Goal: Information Seeking & Learning: Learn about a topic

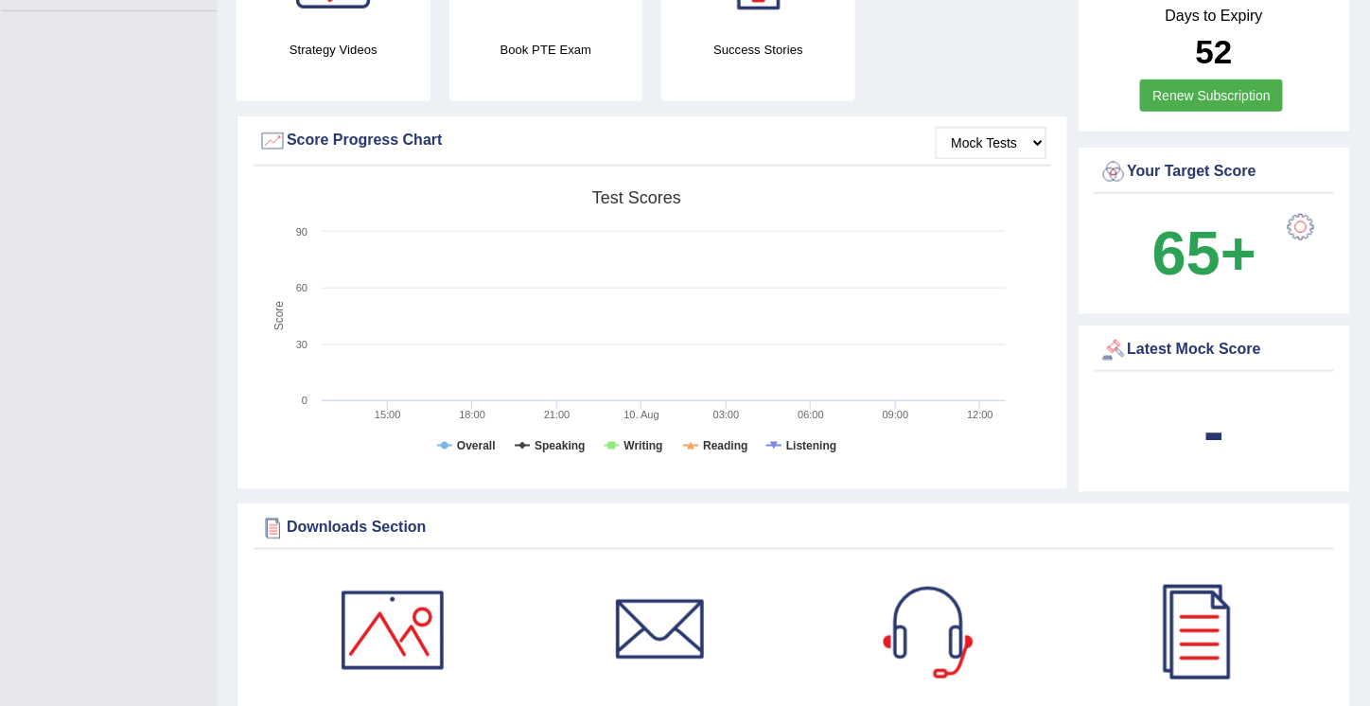
scroll to position [460, 0]
click at [1301, 220] on div at bounding box center [1301, 227] width 38 height 38
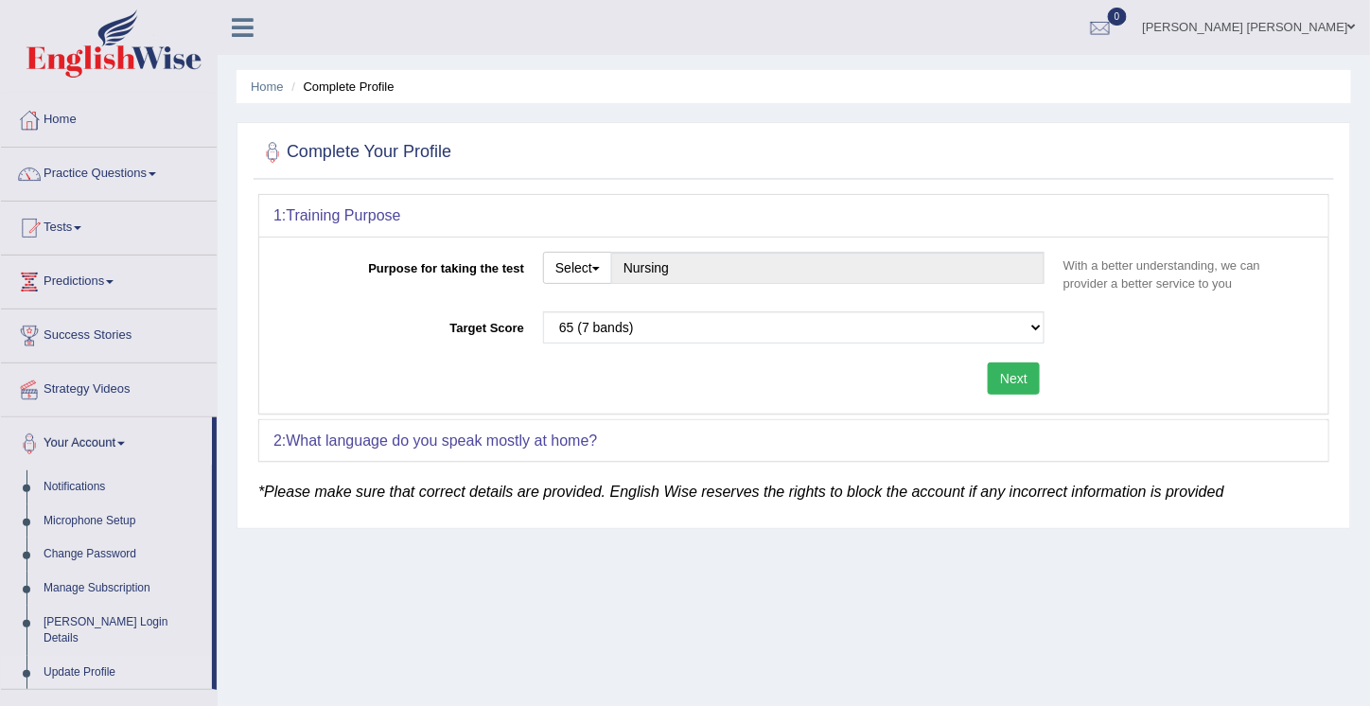
click at [334, 90] on li "Complete Profile" at bounding box center [340, 87] width 107 height 18
click at [65, 118] on link "Home" at bounding box center [109, 117] width 216 height 47
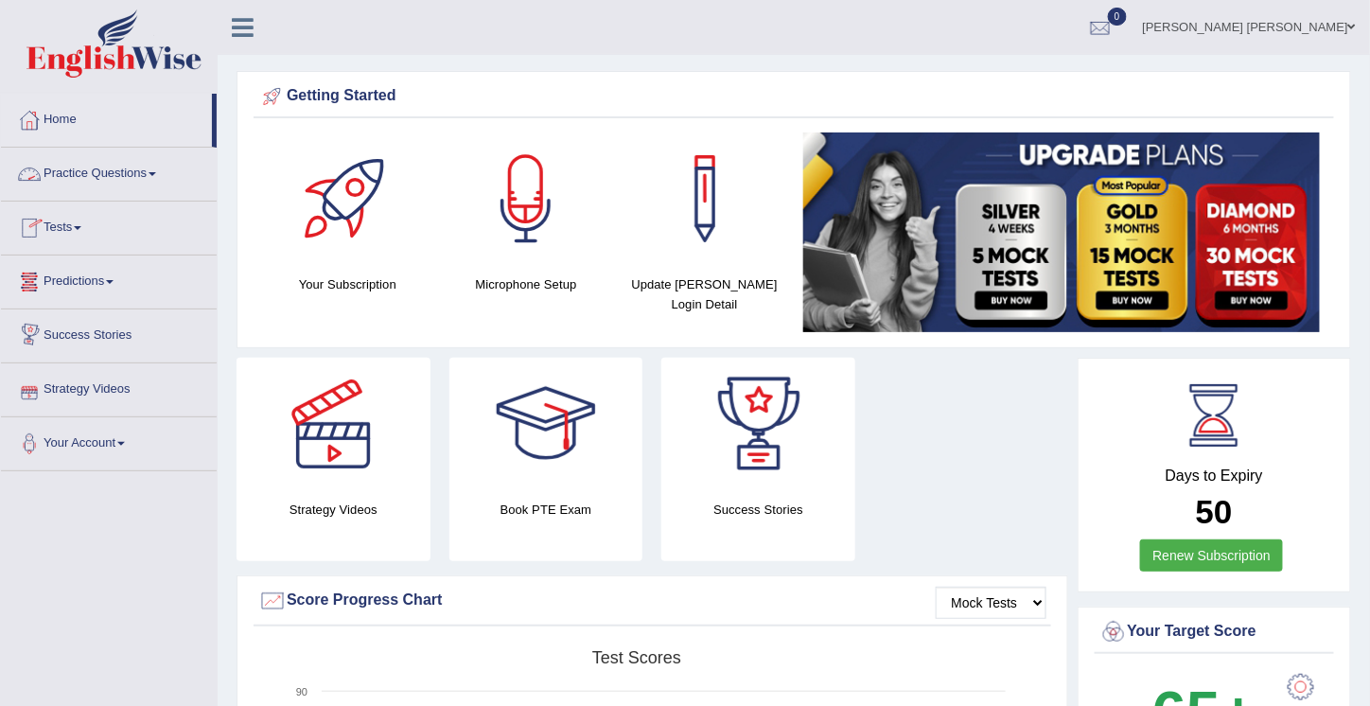
click at [103, 166] on link "Practice Questions" at bounding box center [109, 171] width 216 height 47
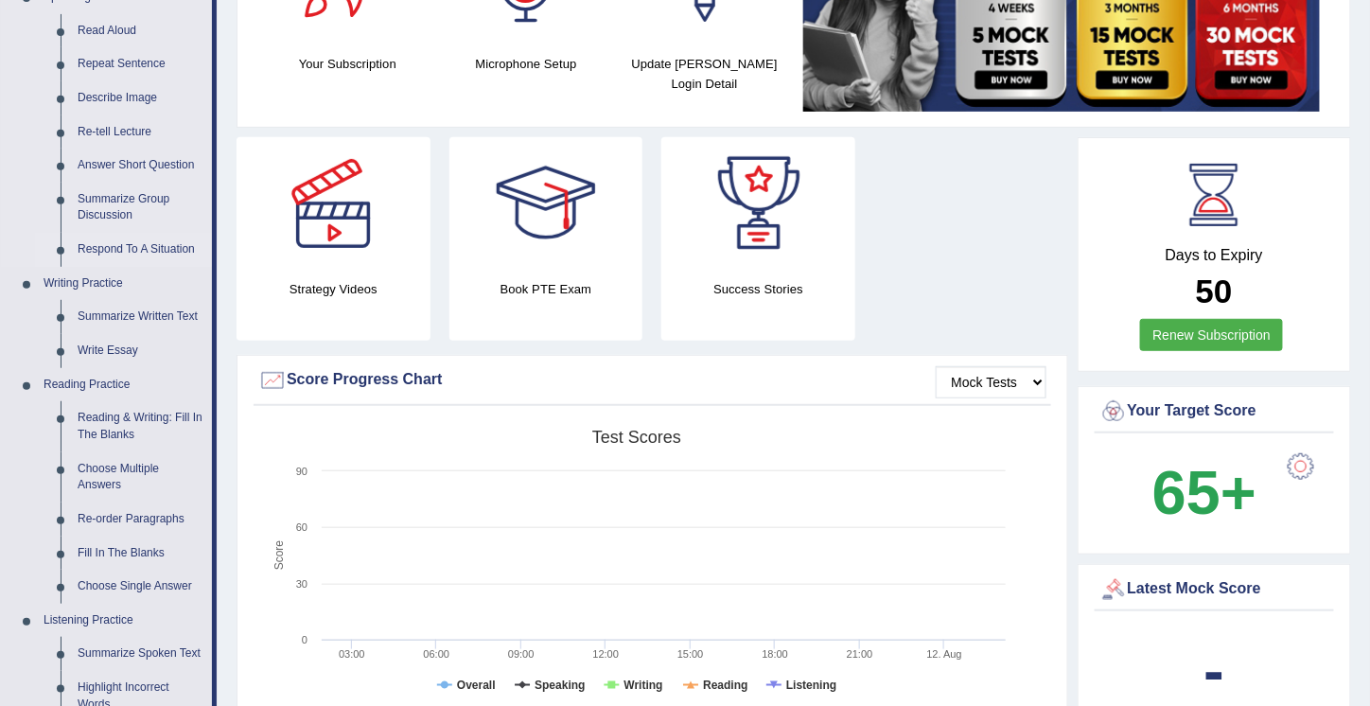
scroll to position [221, 0]
click at [126, 412] on link "Reading & Writing: Fill In The Blanks" at bounding box center [140, 425] width 143 height 50
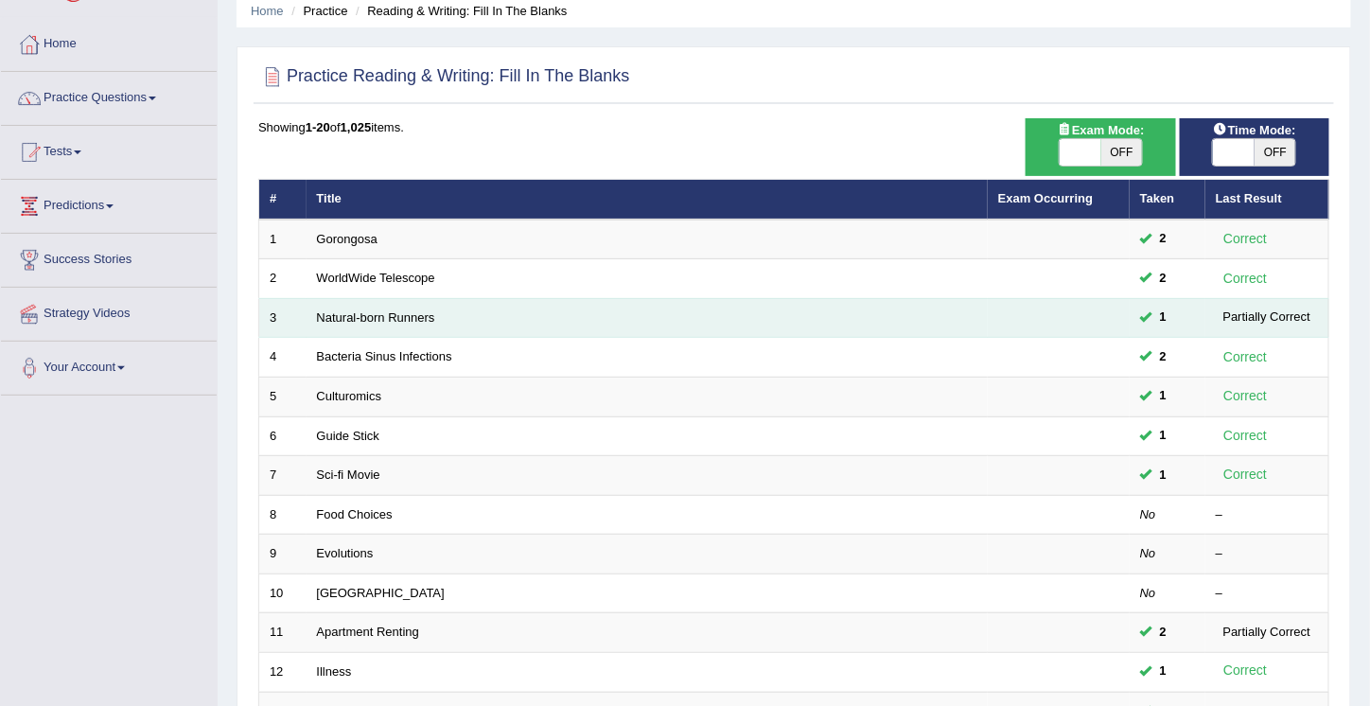
scroll to position [78, 0]
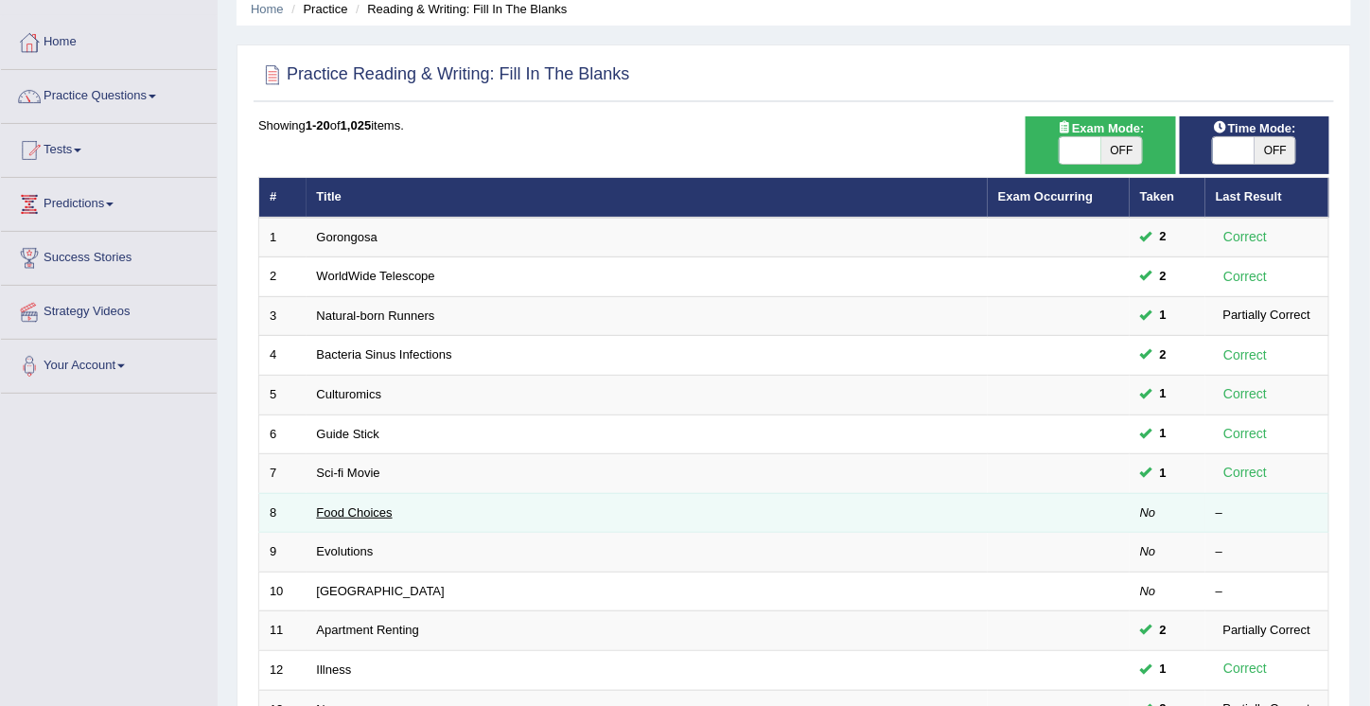
click at [353, 505] on link "Food Choices" at bounding box center [355, 512] width 76 height 14
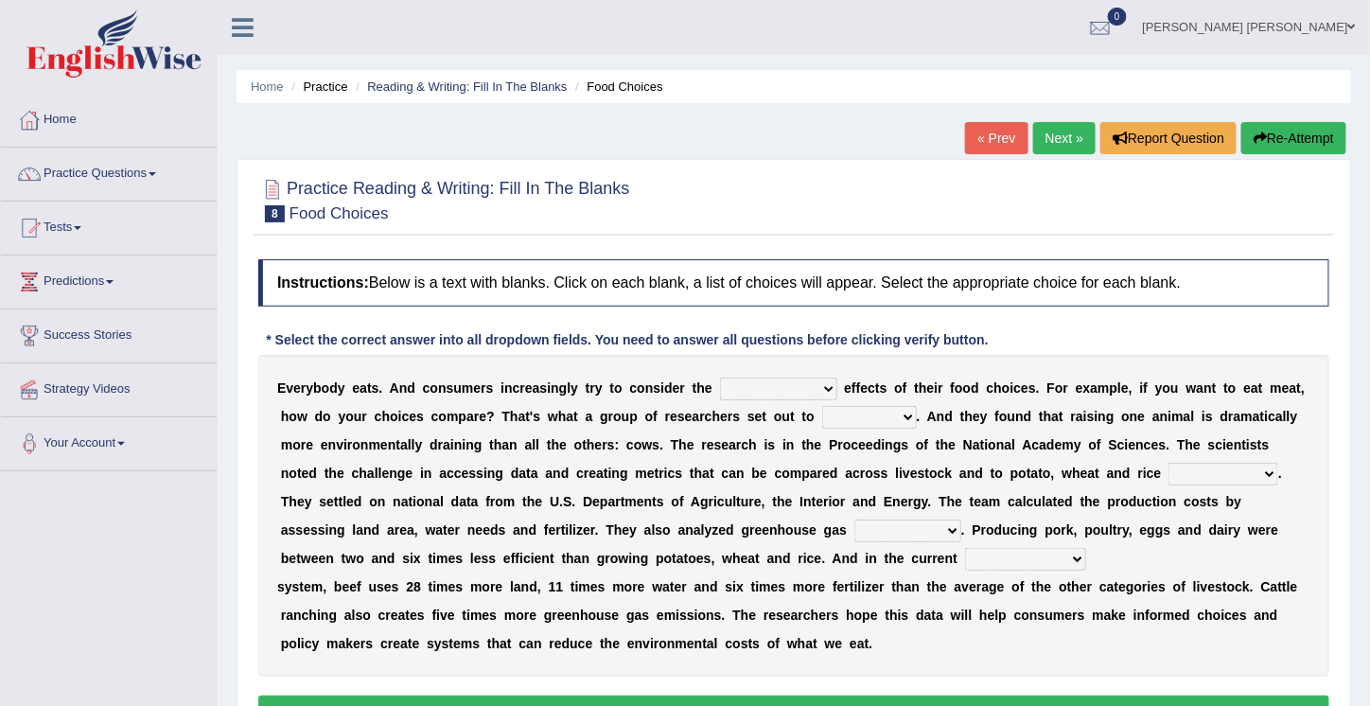
click at [385, 504] on b at bounding box center [389, 501] width 8 height 15
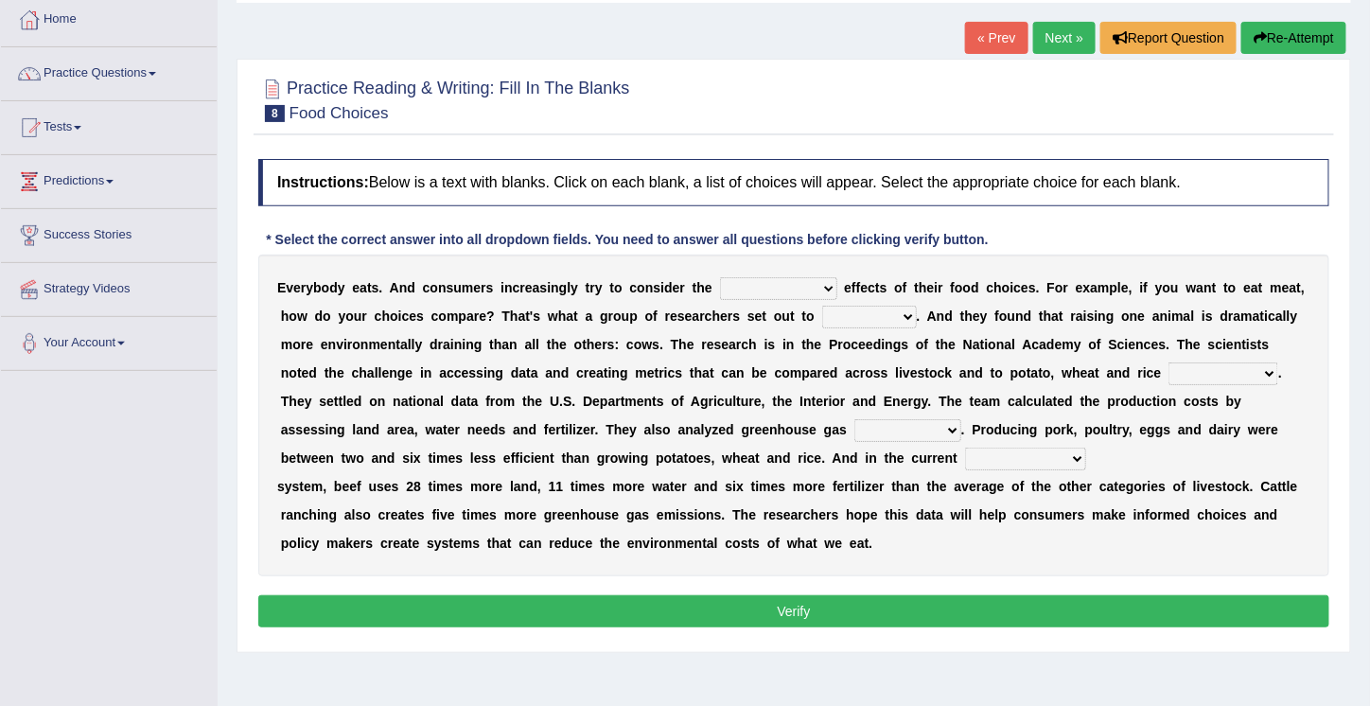
scroll to position [96, 0]
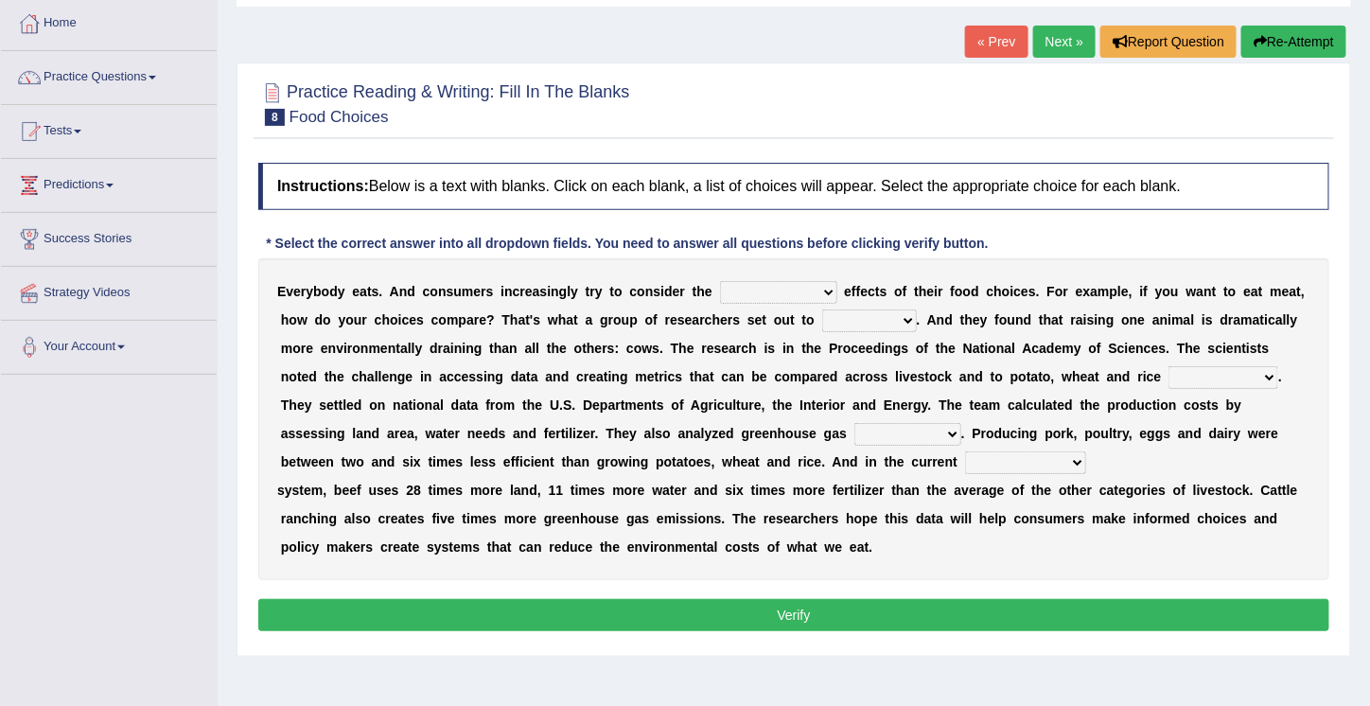
click at [832, 291] on select "spiritual economic environmental material" at bounding box center [778, 292] width 117 height 23
click at [720, 281] on select "spiritual economic environmental material" at bounding box center [778, 292] width 117 height 23
click at [826, 289] on select "spiritual economic environmental material" at bounding box center [778, 292] width 117 height 23
click at [867, 357] on div "E v e r y b o d y e a t s . A n d c o n s u m e r s i n c r e a s i n g l y t r…" at bounding box center [793, 419] width 1071 height 322
click at [824, 287] on select "spiritual economic environmental material" at bounding box center [778, 292] width 117 height 23
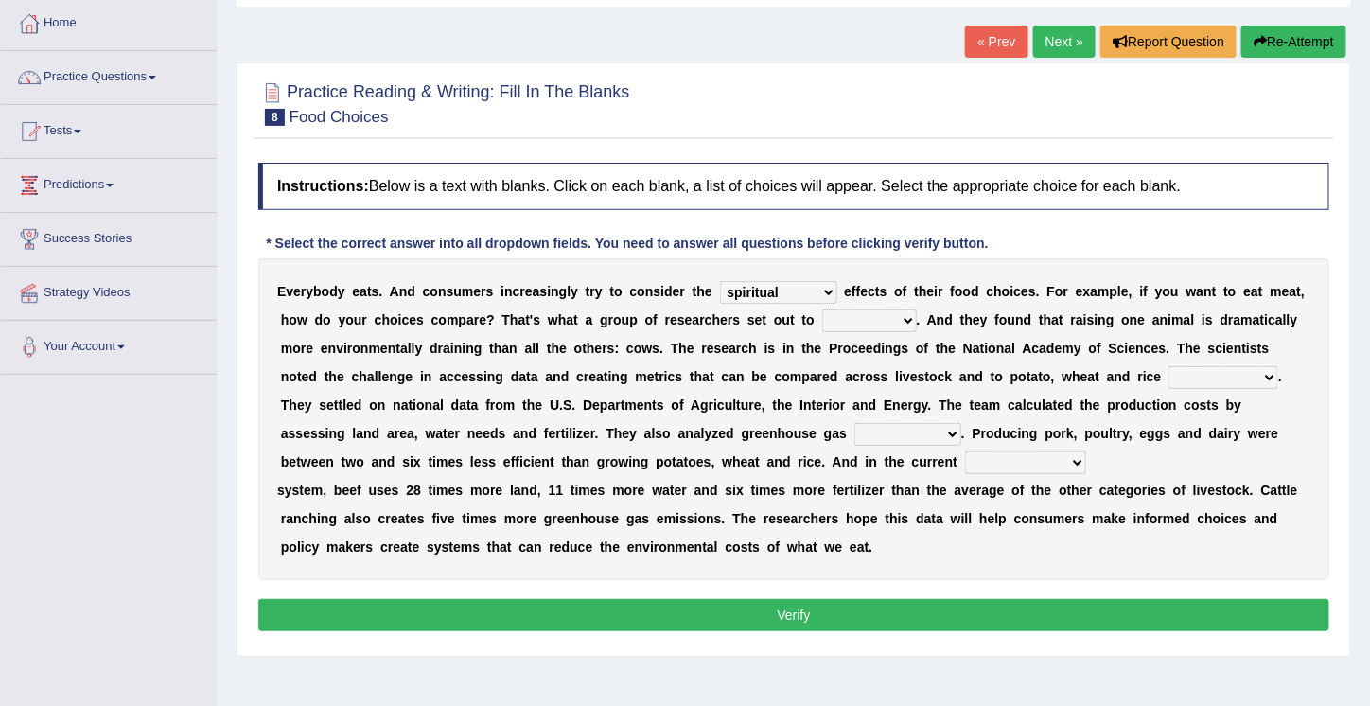
select select "environmental"
click at [720, 281] on select "spiritual economic environmental material" at bounding box center [778, 292] width 117 height 23
click at [905, 321] on select "exemplify squander discover purchase" at bounding box center [869, 320] width 95 height 23
select select "discover"
click at [822, 309] on select "exemplify squander discover purchase" at bounding box center [869, 320] width 95 height 23
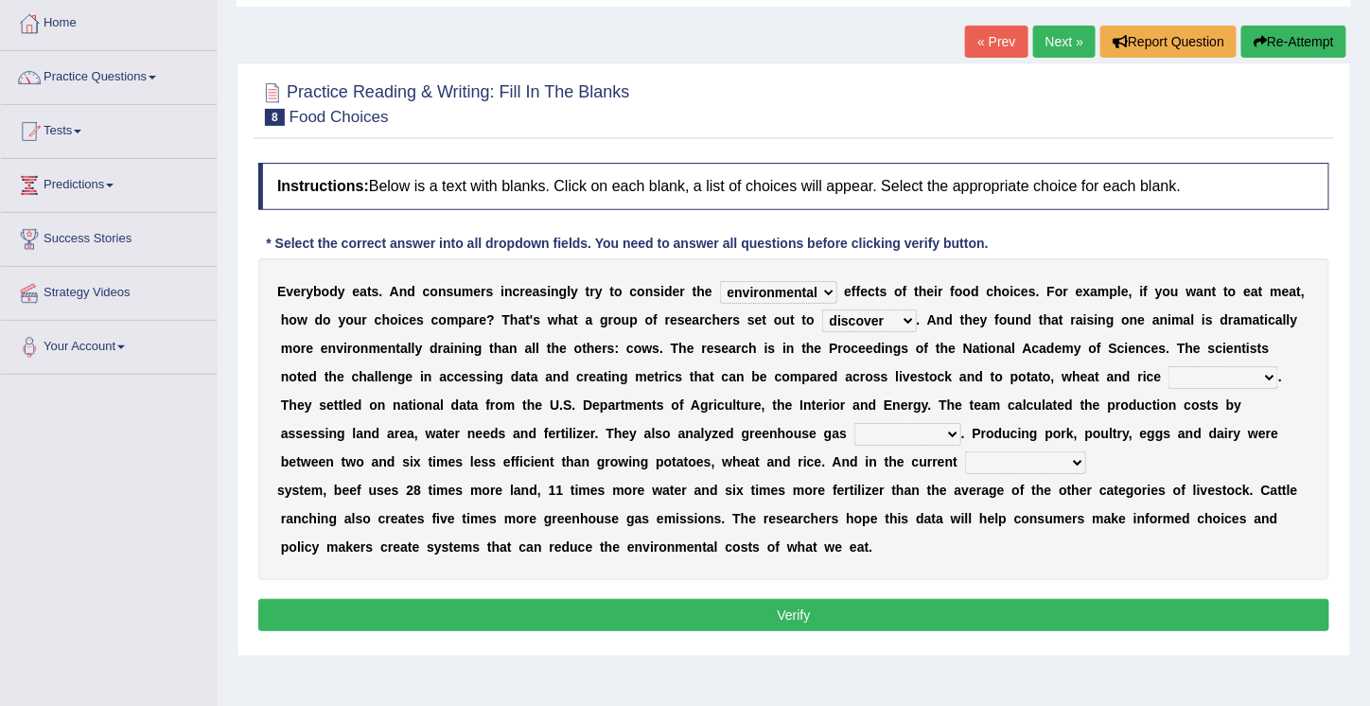
click at [824, 290] on select "spiritual economic environmental material" at bounding box center [778, 292] width 117 height 23
select select "spiritual"
click at [720, 281] on select "spiritual economic environmental material" at bounding box center [778, 292] width 117 height 23
click at [1223, 375] on select "production corruption consumption inventory" at bounding box center [1223, 377] width 110 height 23
select select "production"
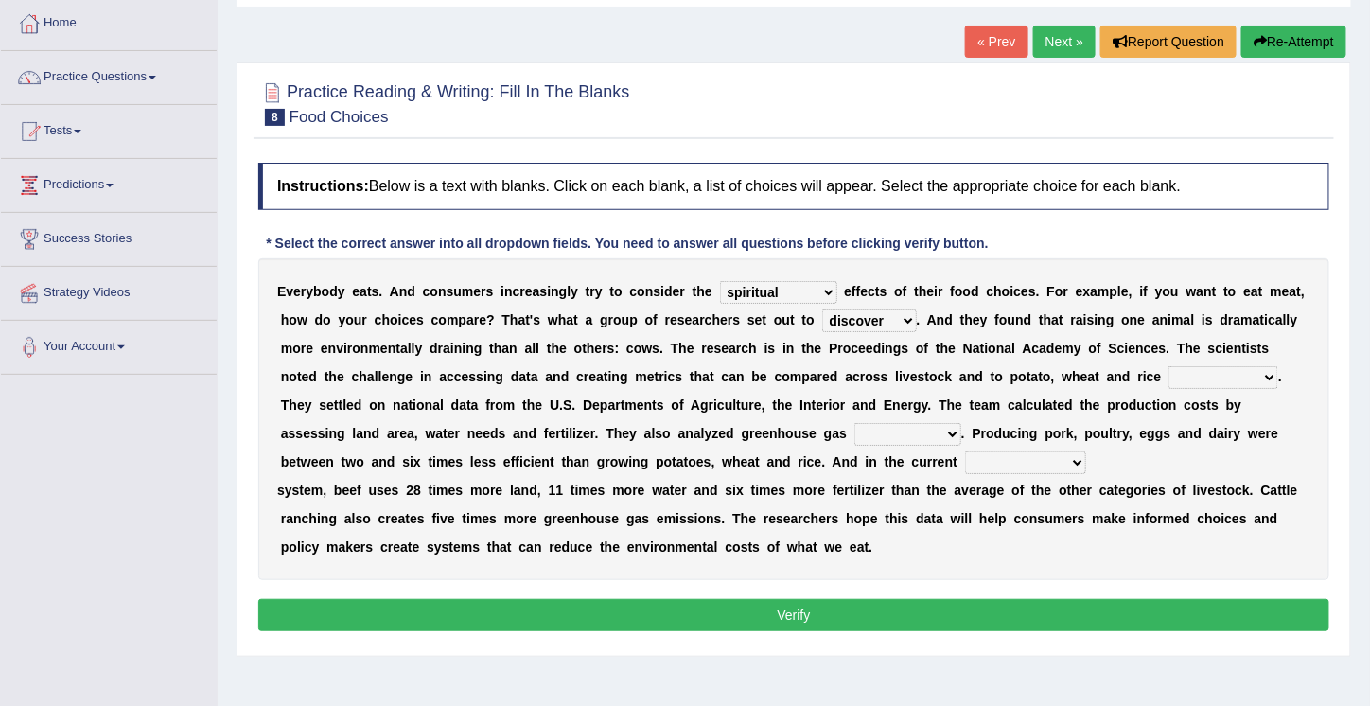
click at [1168, 366] on select "production corruption consumption inventory" at bounding box center [1223, 377] width 110 height 23
click at [854, 431] on select "conjectures manufacture emissions purification" at bounding box center [907, 434] width 107 height 23
select select "emissions"
click at [854, 423] on select "conjectures manufacture emissions purification" at bounding box center [907, 434] width 107 height 23
click at [1229, 374] on select "production corruption consumption inventory" at bounding box center [1223, 377] width 110 height 23
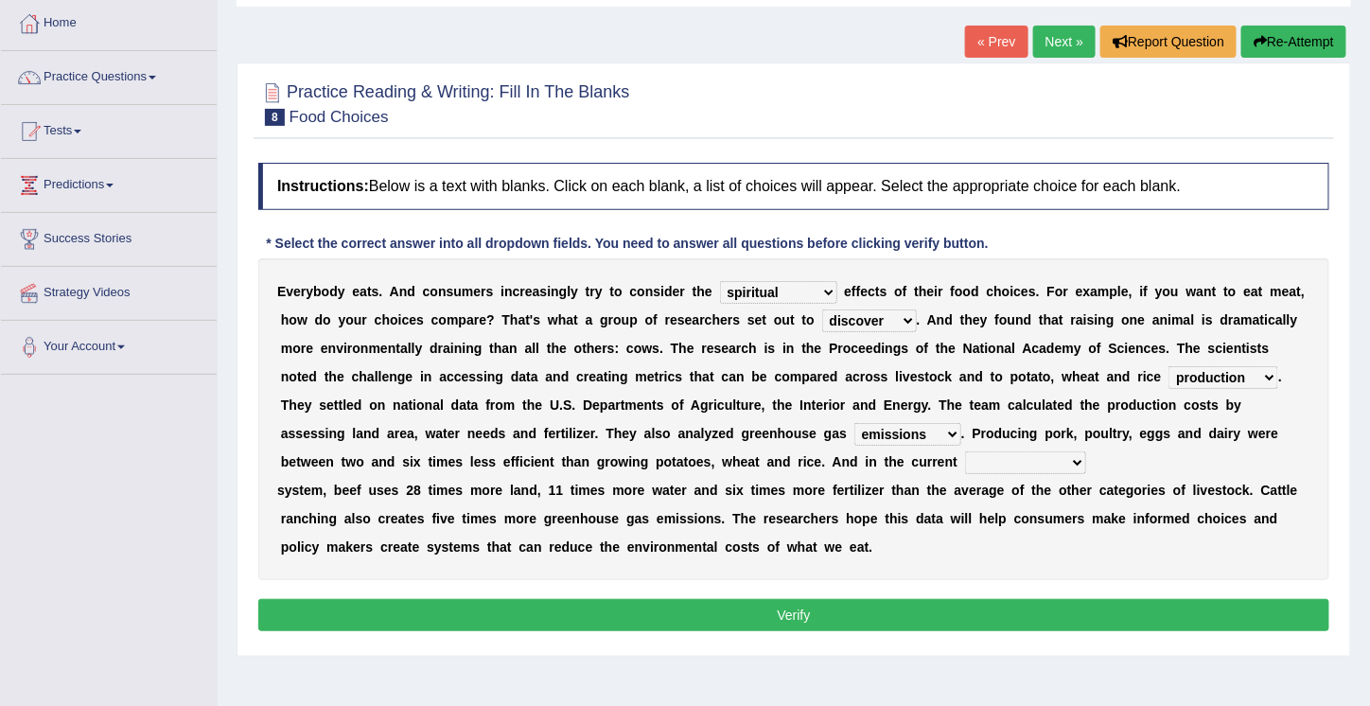
click at [1229, 374] on select "production corruption consumption inventory" at bounding box center [1223, 377] width 110 height 23
click at [965, 463] on select "agricultural impalpable ungrammatical terminal" at bounding box center [1025, 462] width 121 height 23
select select "agricultural"
click at [965, 451] on select "agricultural impalpable ungrammatical terminal" at bounding box center [1025, 462] width 121 height 23
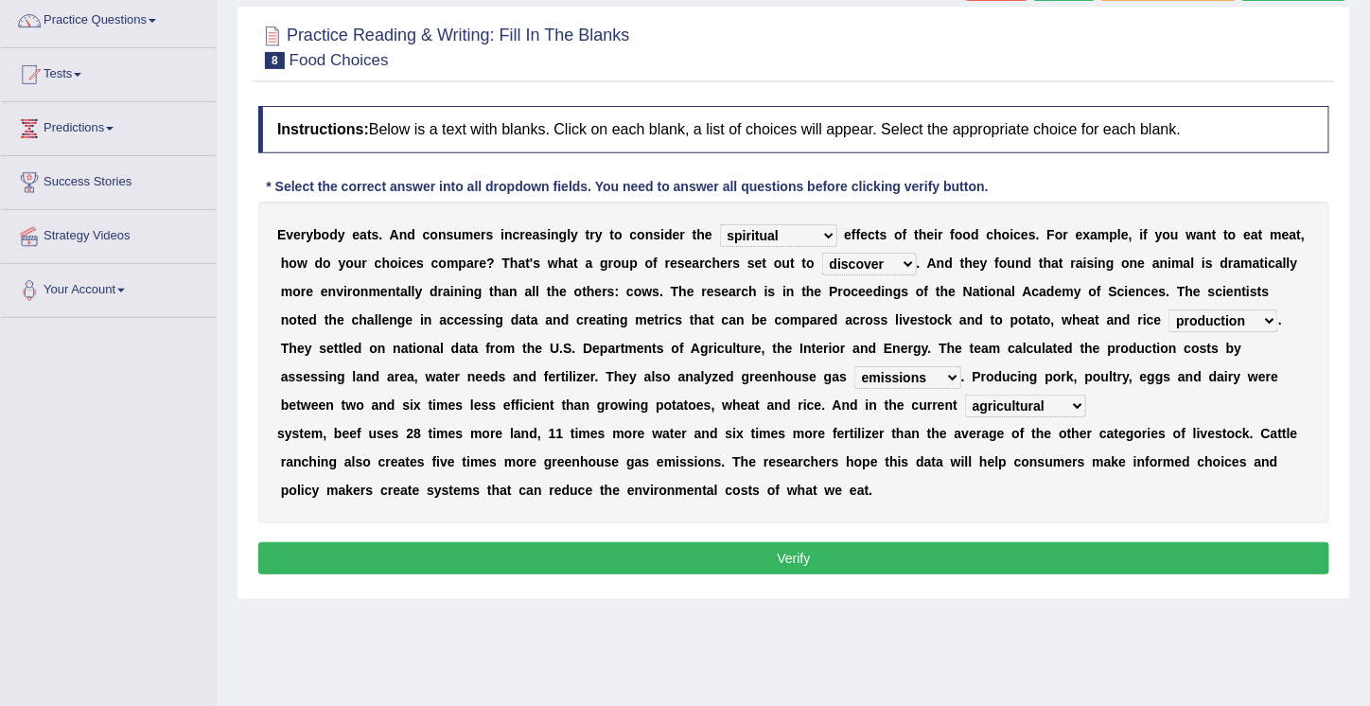
scroll to position [153, 0]
click at [791, 565] on button "Verify" at bounding box center [793, 558] width 1071 height 32
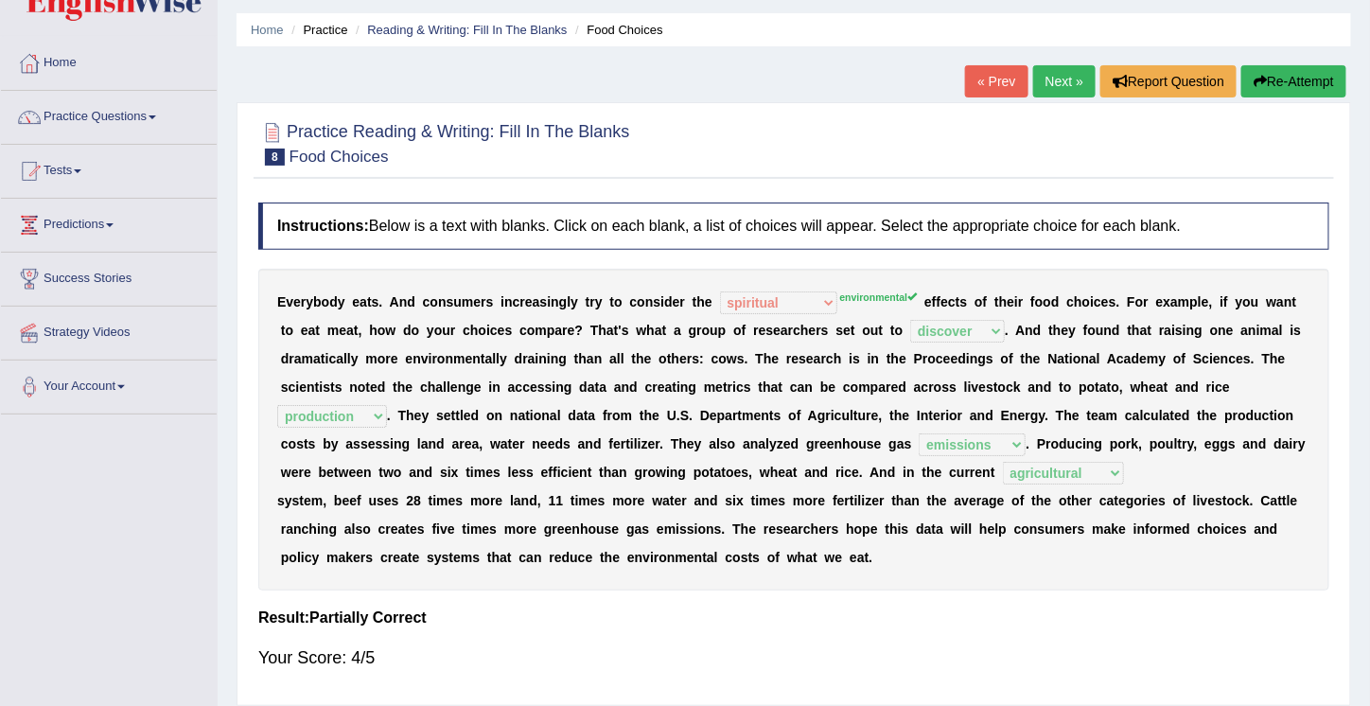
scroll to position [27, 0]
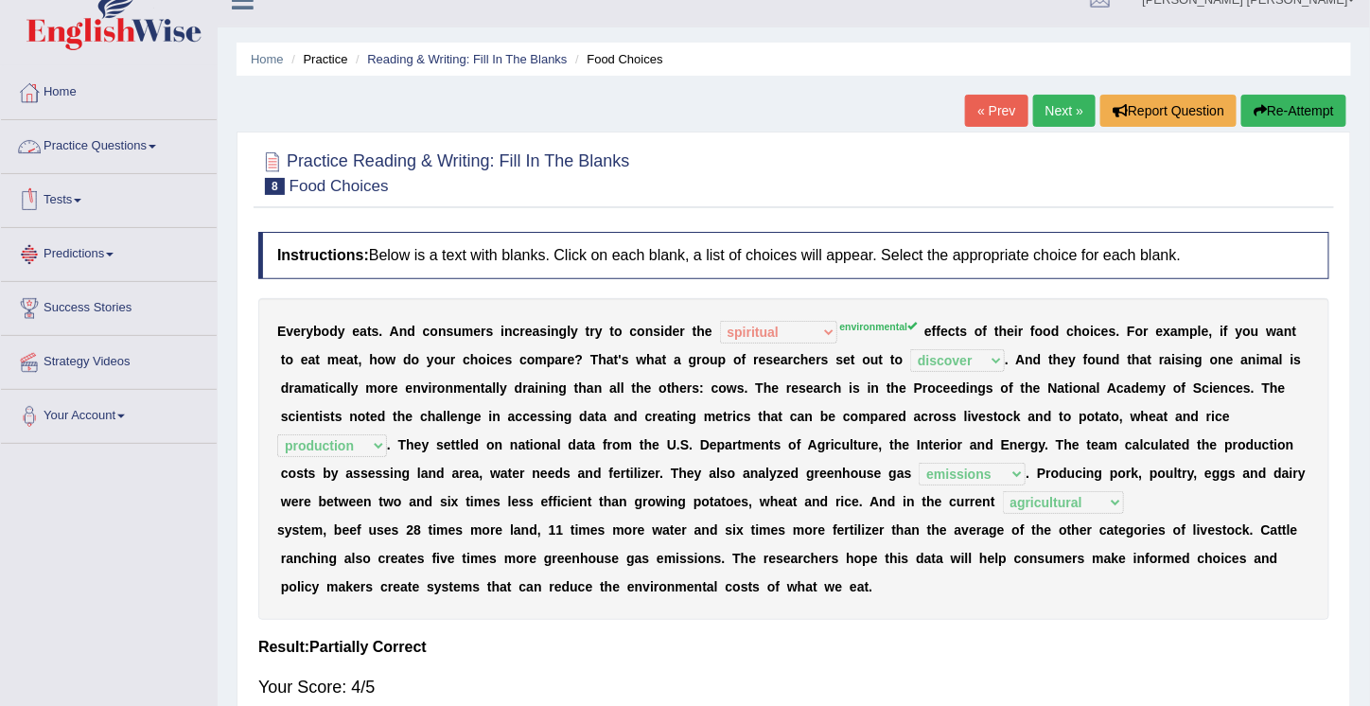
click at [106, 147] on link "Practice Questions" at bounding box center [109, 143] width 216 height 47
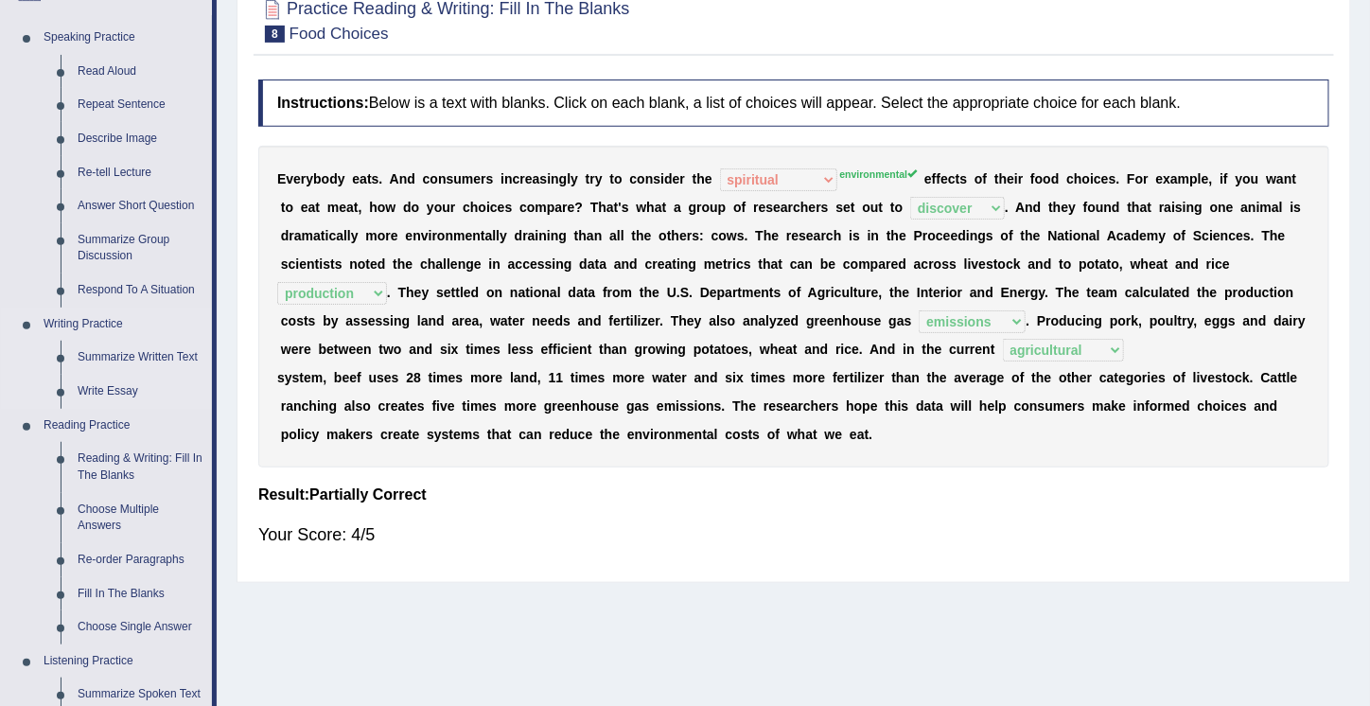
scroll to position [197, 0]
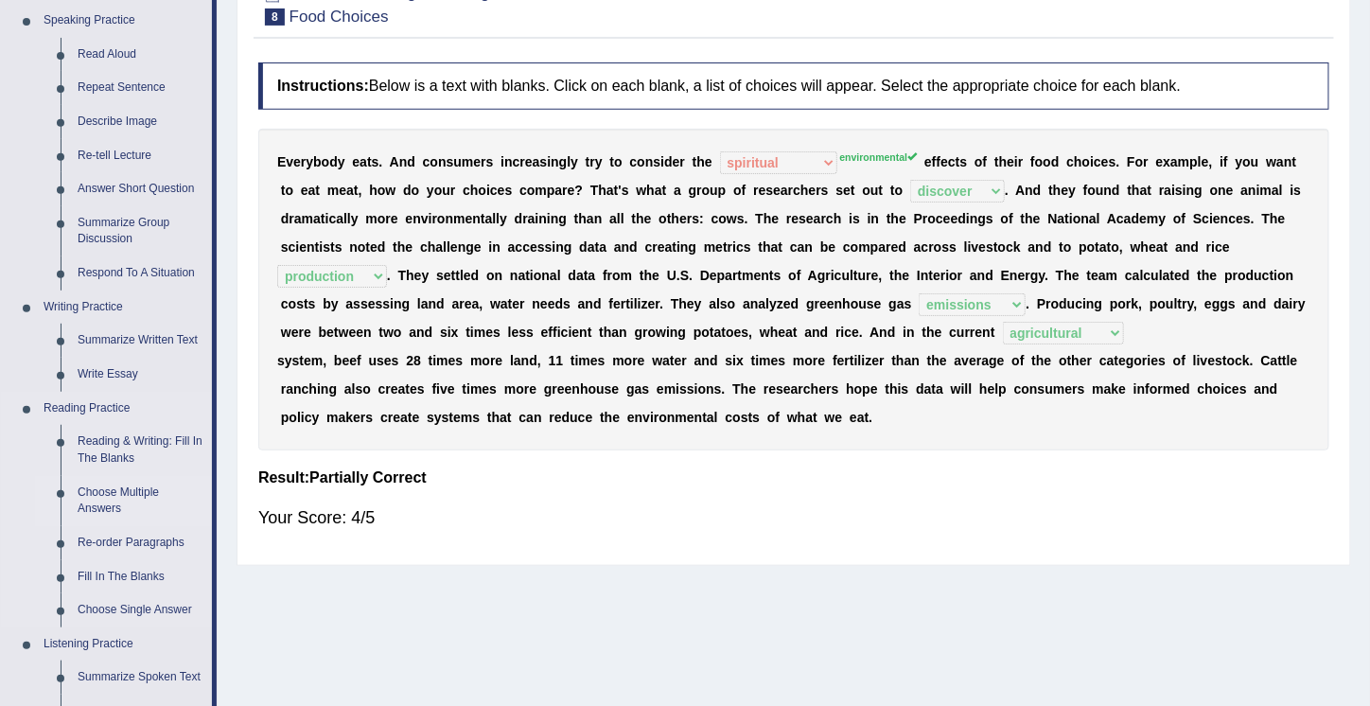
click at [122, 484] on link "Choose Multiple Answers" at bounding box center [140, 501] width 143 height 50
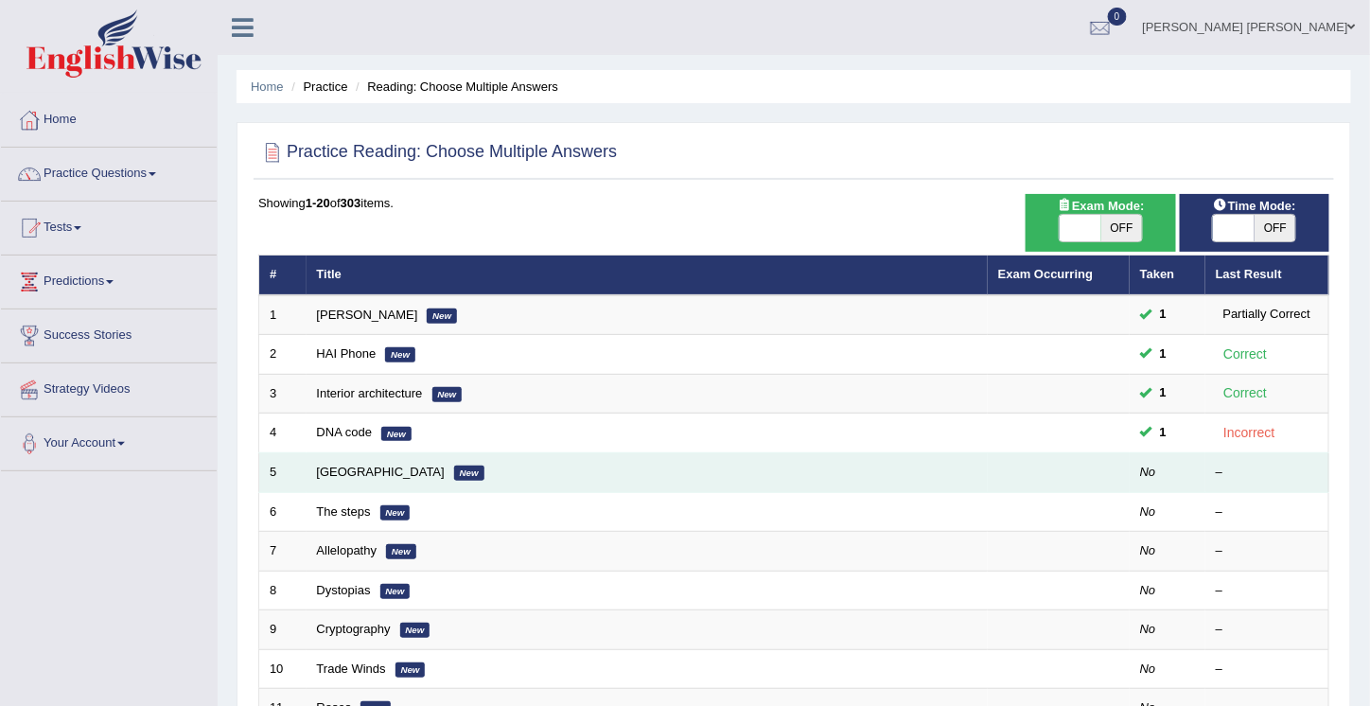
click at [454, 468] on em "New" at bounding box center [469, 472] width 30 height 15
click at [365, 465] on link "Mandeville" at bounding box center [381, 471] width 128 height 14
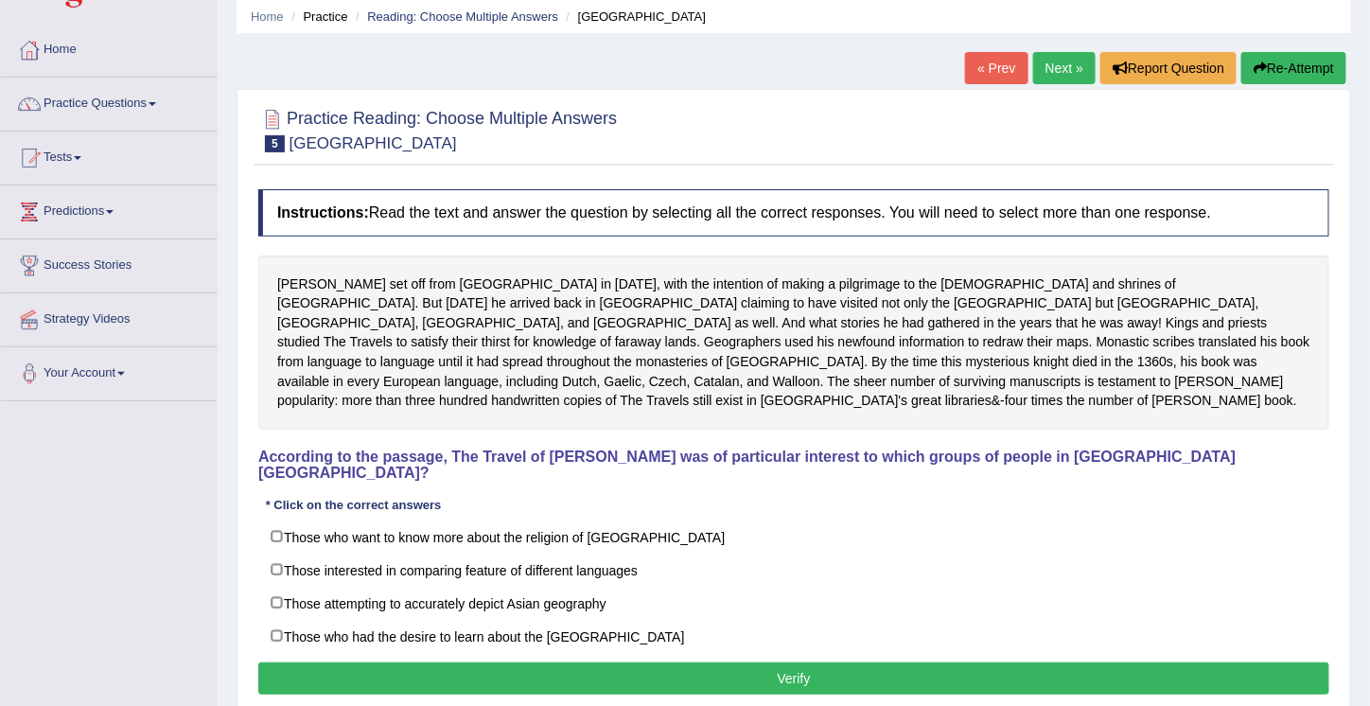
scroll to position [74, 0]
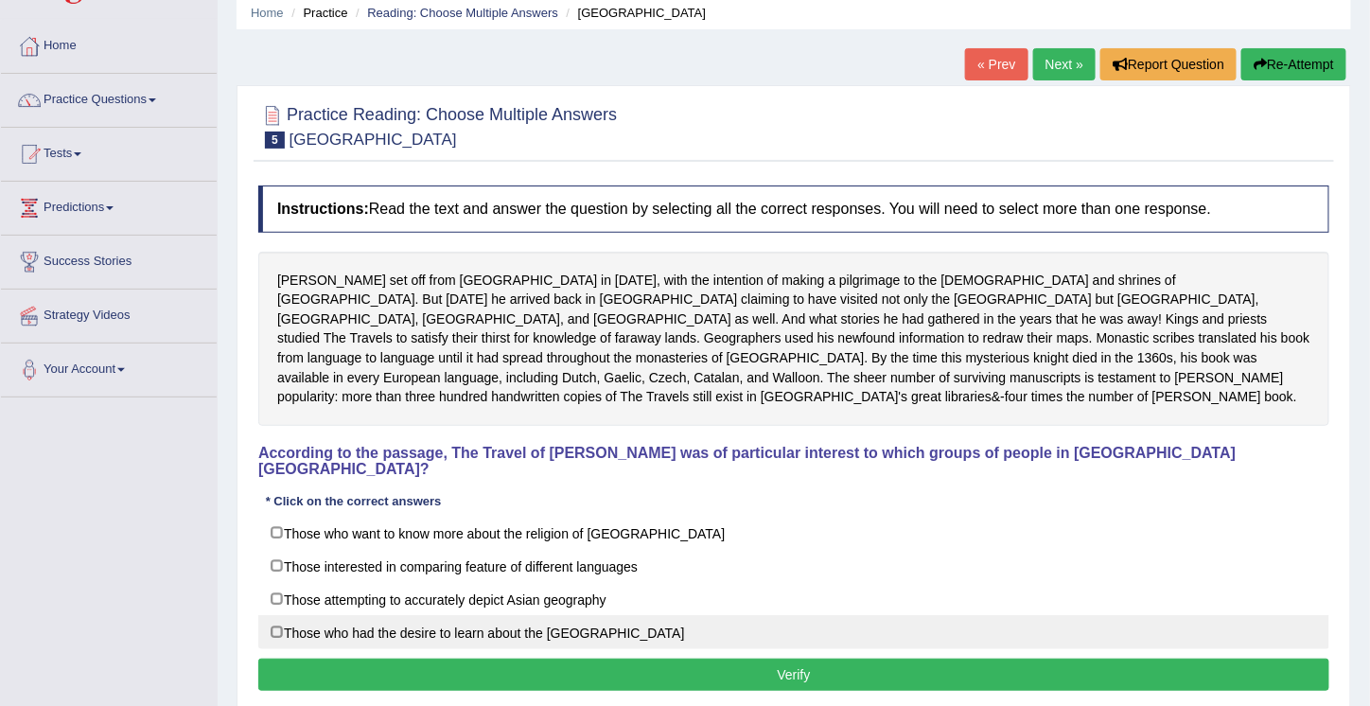
click at [278, 615] on label "Those who had the desire to learn about the [GEOGRAPHIC_DATA]" at bounding box center [793, 632] width 1071 height 34
checkbox input "true"
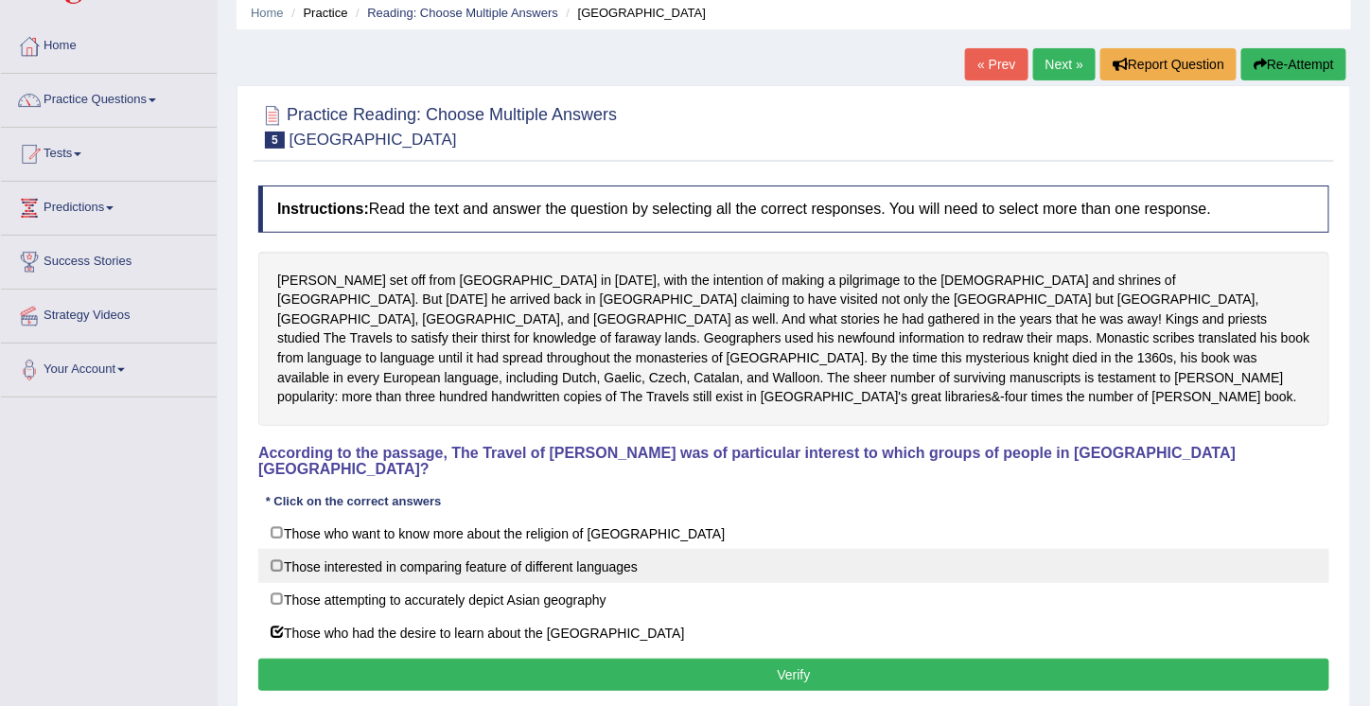
click at [282, 549] on label "Those interested in comparing feature of different languages" at bounding box center [793, 566] width 1071 height 34
checkbox input "true"
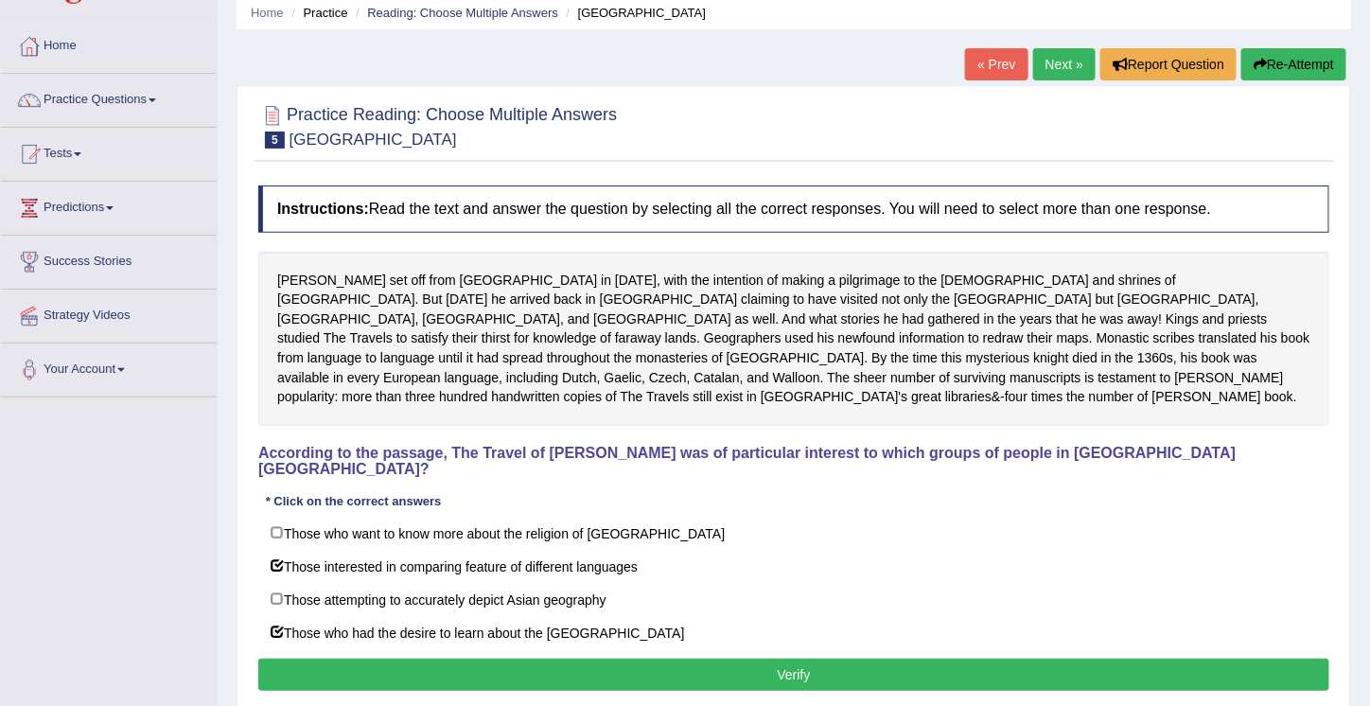
click at [789, 658] on button "Verify" at bounding box center [793, 674] width 1071 height 32
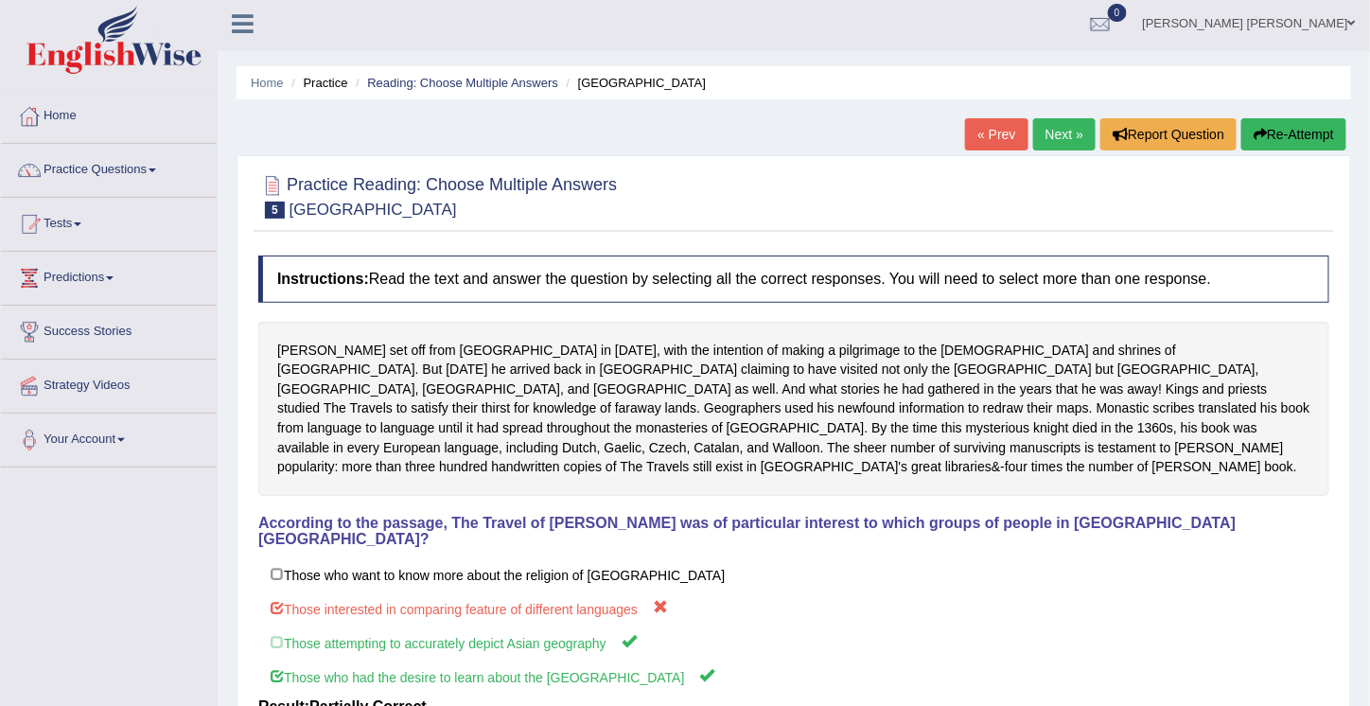
scroll to position [0, 0]
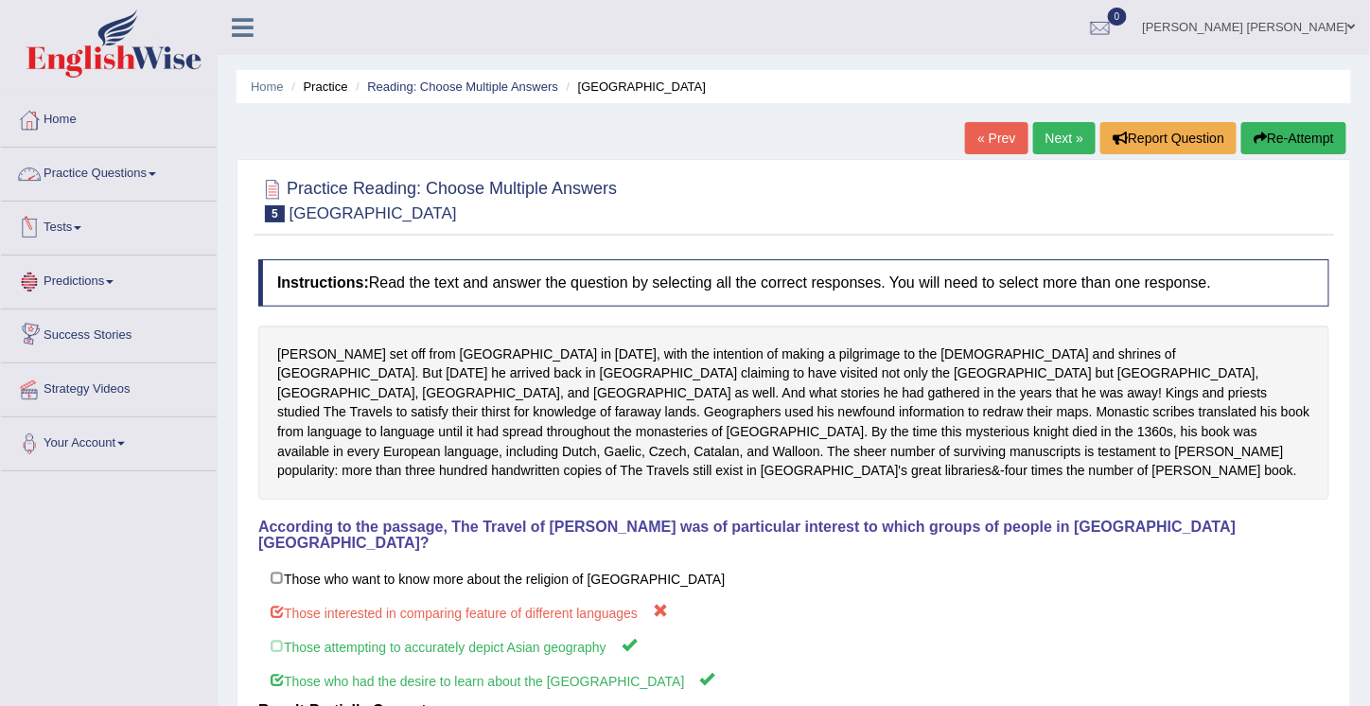
click at [130, 168] on link "Practice Questions" at bounding box center [109, 171] width 216 height 47
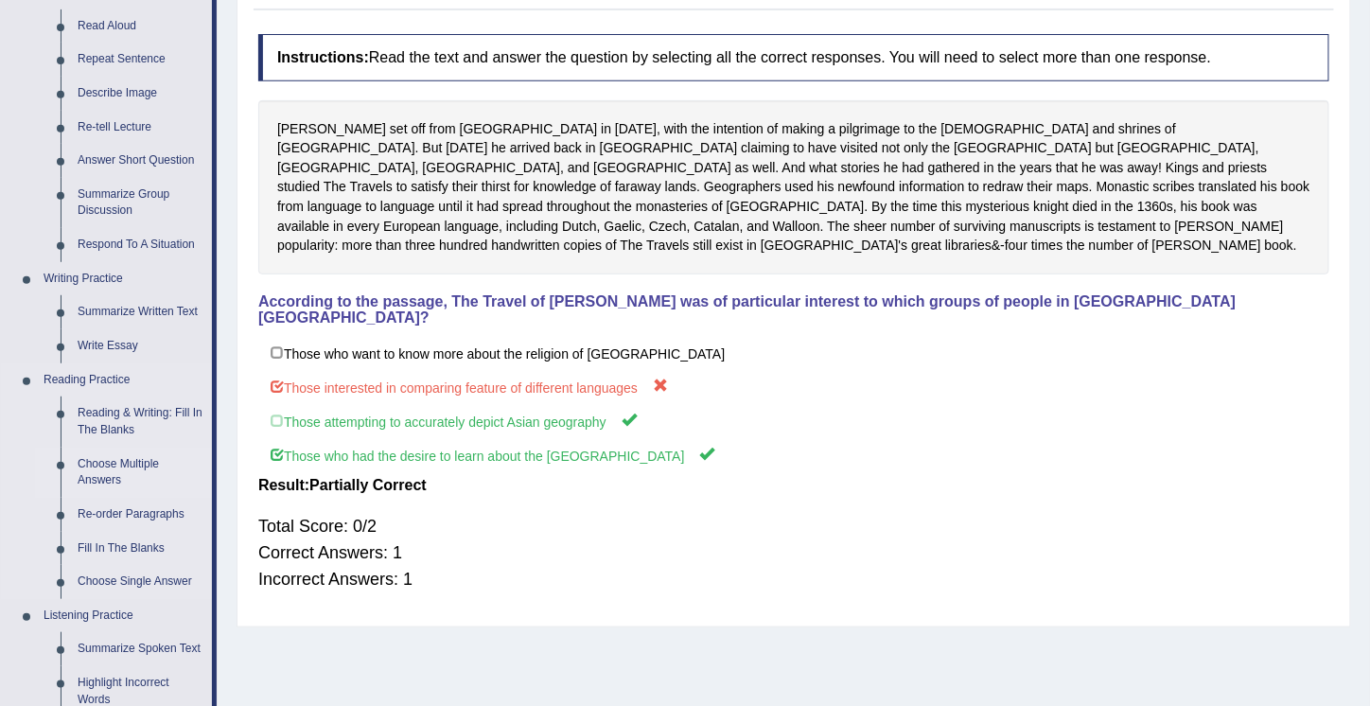
scroll to position [229, 0]
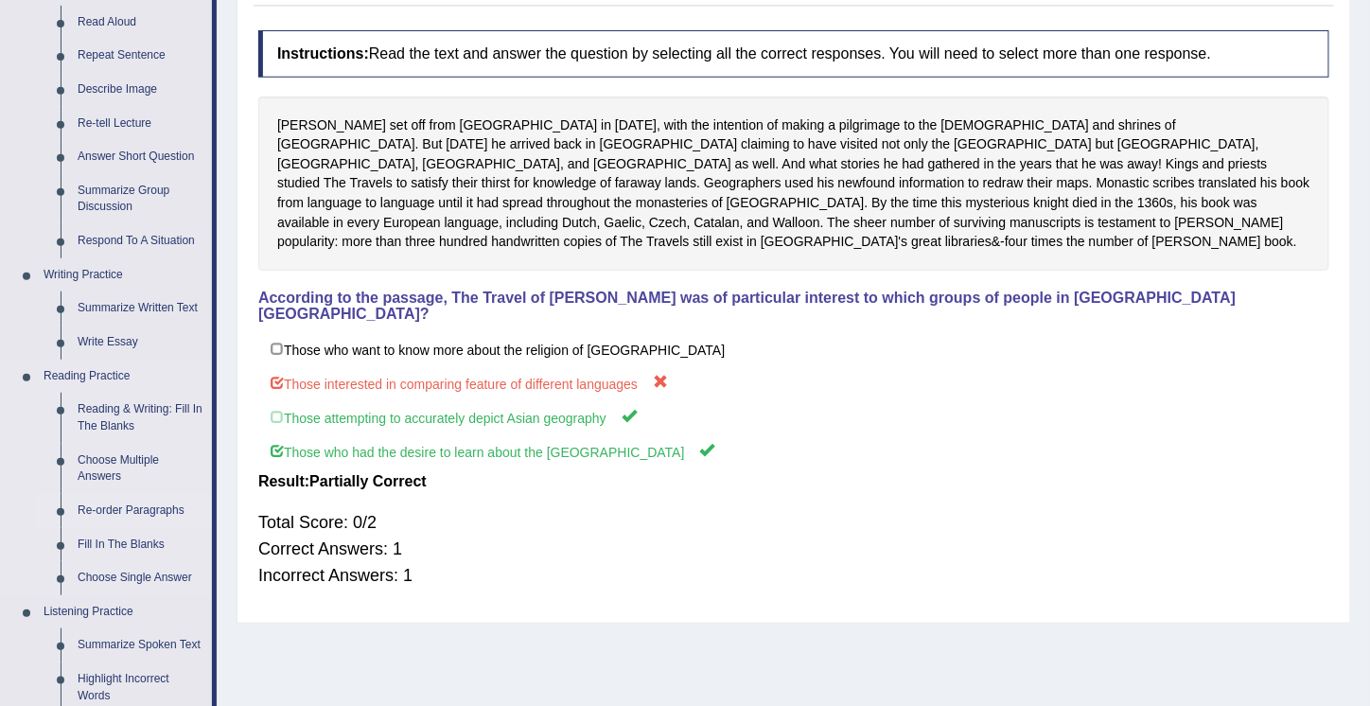
click at [130, 503] on link "Re-order Paragraphs" at bounding box center [140, 511] width 143 height 34
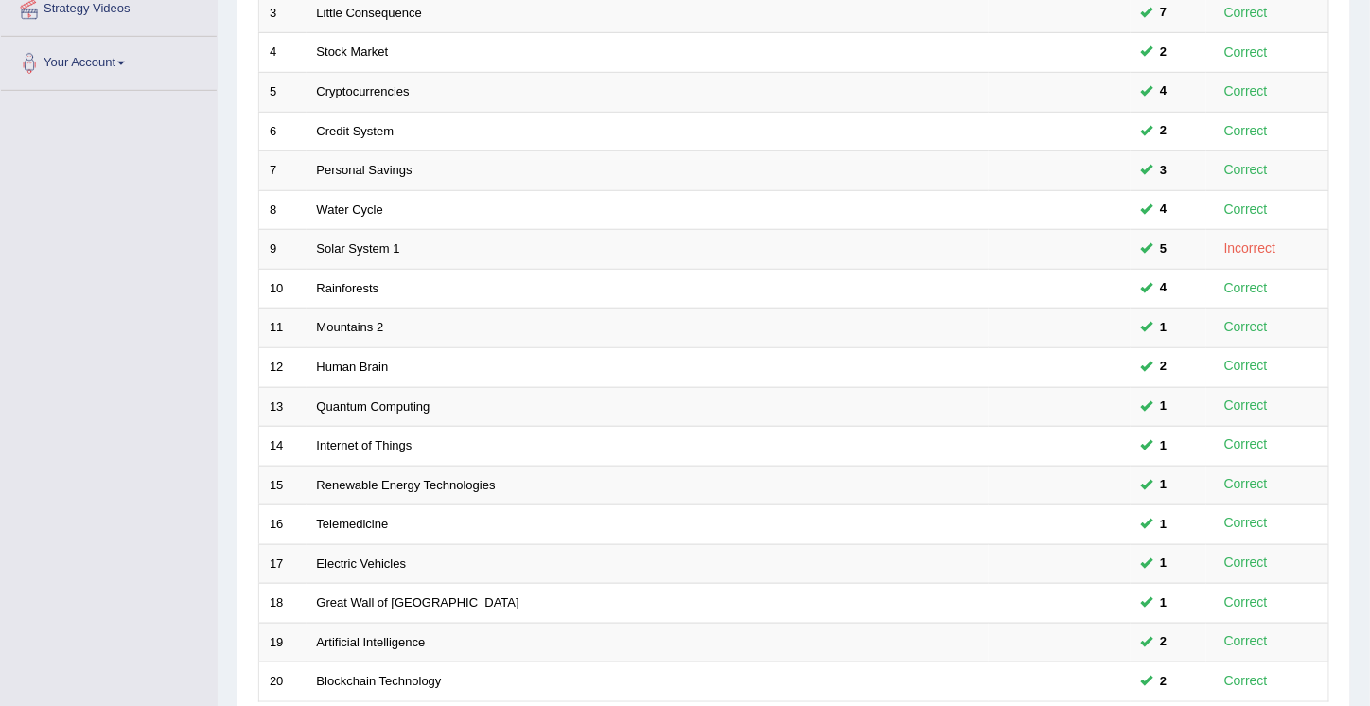
scroll to position [535, 0]
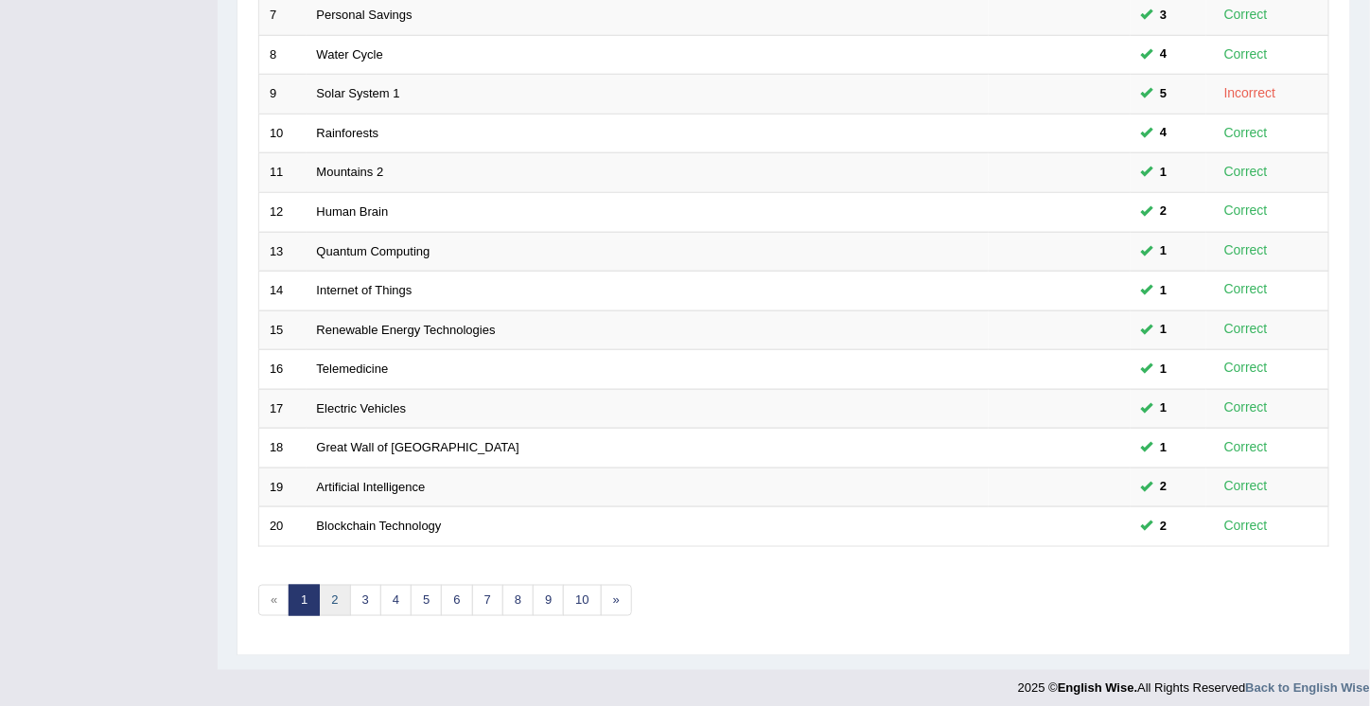
click at [335, 586] on link "2" at bounding box center [334, 600] width 31 height 31
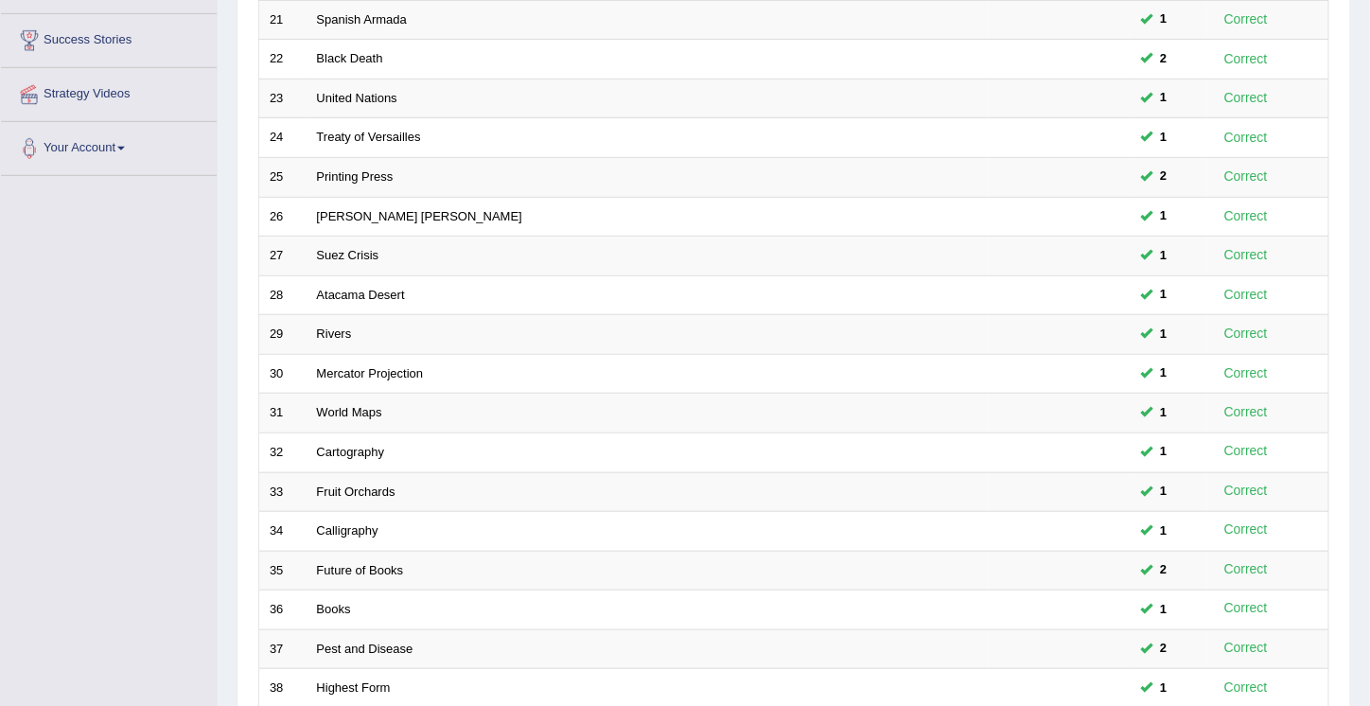
scroll to position [535, 0]
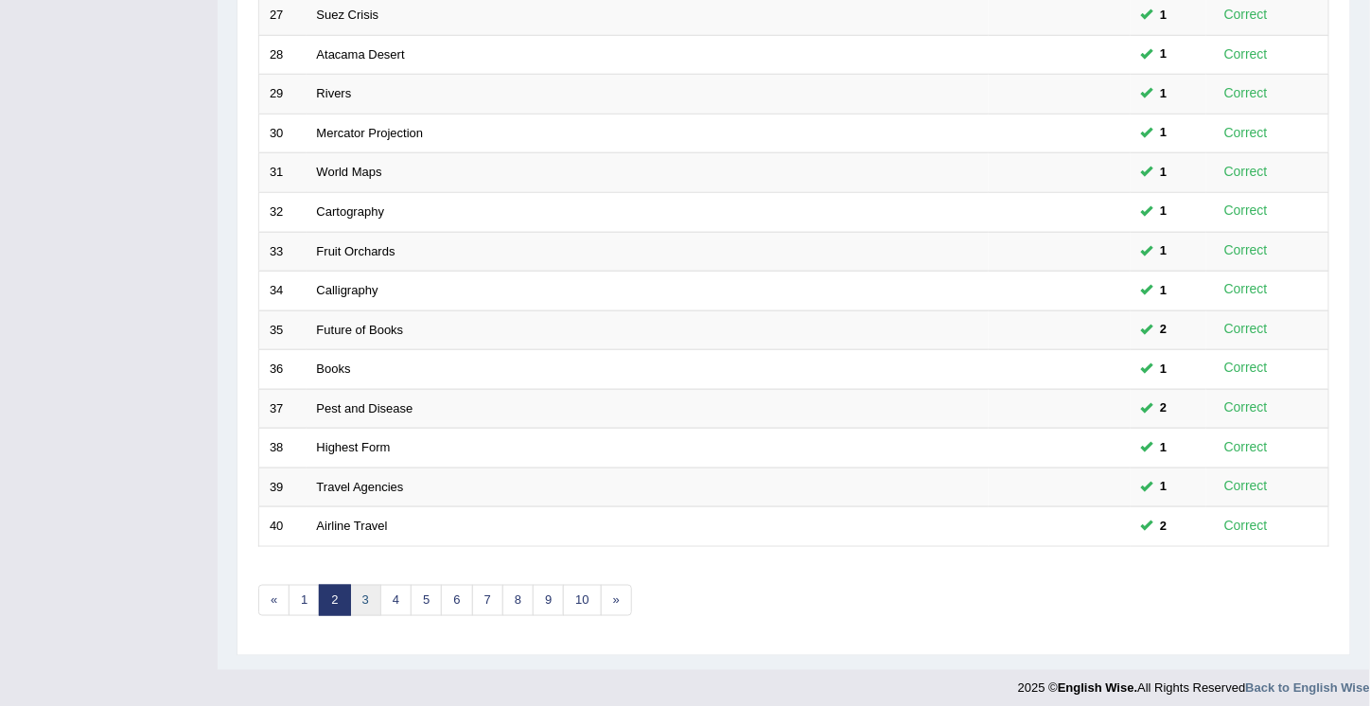
click at [375, 585] on link "3" at bounding box center [365, 600] width 31 height 31
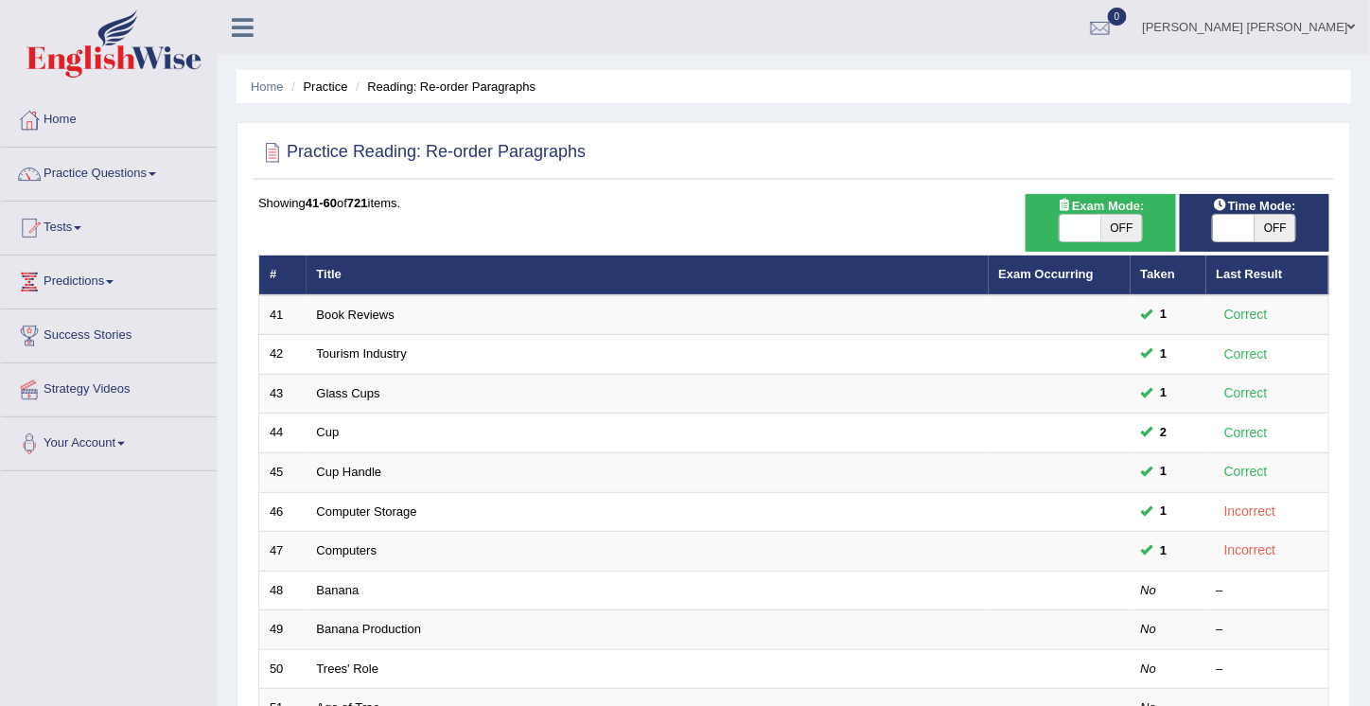
click at [1133, 226] on span "OFF" at bounding box center [1122, 228] width 42 height 26
checkbox input "true"
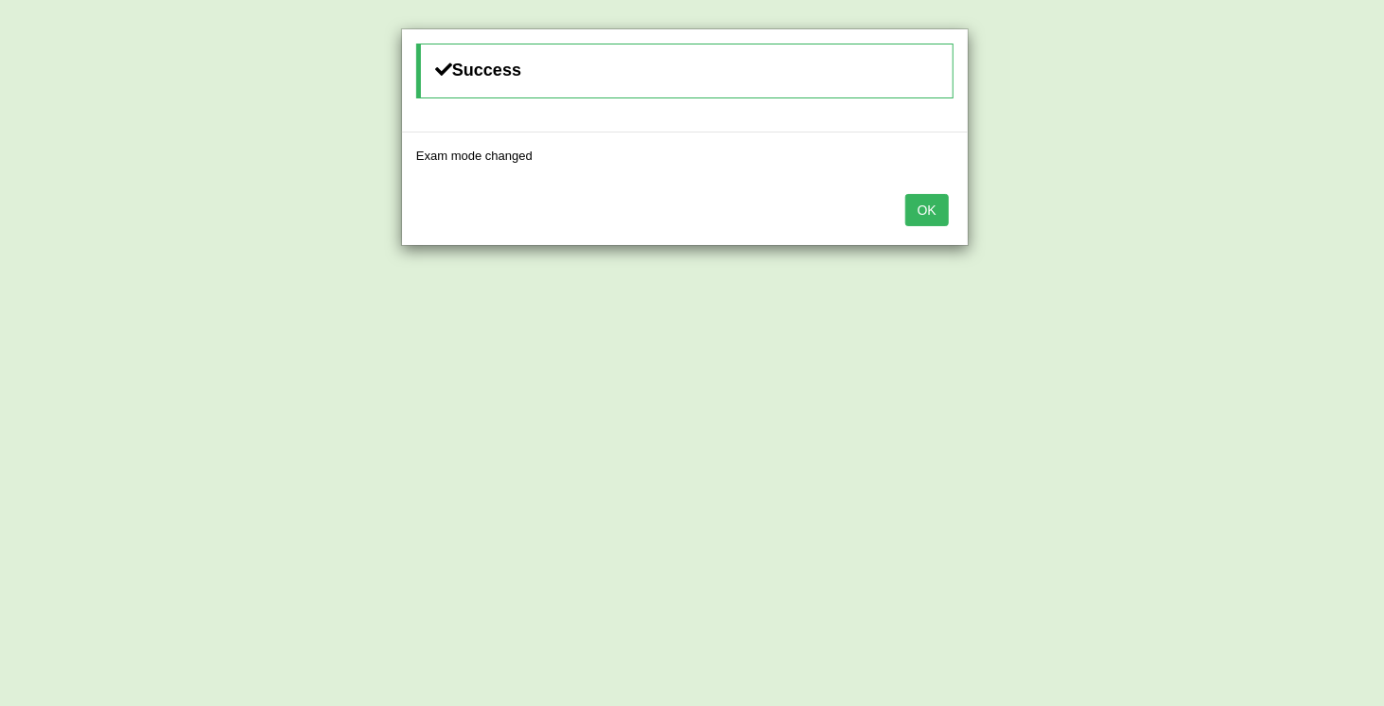
click at [925, 205] on button "OK" at bounding box center [927, 210] width 44 height 32
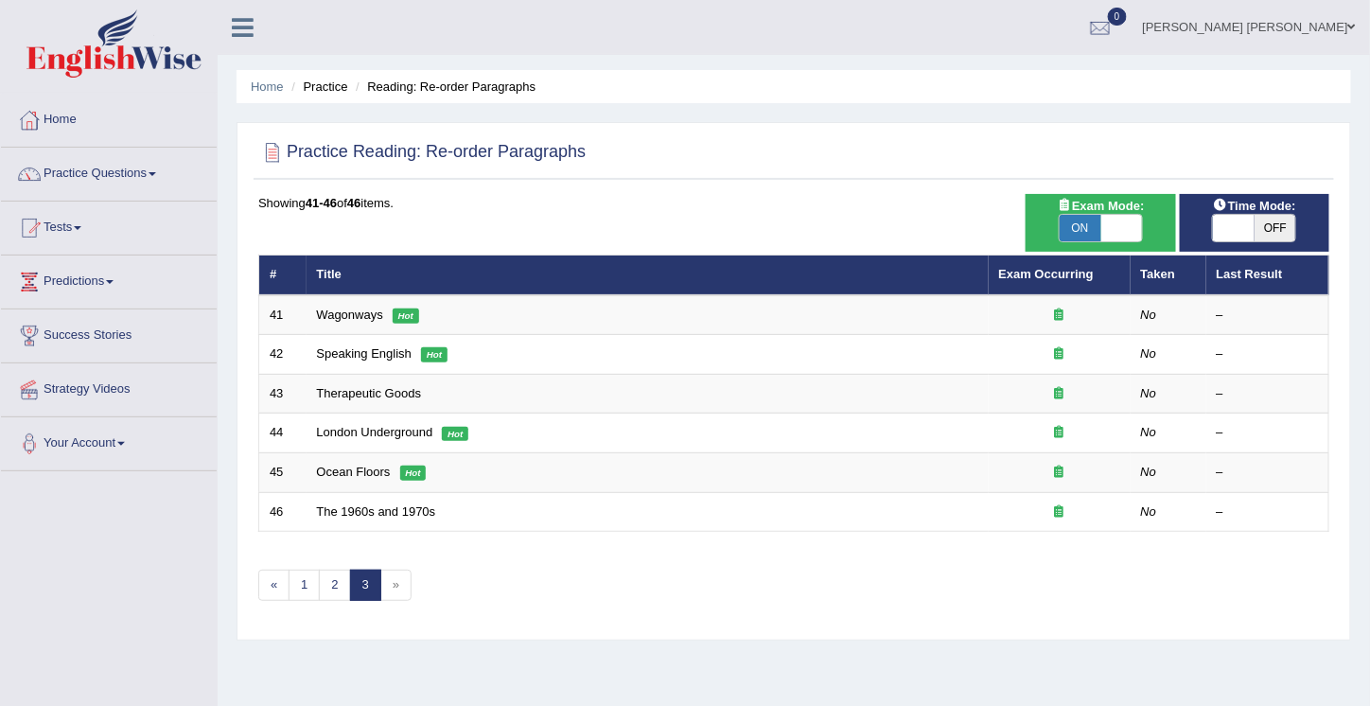
click at [1254, 222] on span "OFF" at bounding box center [1275, 228] width 42 height 26
checkbox input "true"
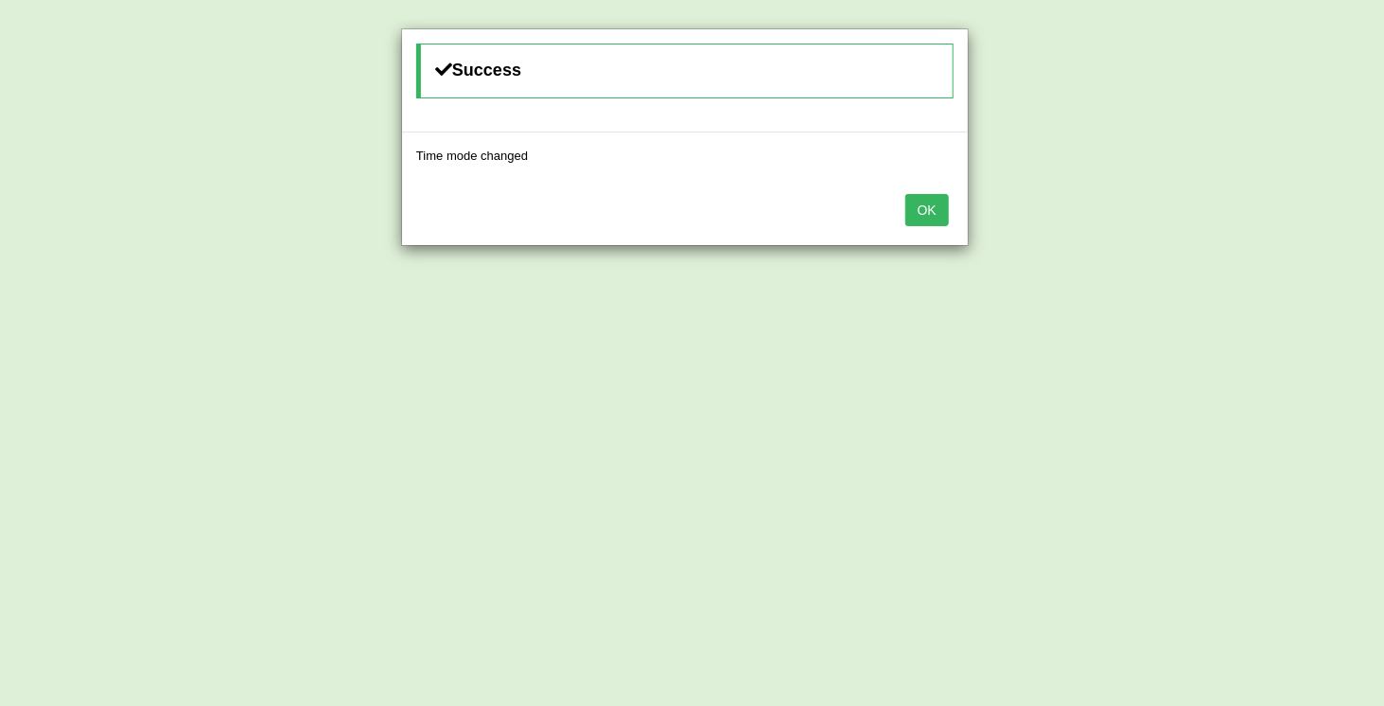
click at [928, 206] on button "OK" at bounding box center [927, 210] width 44 height 32
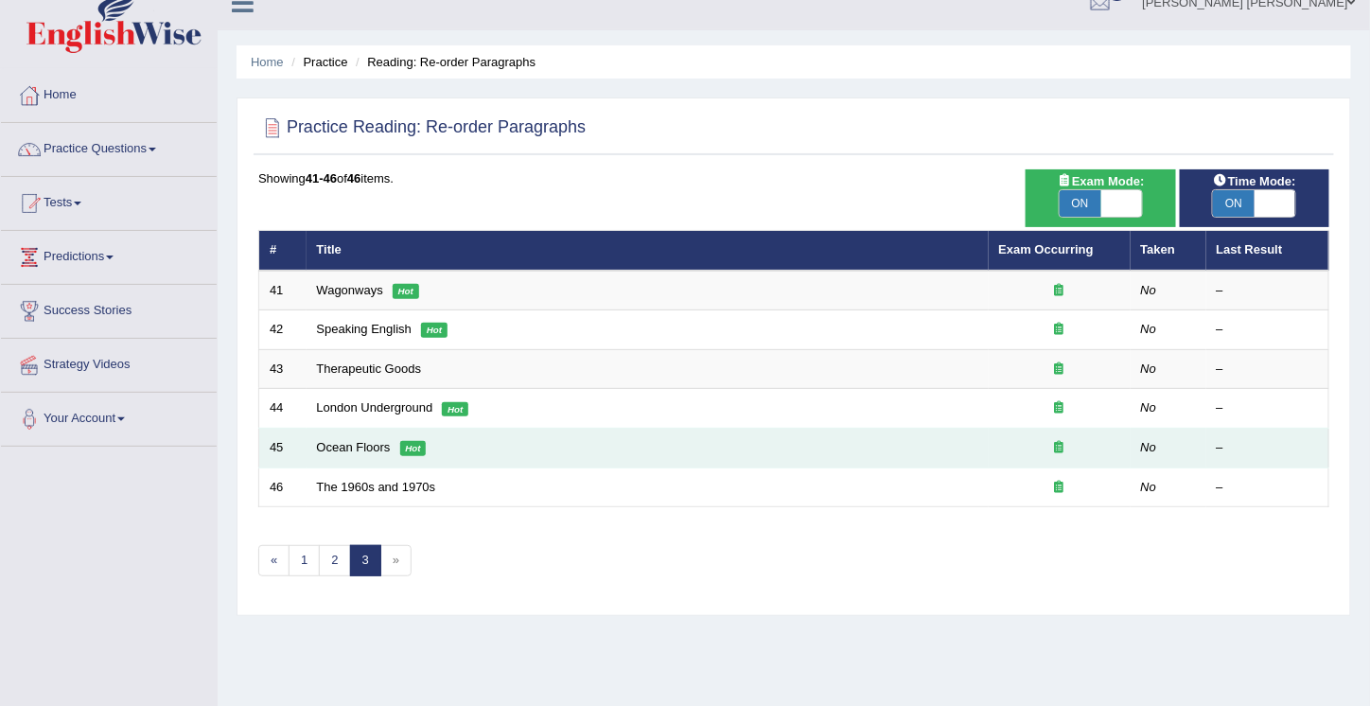
scroll to position [24, 0]
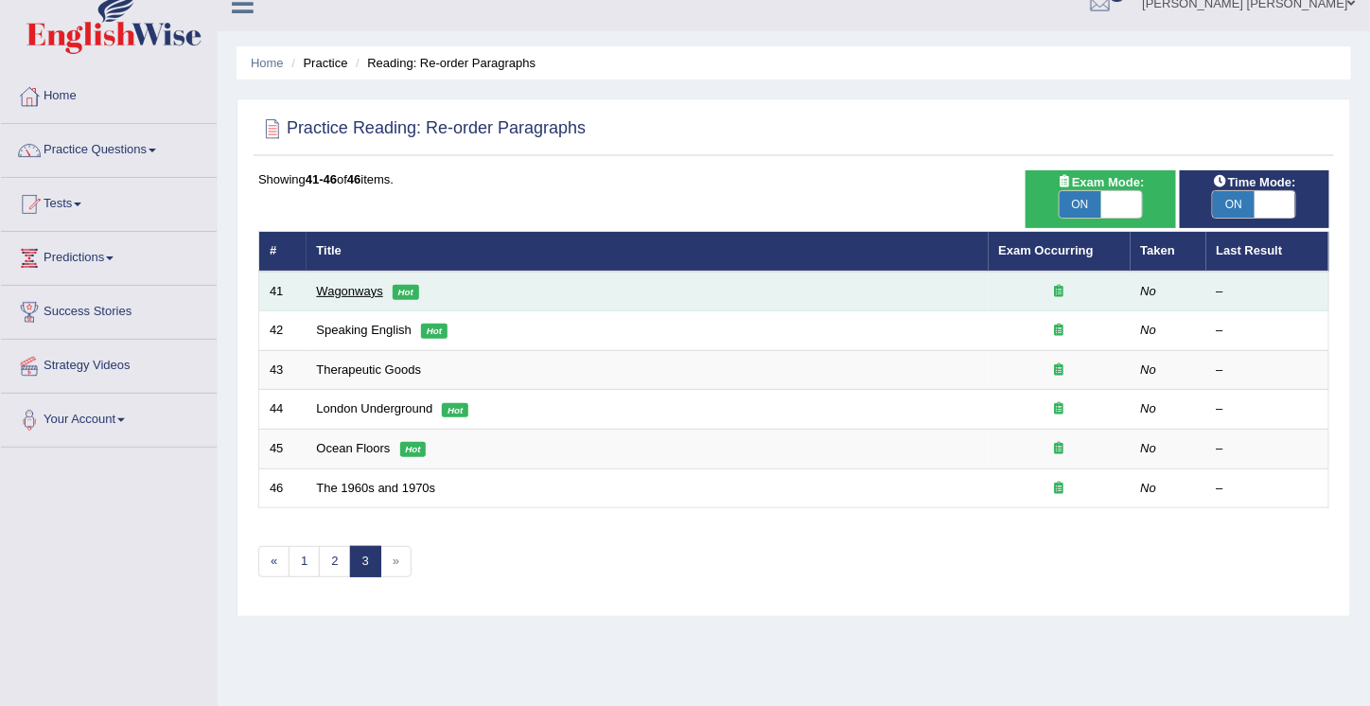
click at [352, 290] on link "Wagonways" at bounding box center [350, 291] width 66 height 14
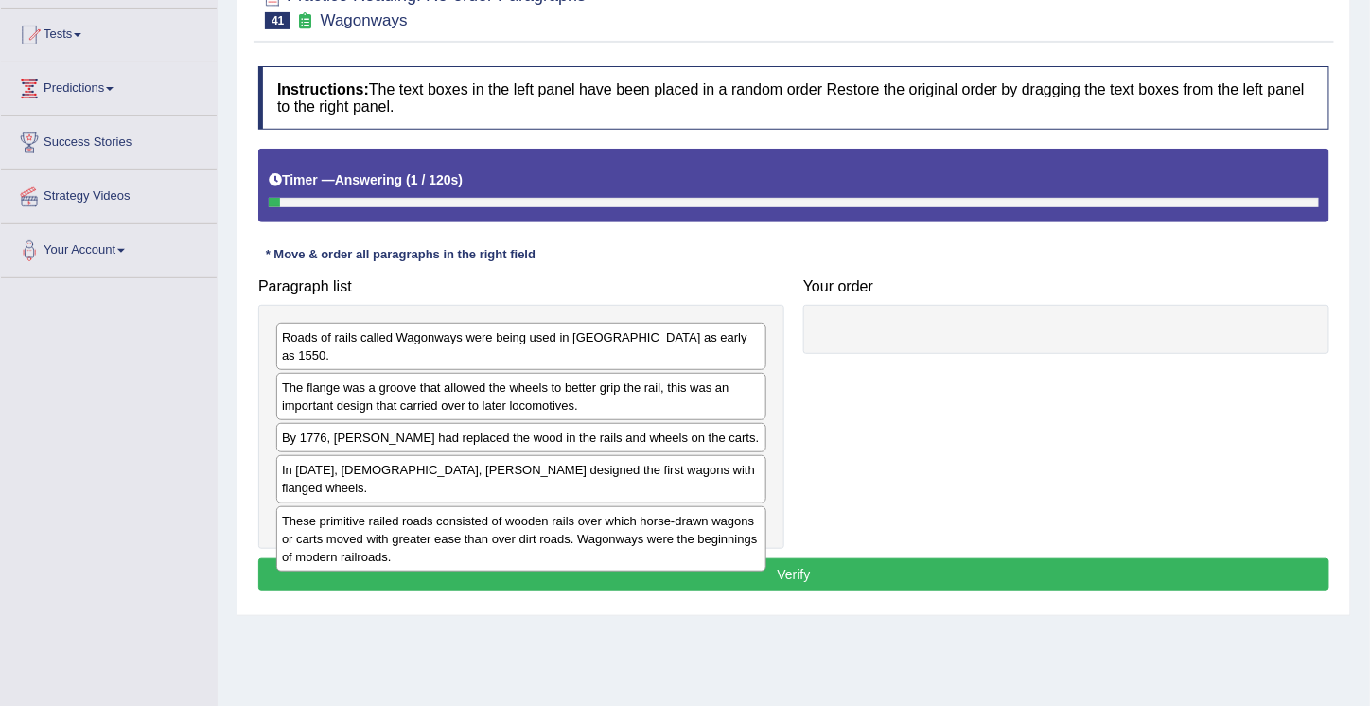
scroll to position [201, 0]
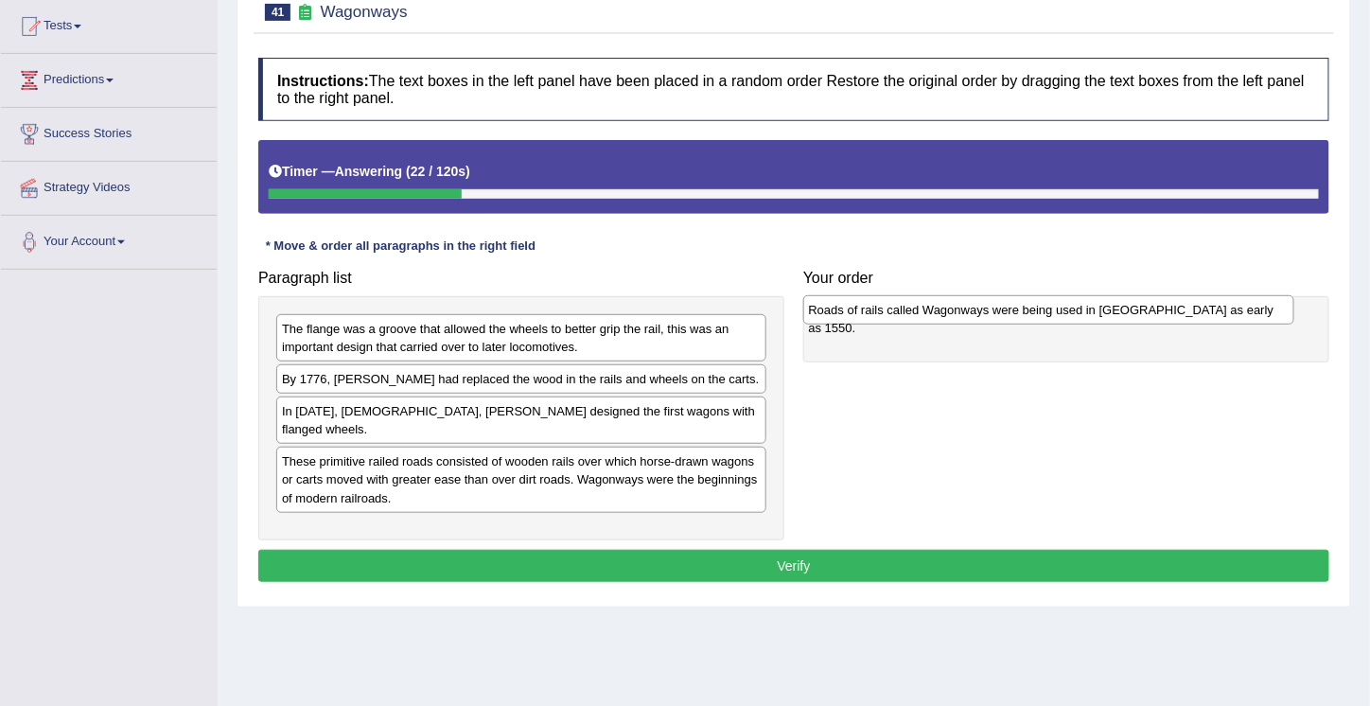
drag, startPoint x: 327, startPoint y: 327, endPoint x: 854, endPoint y: 309, distance: 527.1
click at [854, 309] on div "Roads of rails called Wagonways were being used in Germany as early as 1550." at bounding box center [1049, 309] width 492 height 28
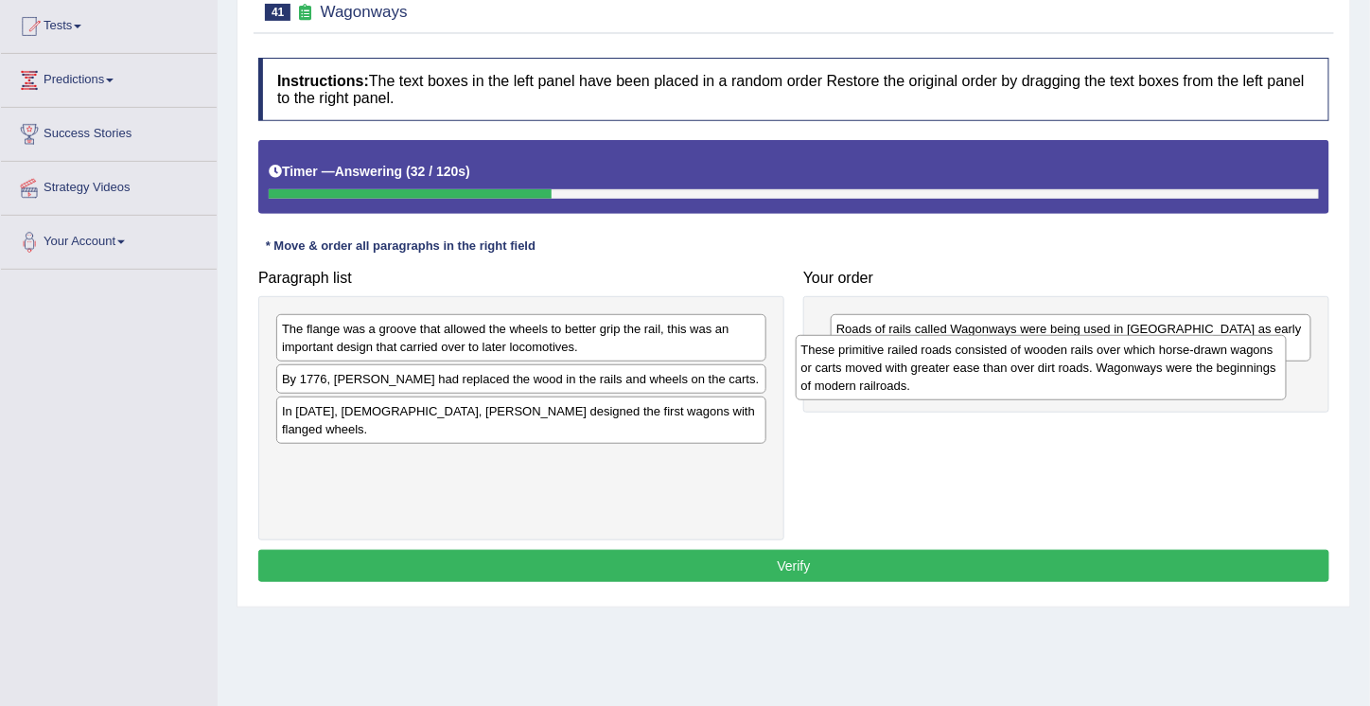
drag, startPoint x: 352, startPoint y: 463, endPoint x: 889, endPoint y: 374, distance: 544.5
click at [889, 374] on div "These primitive railed roads consisted of wooden rails over which horse-drawn w…" at bounding box center [1041, 367] width 492 height 64
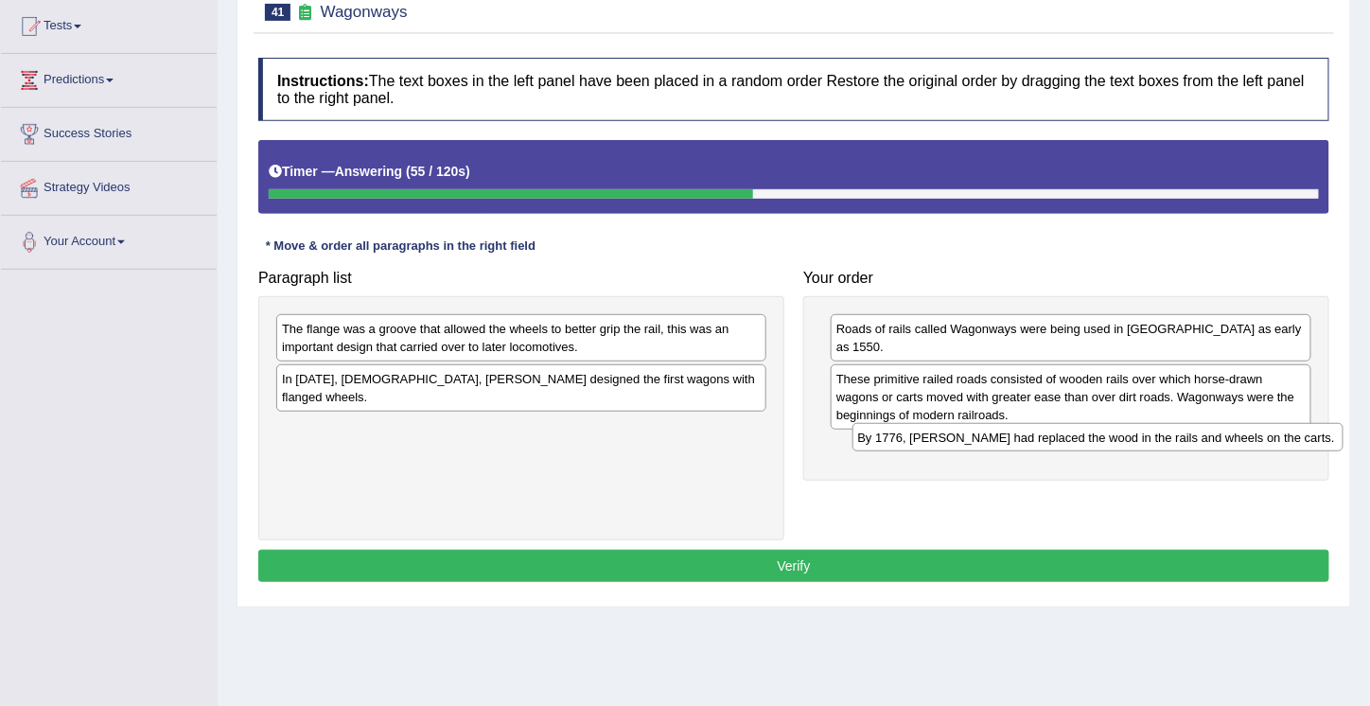
drag, startPoint x: 371, startPoint y: 382, endPoint x: 946, endPoint y: 441, distance: 578.1
click at [946, 441] on div "By 1776, iron had replaced the wood in the rails and wheels on the carts." at bounding box center [1098, 437] width 492 height 28
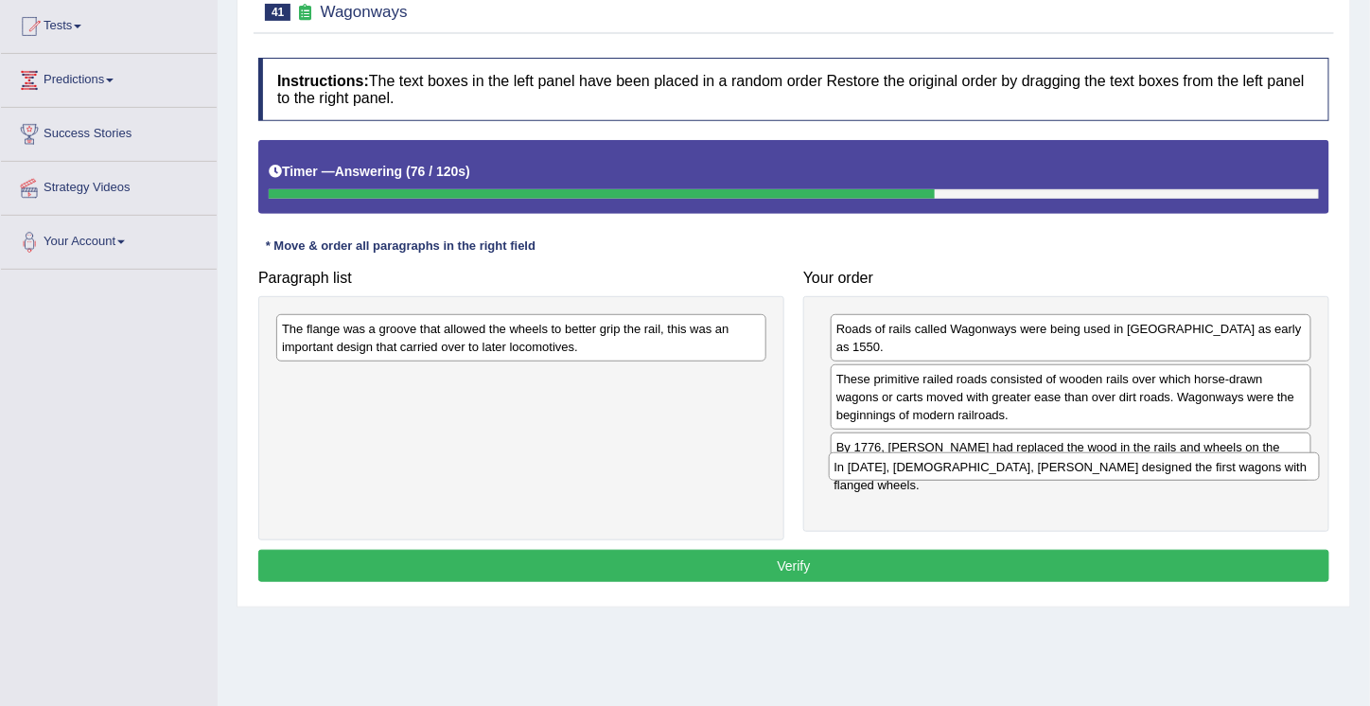
drag, startPoint x: 341, startPoint y: 375, endPoint x: 901, endPoint y: 457, distance: 566.9
click at [901, 457] on div "In 1789, Englishman, William Jessup designed the first wagons with flanged whee…" at bounding box center [1075, 466] width 492 height 28
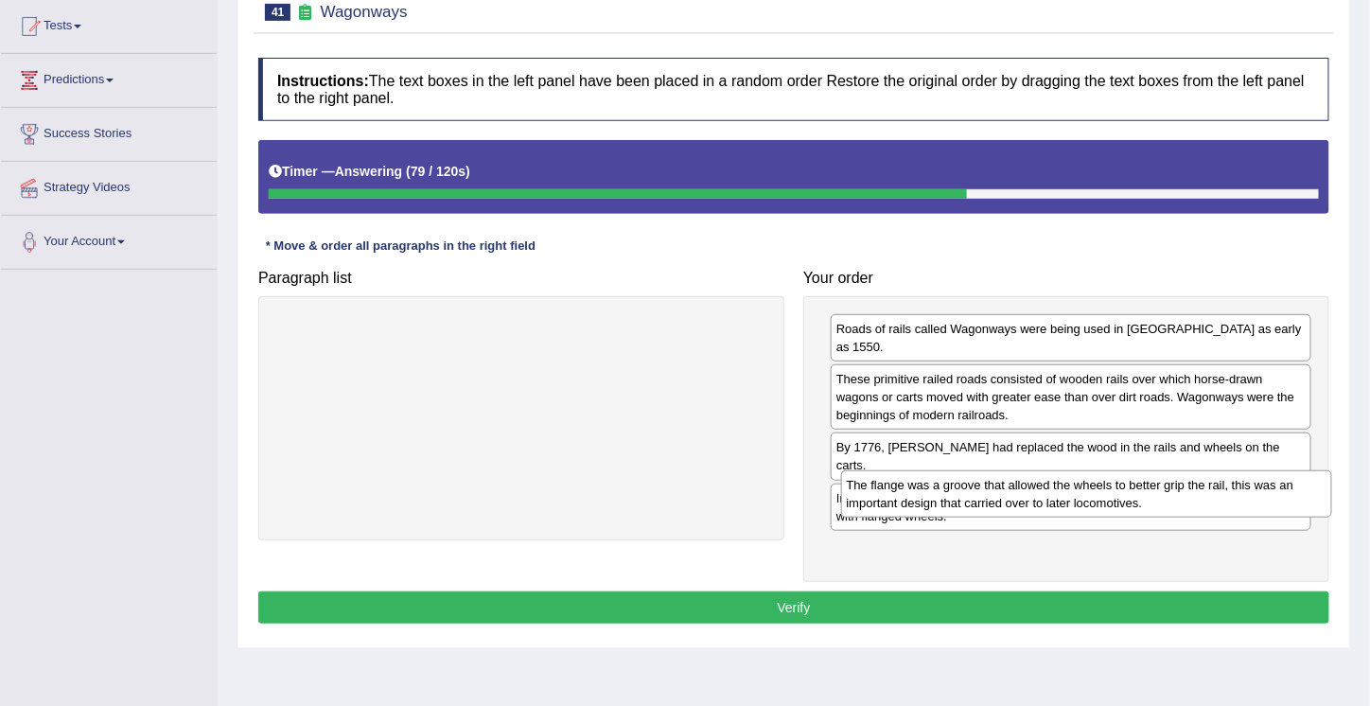
drag, startPoint x: 345, startPoint y: 336, endPoint x: 910, endPoint y: 493, distance: 586.1
click at [910, 493] on div "The flange was a groove that allowed the wheels to better grip the rail, this w…" at bounding box center [1087, 493] width 492 height 46
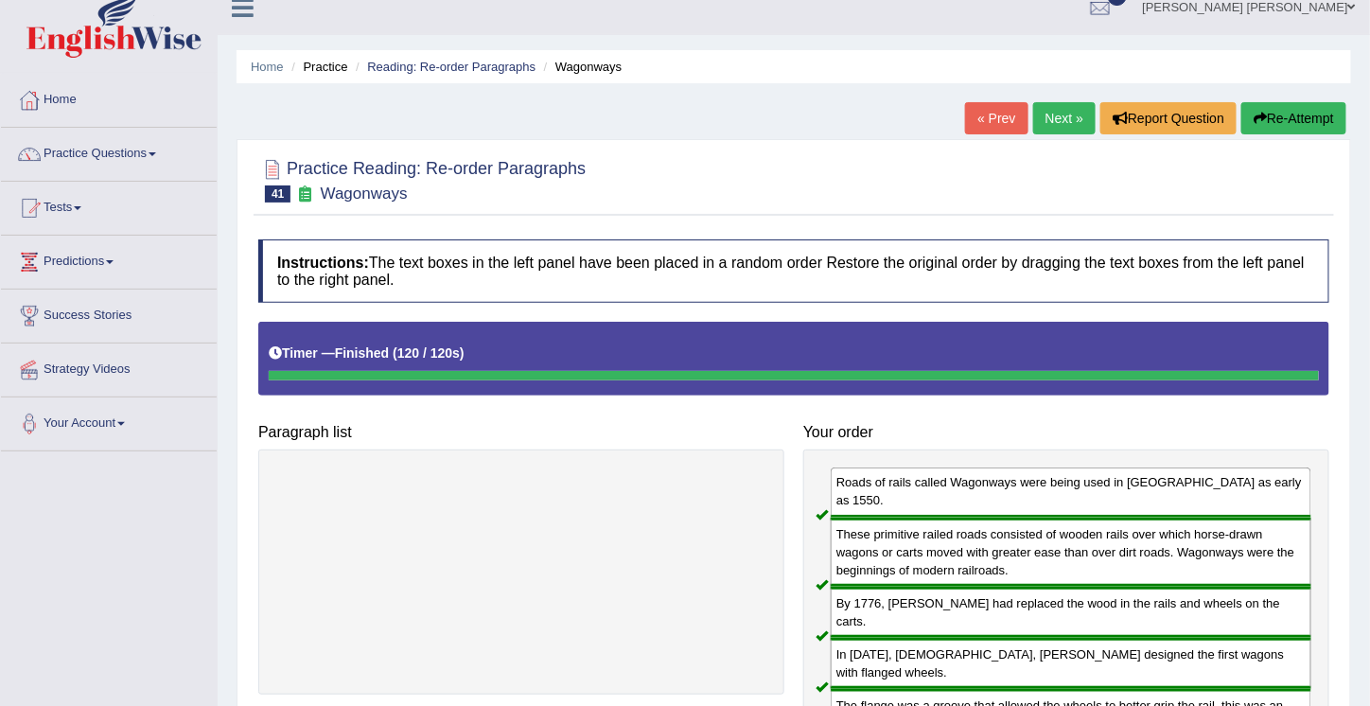
scroll to position [0, 0]
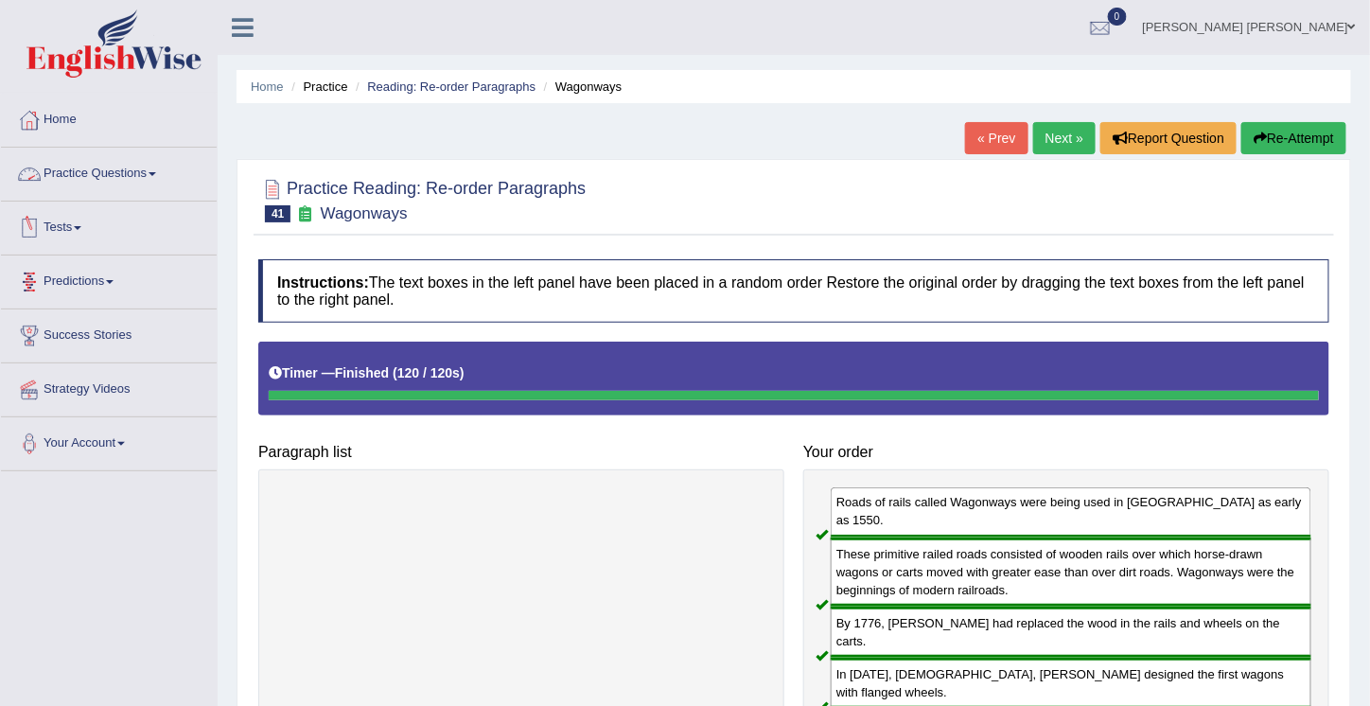
click at [110, 171] on link "Practice Questions" at bounding box center [109, 171] width 216 height 47
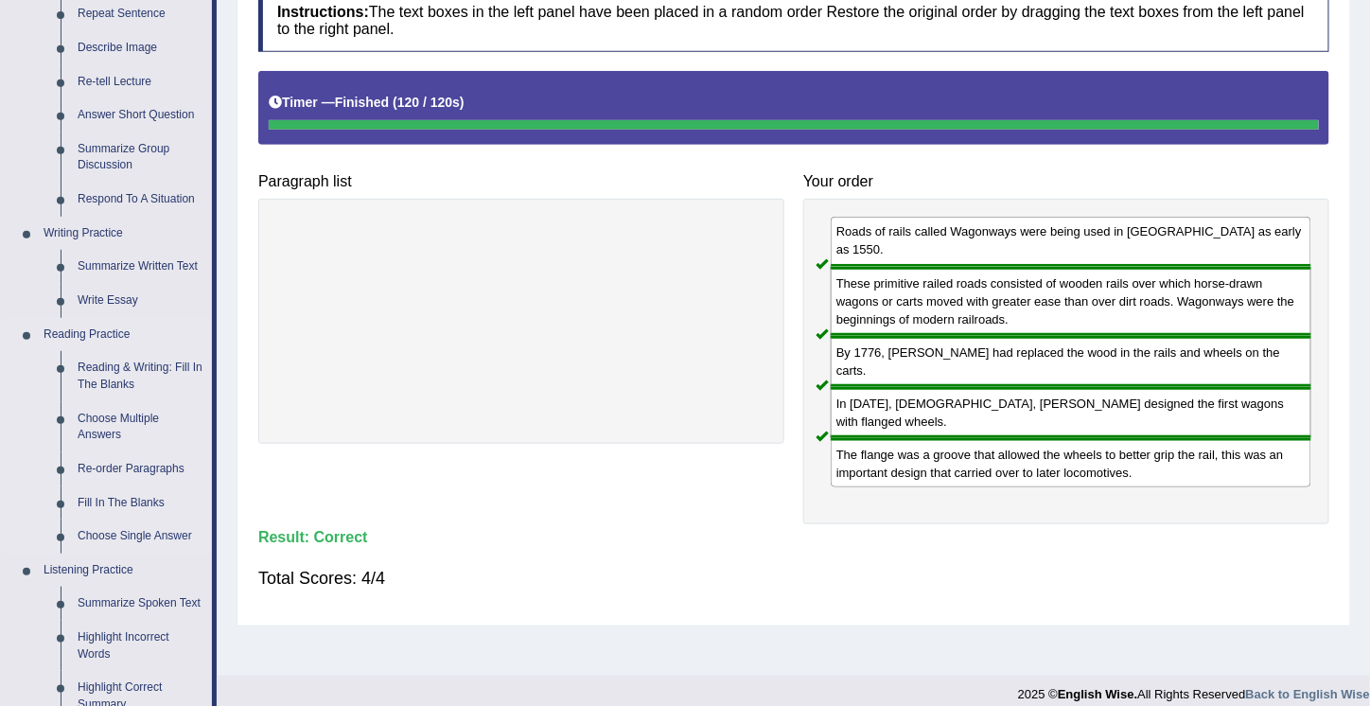
scroll to position [278, 0]
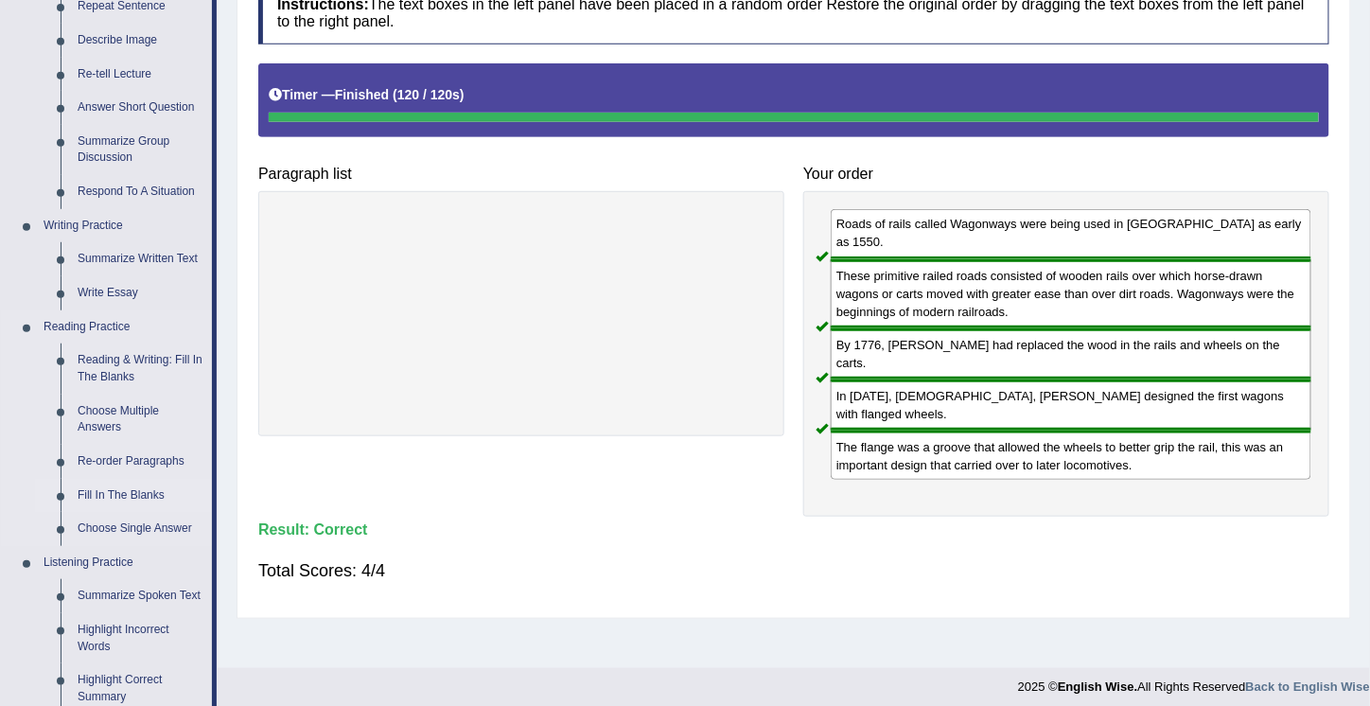
click at [132, 490] on link "Fill In The Blanks" at bounding box center [140, 496] width 143 height 34
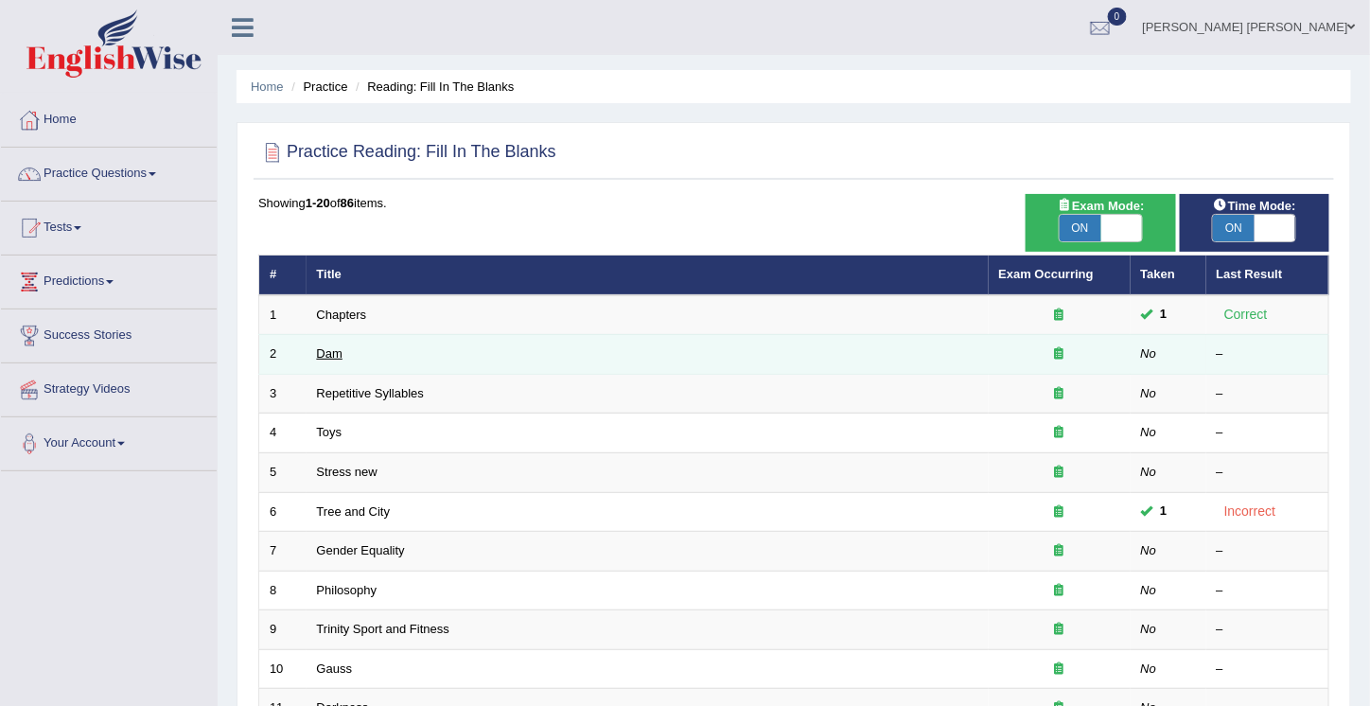
click at [323, 355] on link "Dam" at bounding box center [330, 353] width 26 height 14
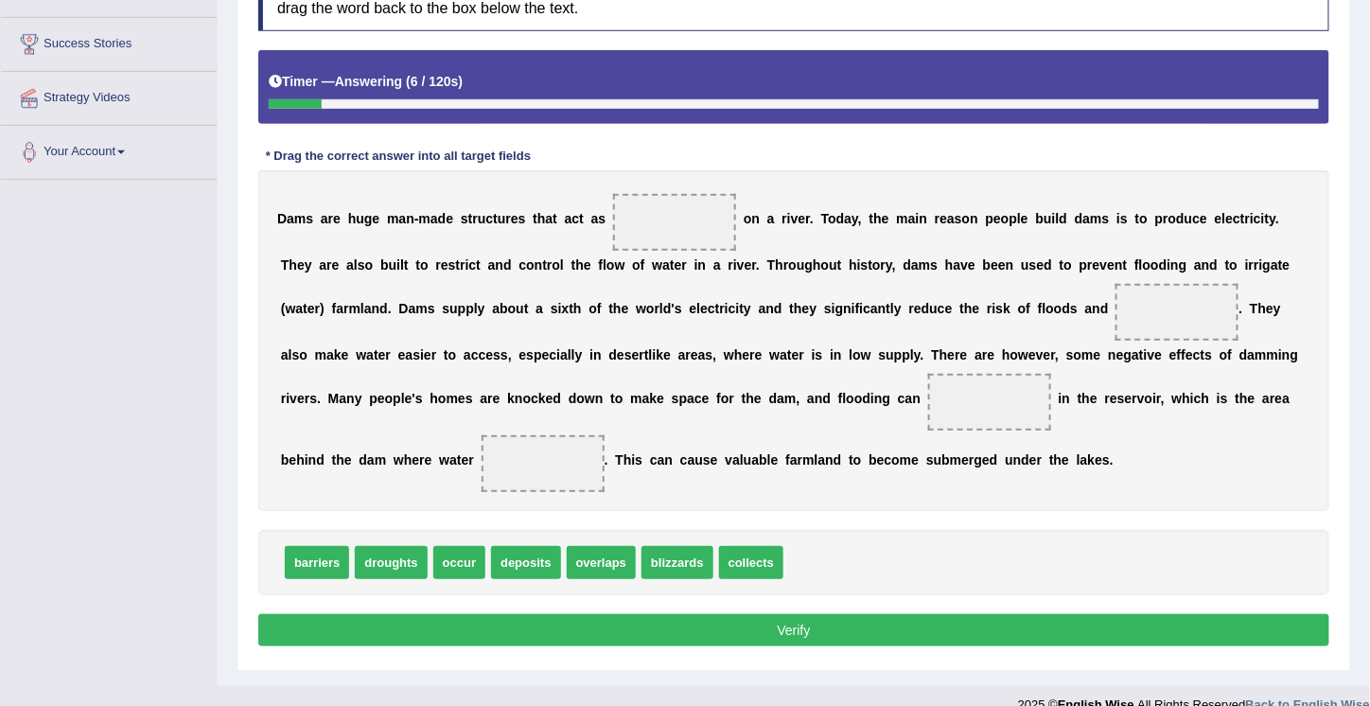
scroll to position [314, 0]
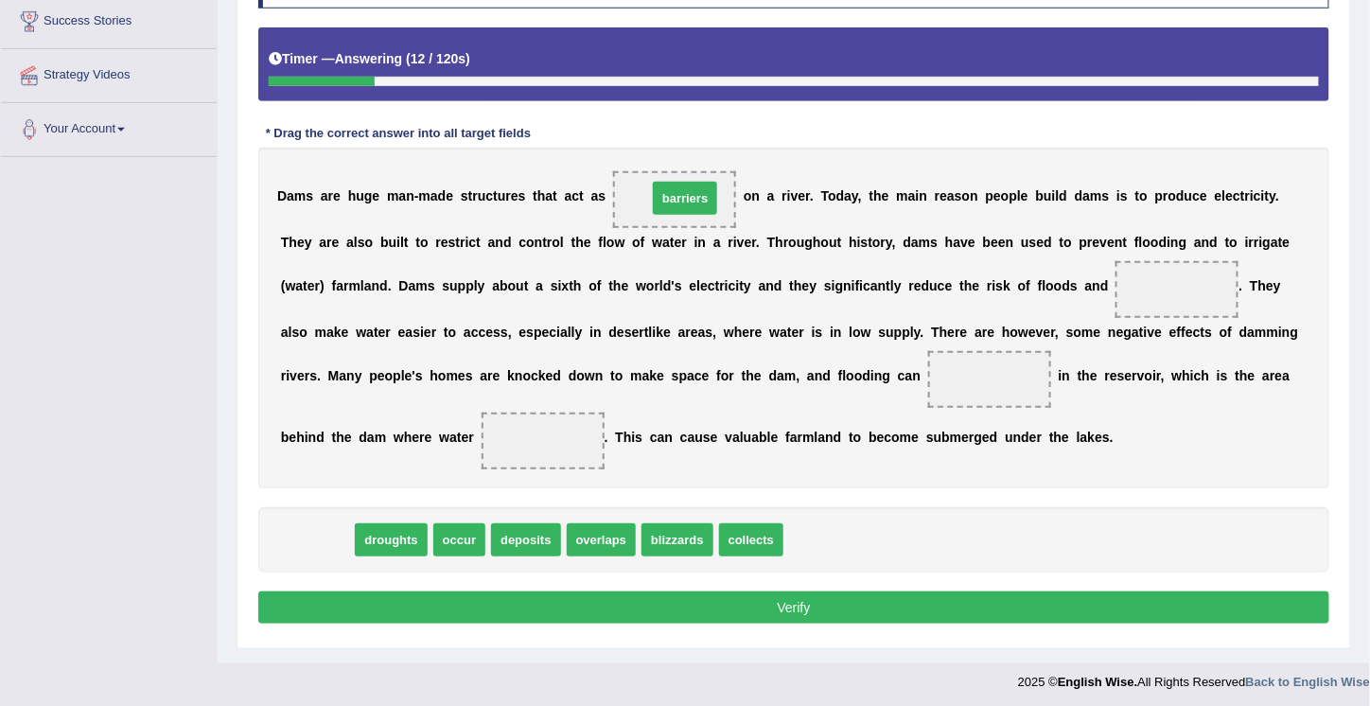
drag, startPoint x: 303, startPoint y: 539, endPoint x: 671, endPoint y: 198, distance: 502.0
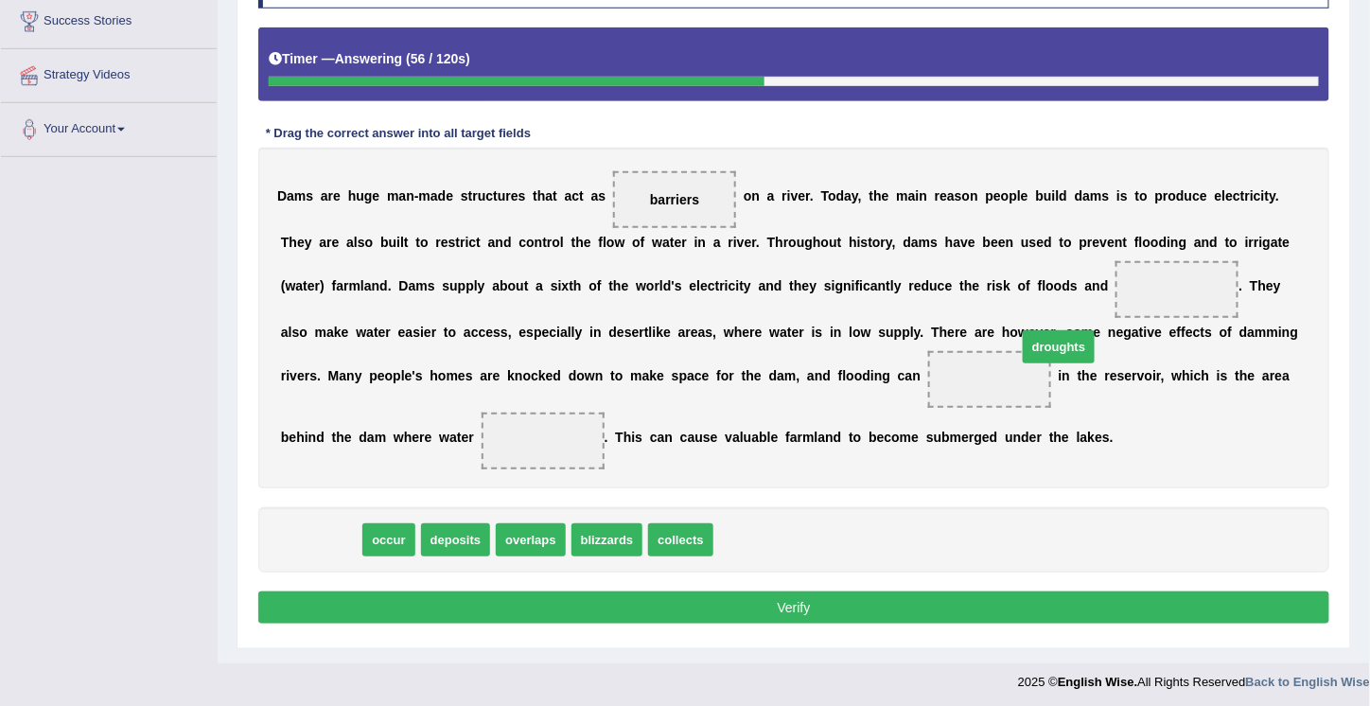
drag, startPoint x: 310, startPoint y: 537, endPoint x: 1061, endPoint y: 331, distance: 778.8
click at [1061, 331] on span "droughts" at bounding box center [1058, 346] width 72 height 33
drag, startPoint x: 306, startPoint y: 526, endPoint x: 1162, endPoint y: 275, distance: 892.8
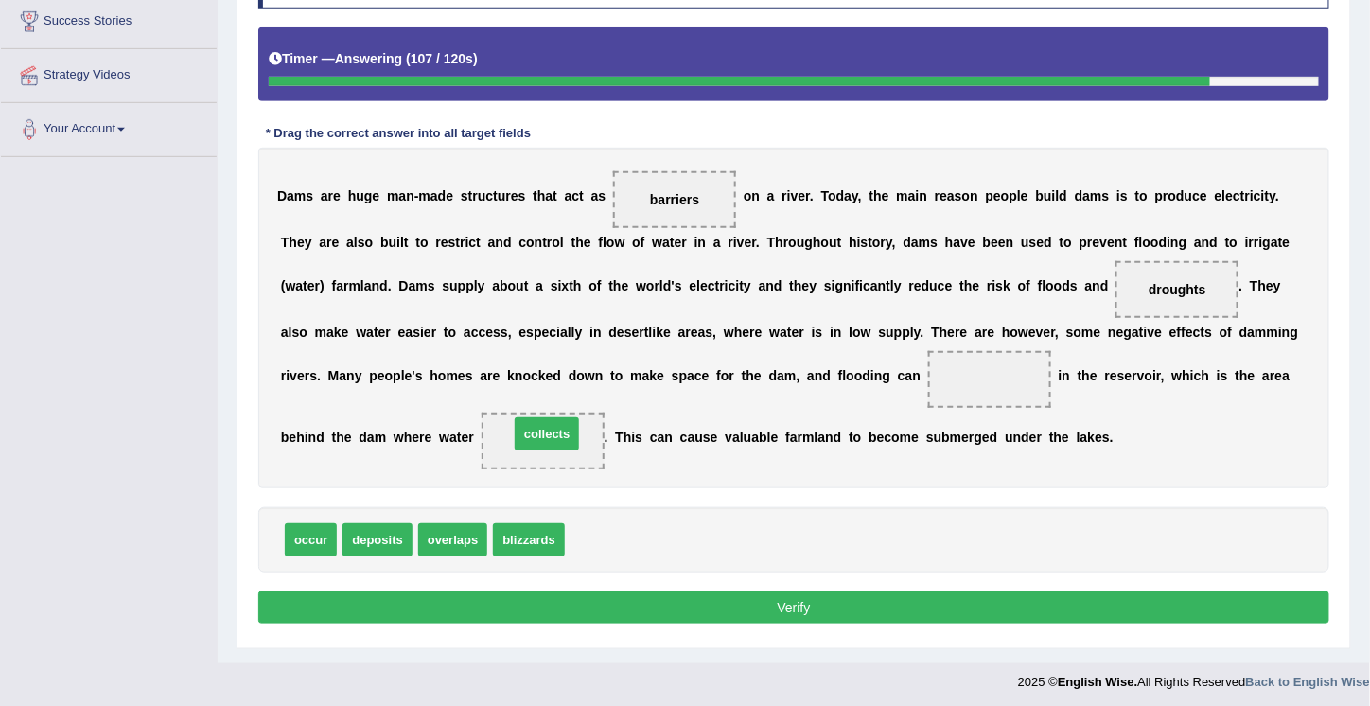
drag, startPoint x: 603, startPoint y: 538, endPoint x: 548, endPoint y: 433, distance: 118.9
drag, startPoint x: 306, startPoint y: 534, endPoint x: 996, endPoint y: 390, distance: 704.5
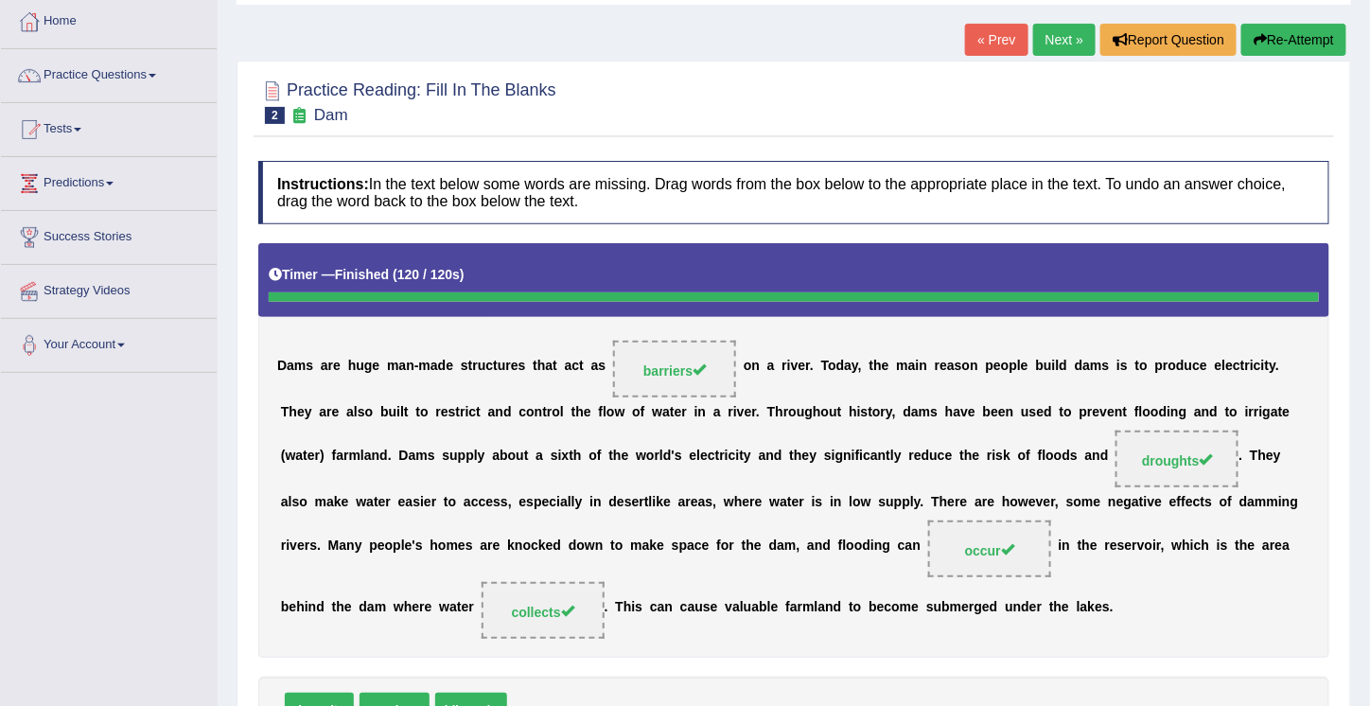
scroll to position [0, 0]
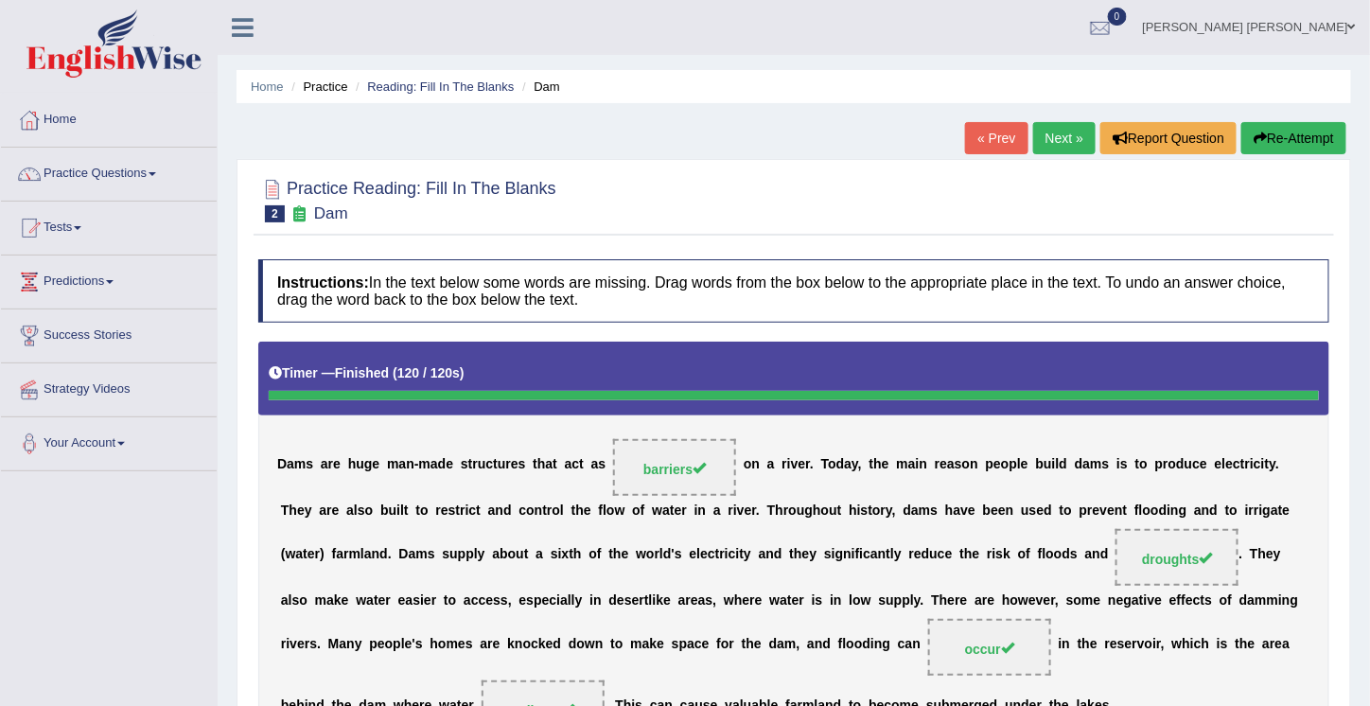
click at [1049, 131] on link "Next »" at bounding box center [1064, 138] width 62 height 32
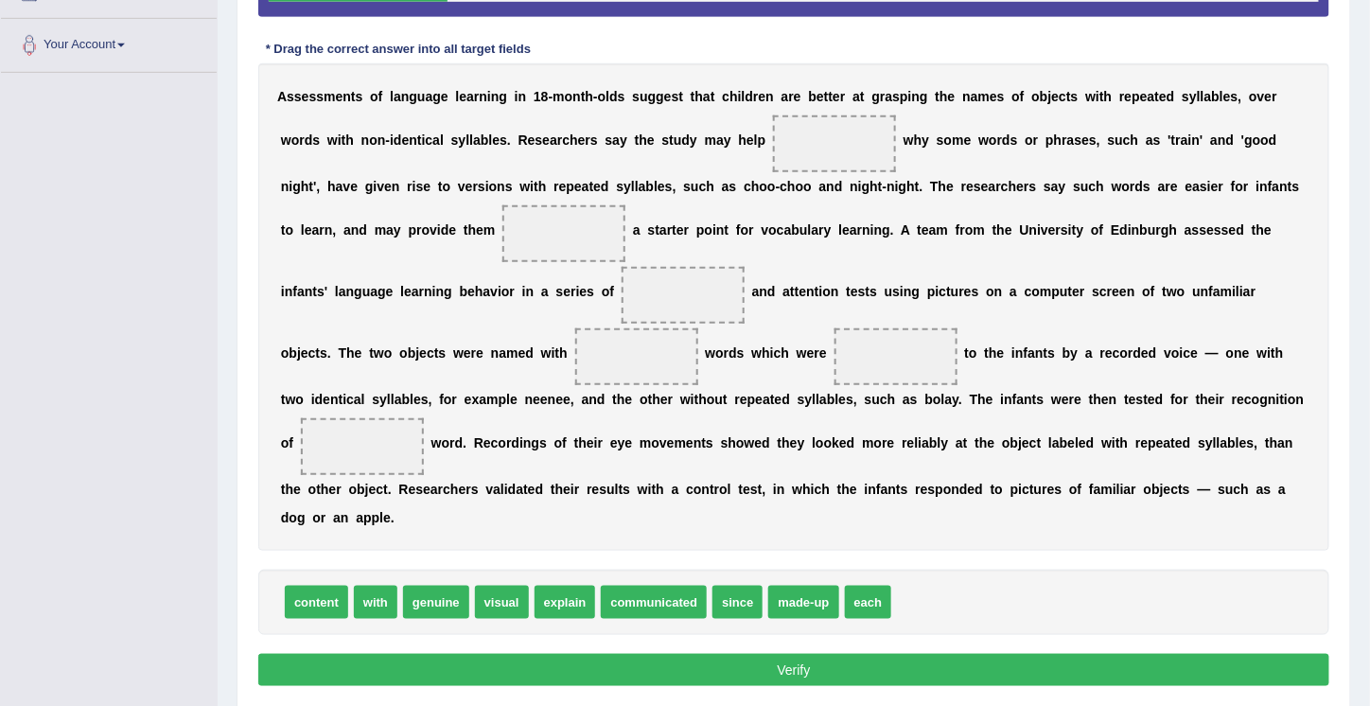
scroll to position [399, 0]
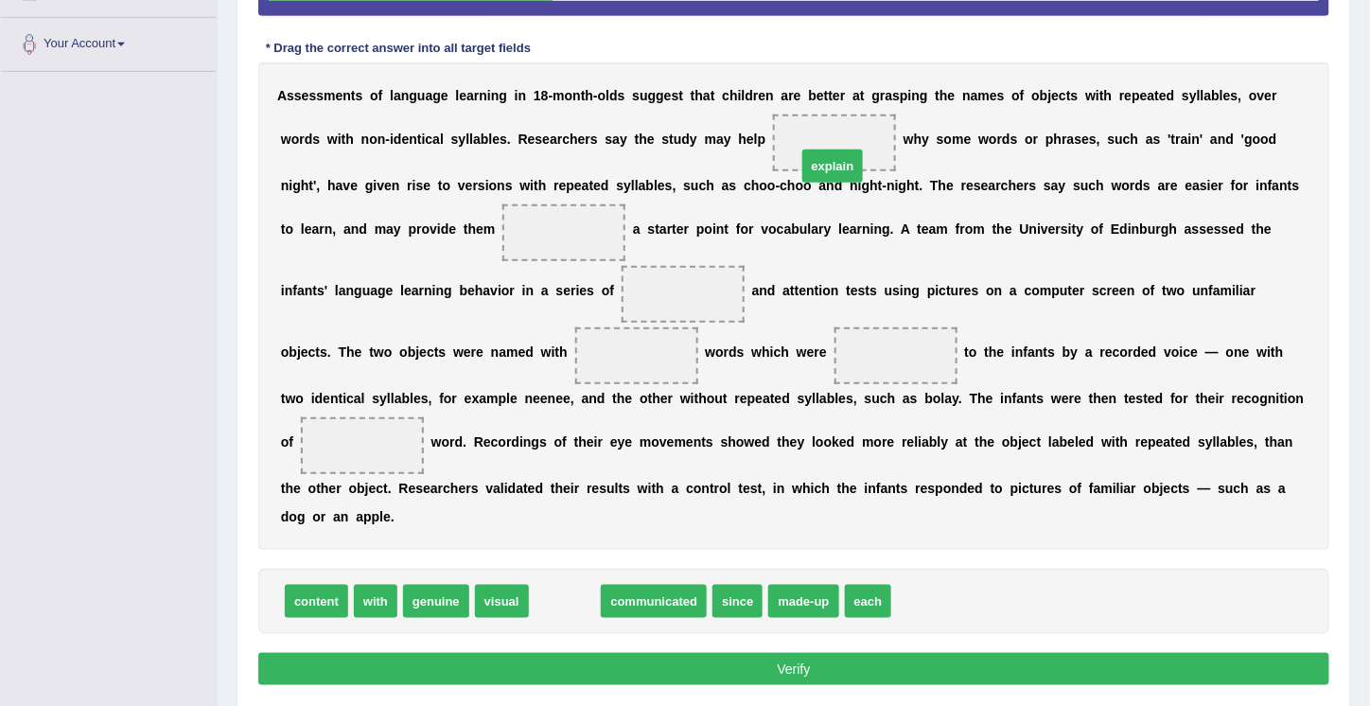
drag, startPoint x: 560, startPoint y: 603, endPoint x: 829, endPoint y: 158, distance: 520.2
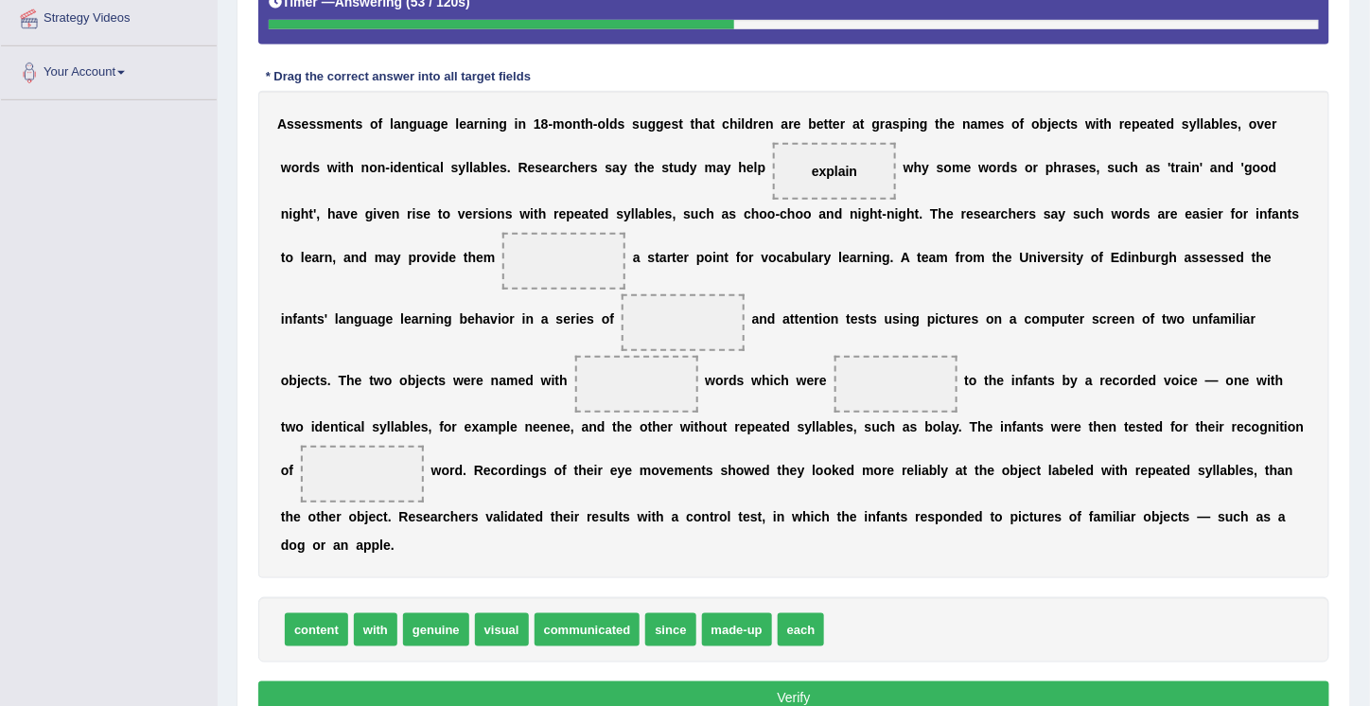
scroll to position [373, 0]
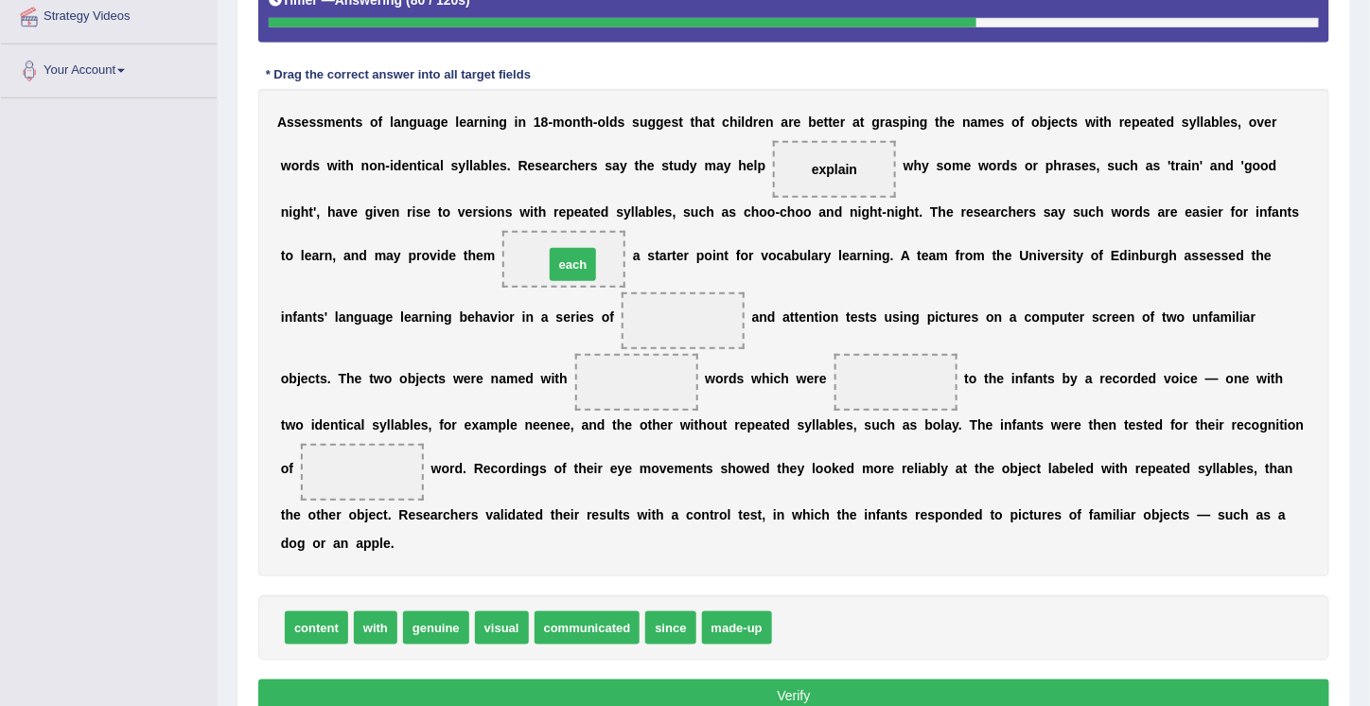
drag, startPoint x: 796, startPoint y: 623, endPoint x: 565, endPoint y: 257, distance: 433.2
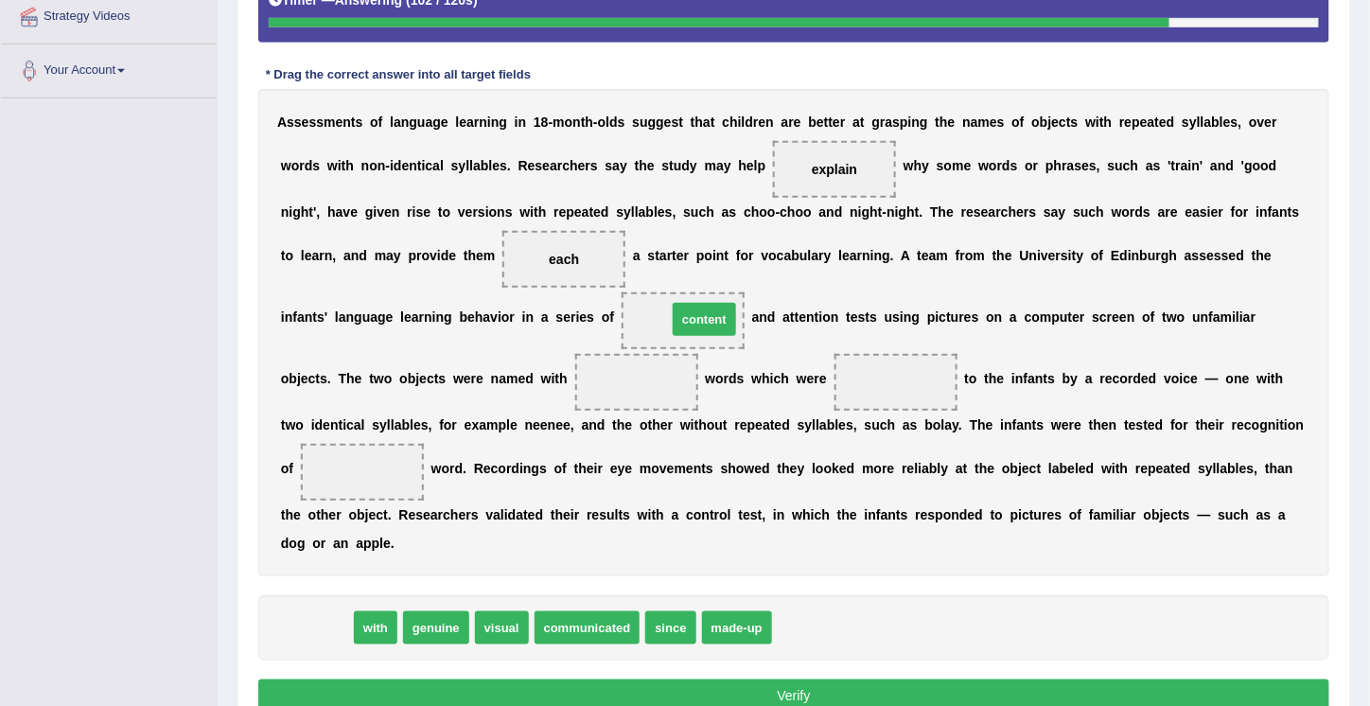
drag, startPoint x: 310, startPoint y: 627, endPoint x: 698, endPoint y: 319, distance: 495.4
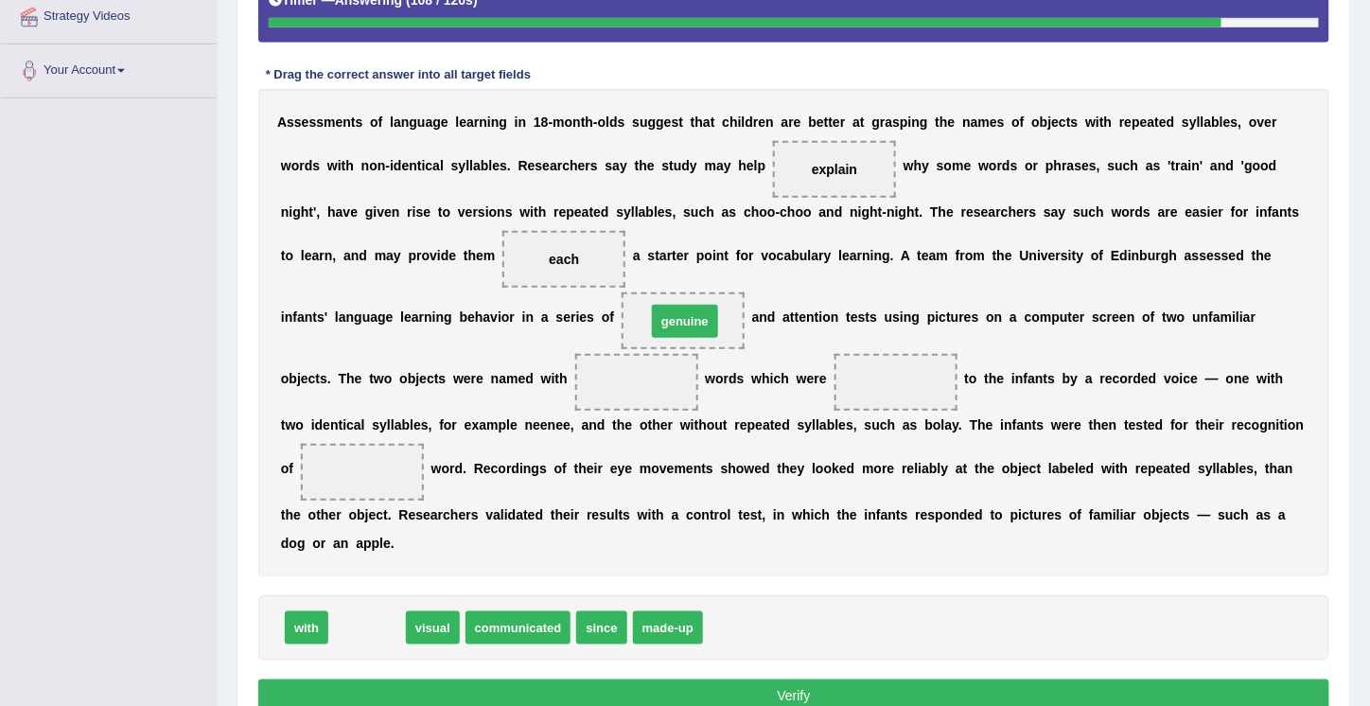
drag, startPoint x: 363, startPoint y: 634, endPoint x: 681, endPoint y: 327, distance: 441.5
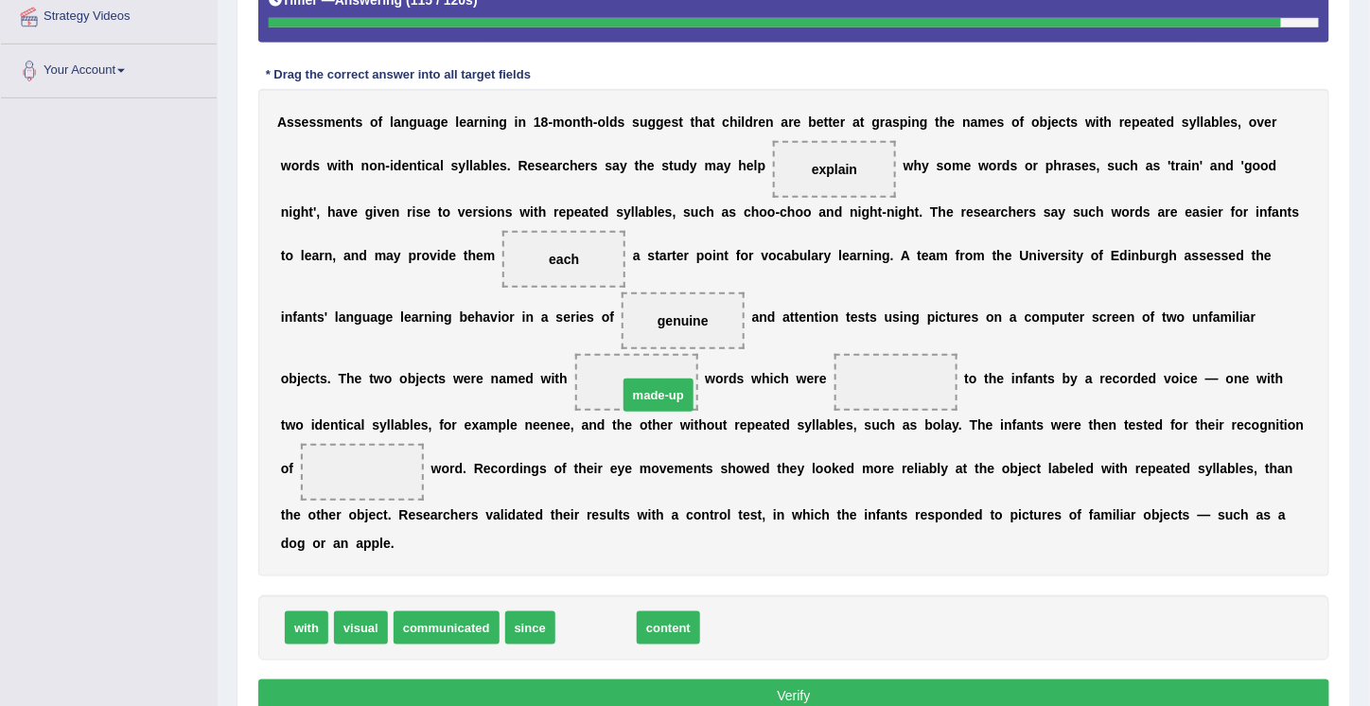
drag, startPoint x: 605, startPoint y: 623, endPoint x: 664, endPoint y: 381, distance: 249.1
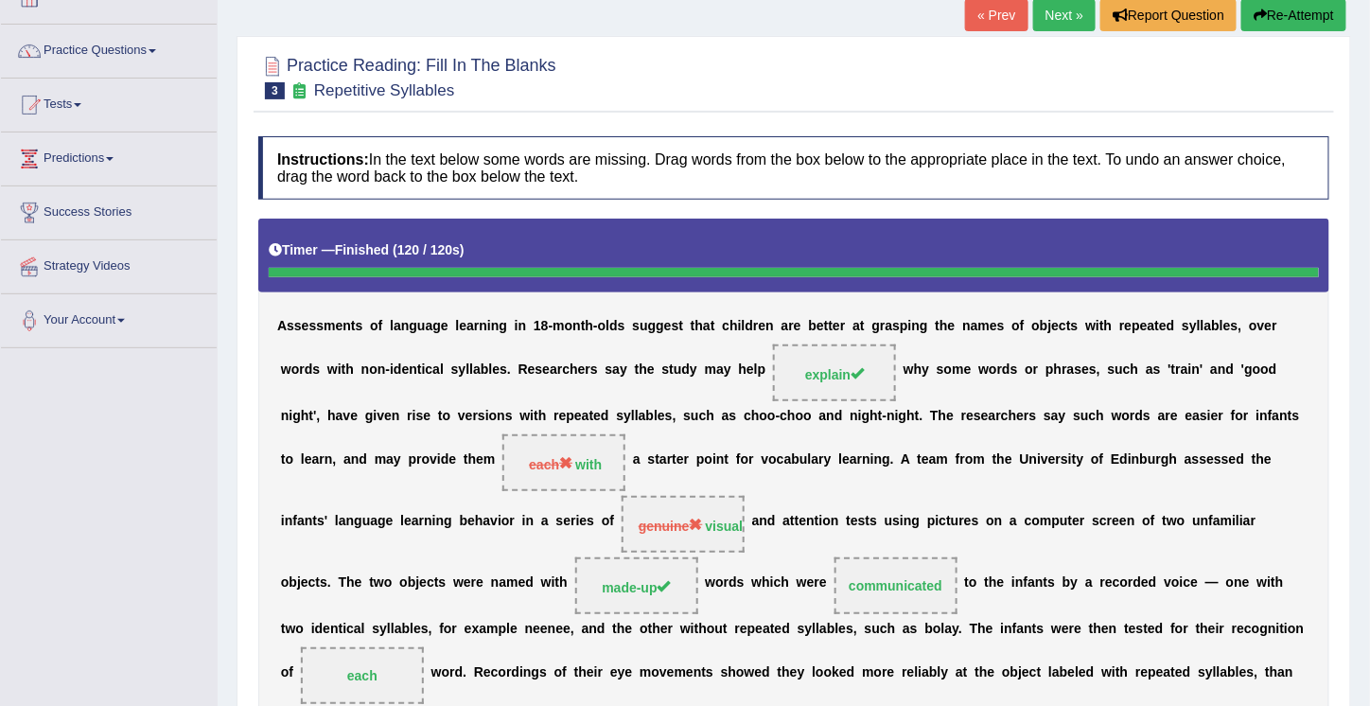
scroll to position [24, 0]
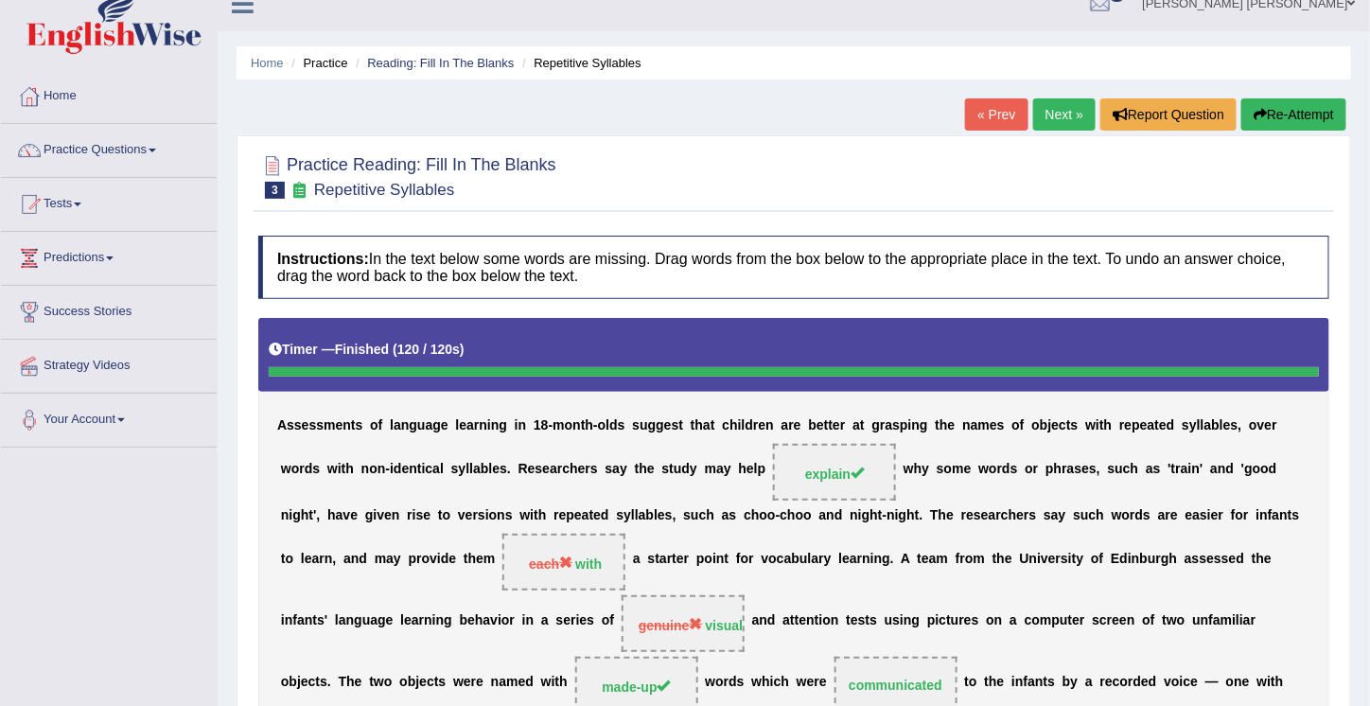
click at [1277, 111] on button "Re-Attempt" at bounding box center [1293, 114] width 105 height 32
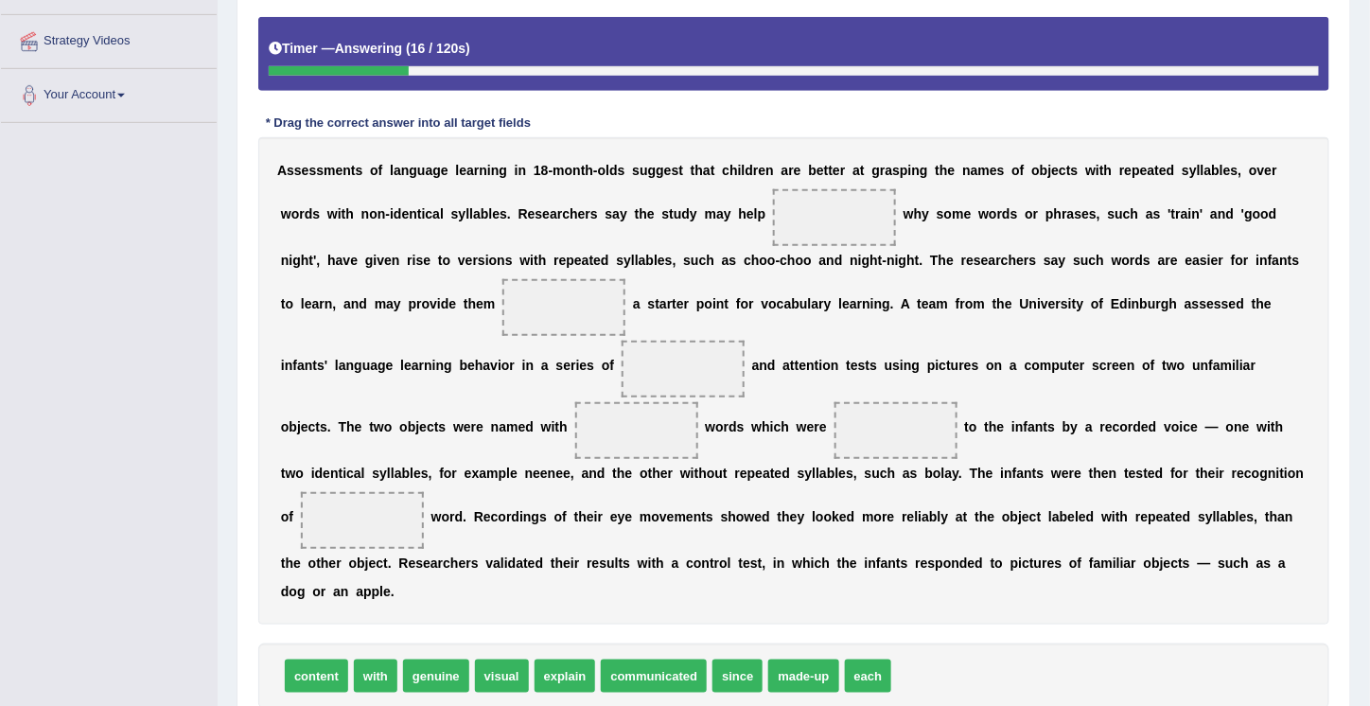
scroll to position [349, 0]
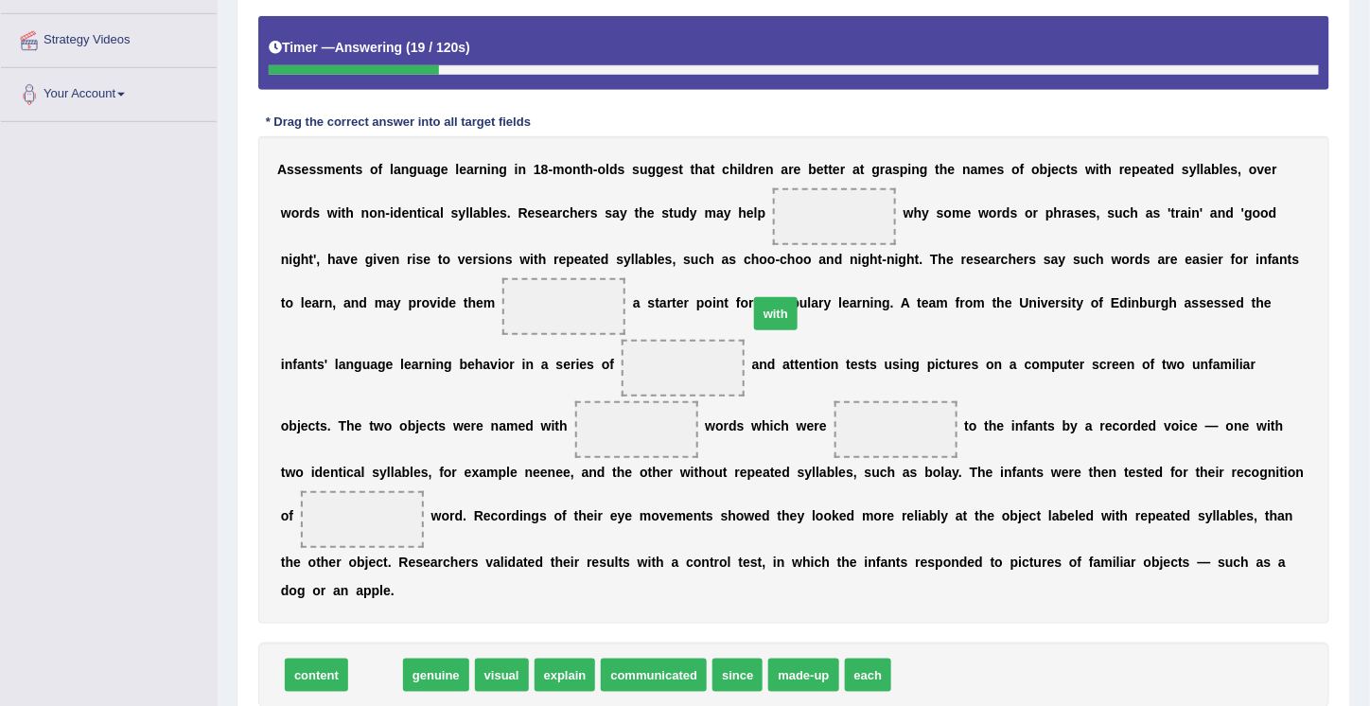
drag, startPoint x: 372, startPoint y: 672, endPoint x: 788, endPoint y: 291, distance: 564.3
click at [788, 297] on span "with" at bounding box center [776, 313] width 44 height 33
drag, startPoint x: 364, startPoint y: 670, endPoint x: 855, endPoint y: 205, distance: 675.8
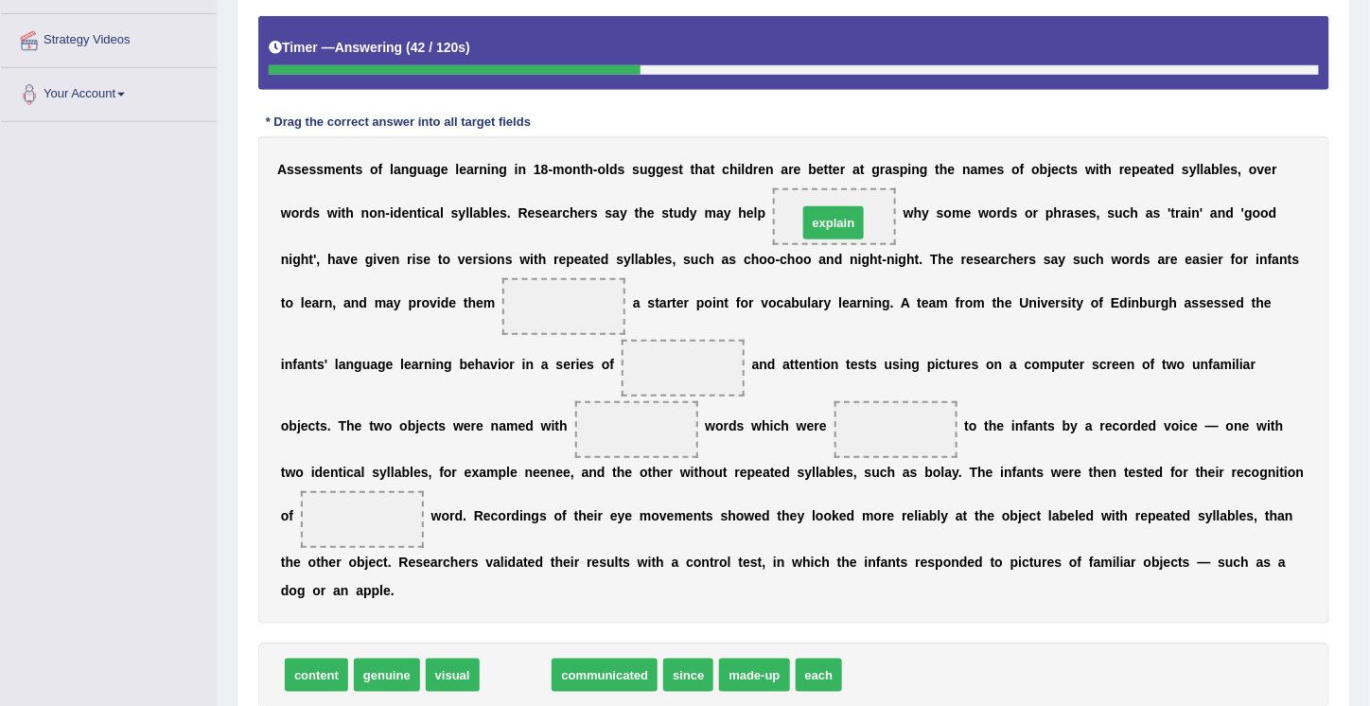
drag, startPoint x: 501, startPoint y: 671, endPoint x: 819, endPoint y: 219, distance: 551.9
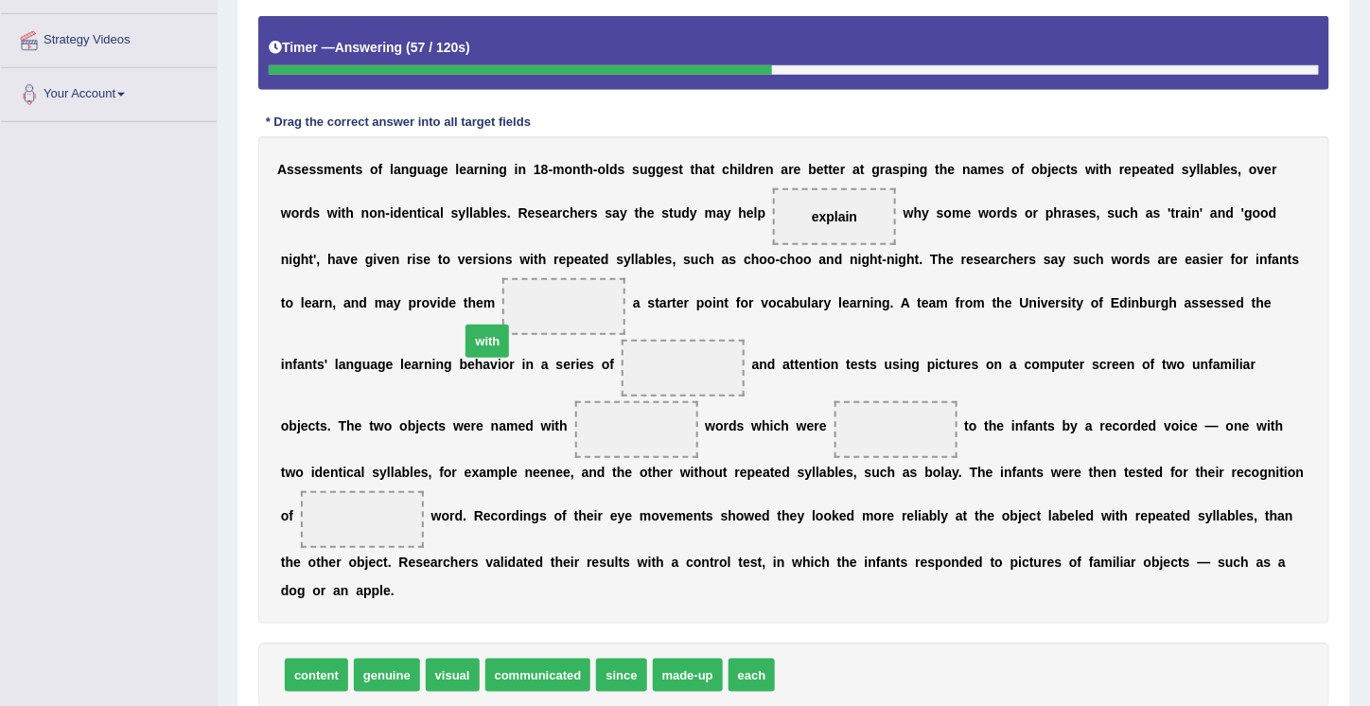
drag, startPoint x: 799, startPoint y: 669, endPoint x: 515, endPoint y: 302, distance: 463.9
drag, startPoint x: 450, startPoint y: 665, endPoint x: 685, endPoint y: 354, distance: 389.7
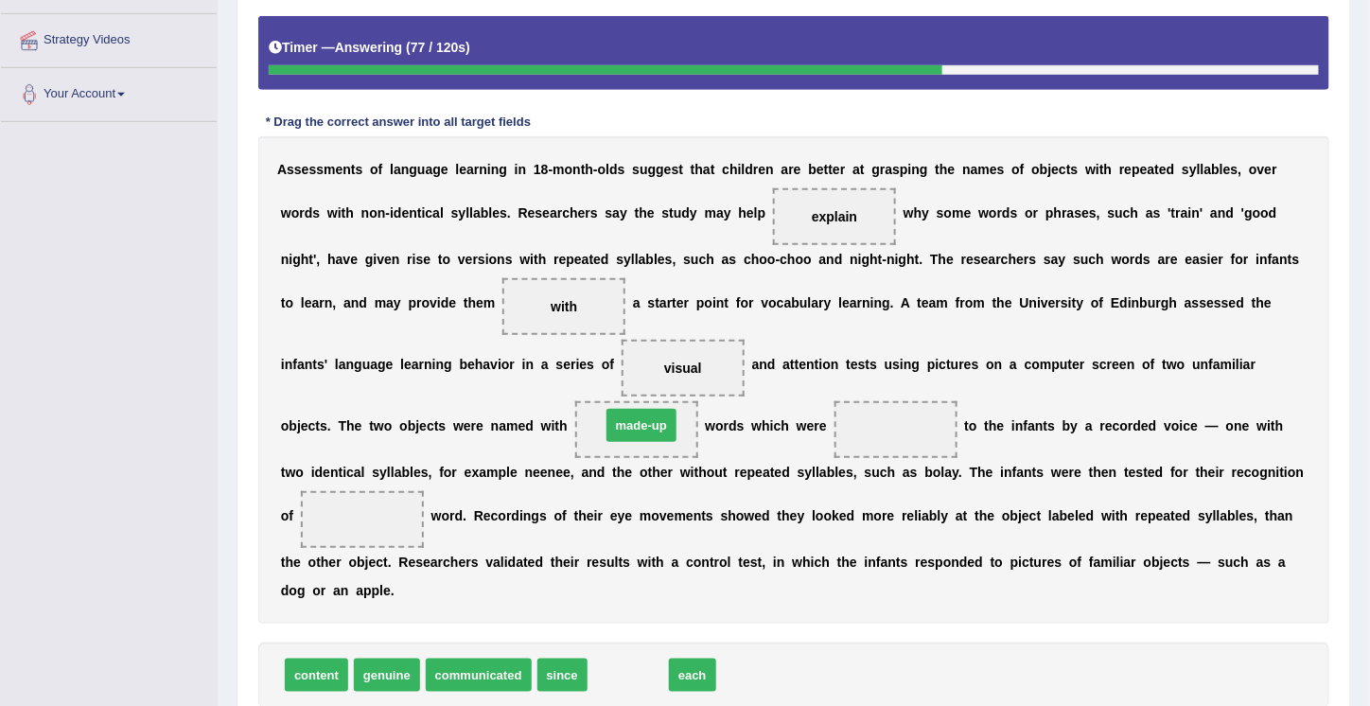
drag, startPoint x: 618, startPoint y: 667, endPoint x: 631, endPoint y: 415, distance: 251.9
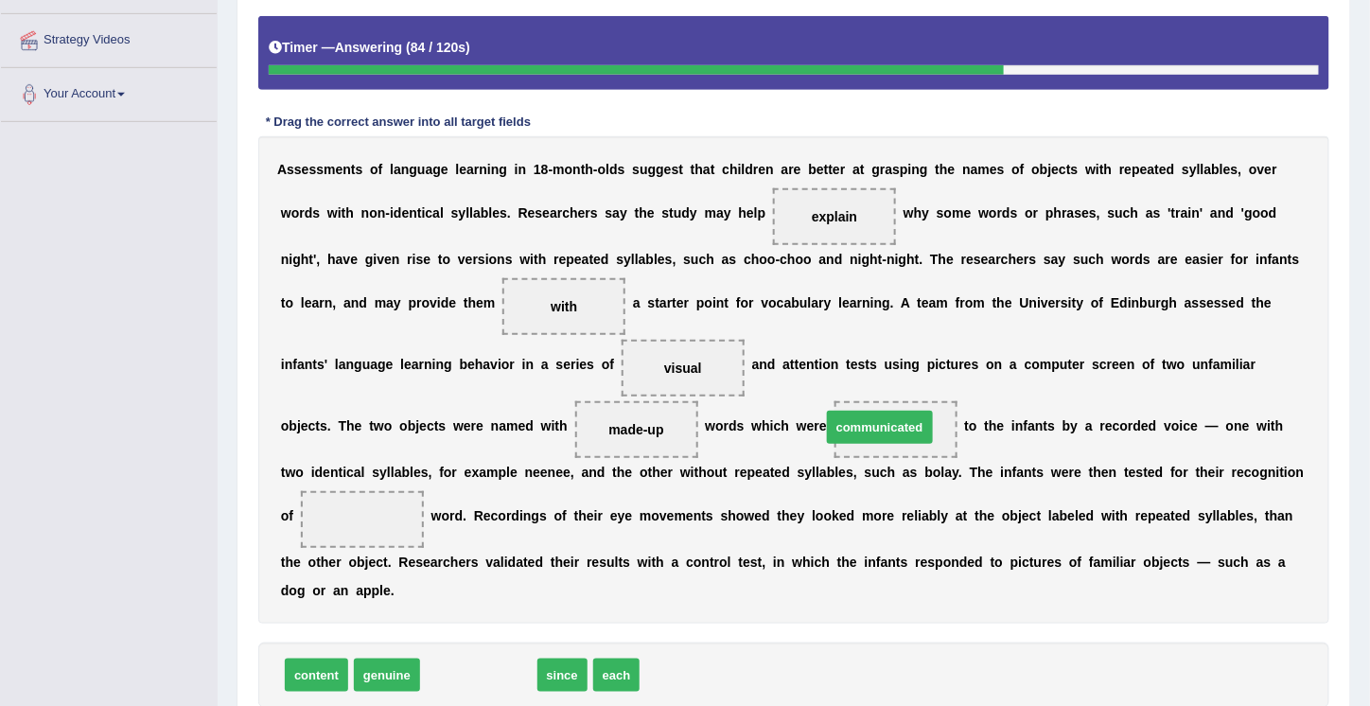
drag, startPoint x: 476, startPoint y: 673, endPoint x: 877, endPoint y: 426, distance: 471.4
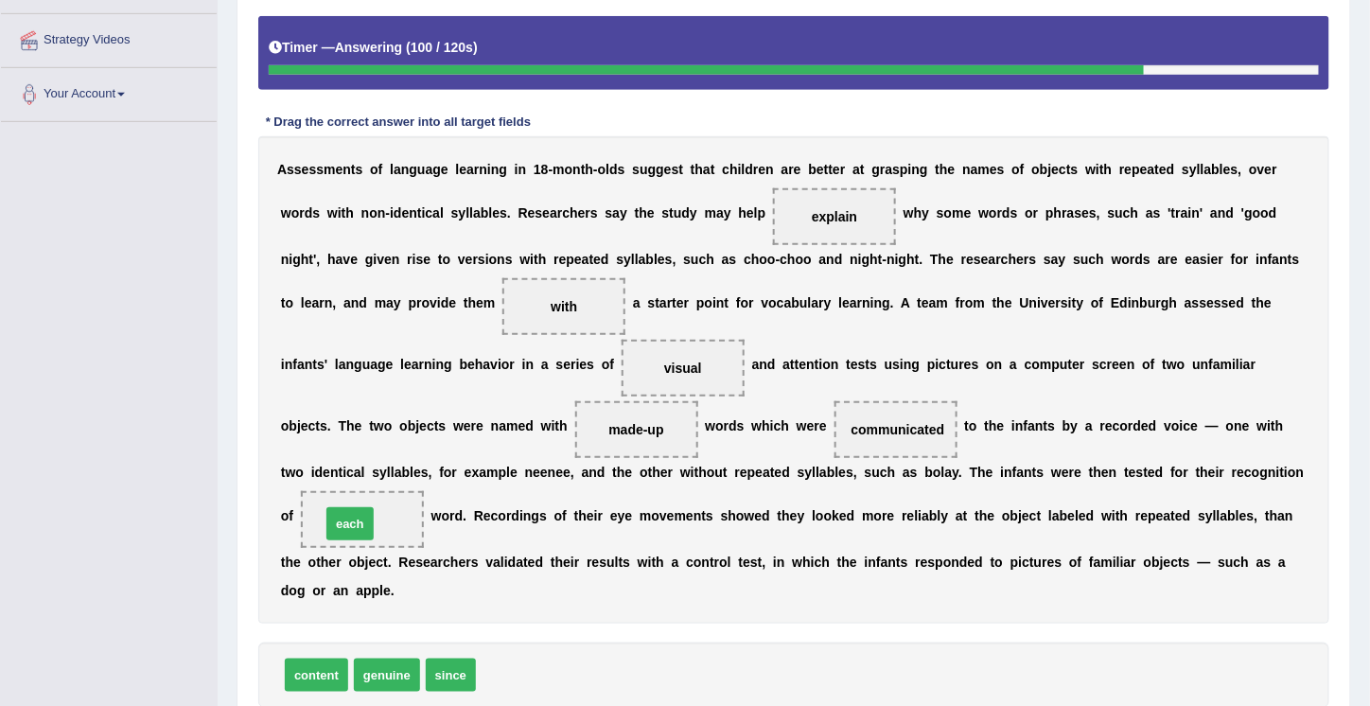
drag, startPoint x: 497, startPoint y: 671, endPoint x: 341, endPoint y: 518, distance: 218.0
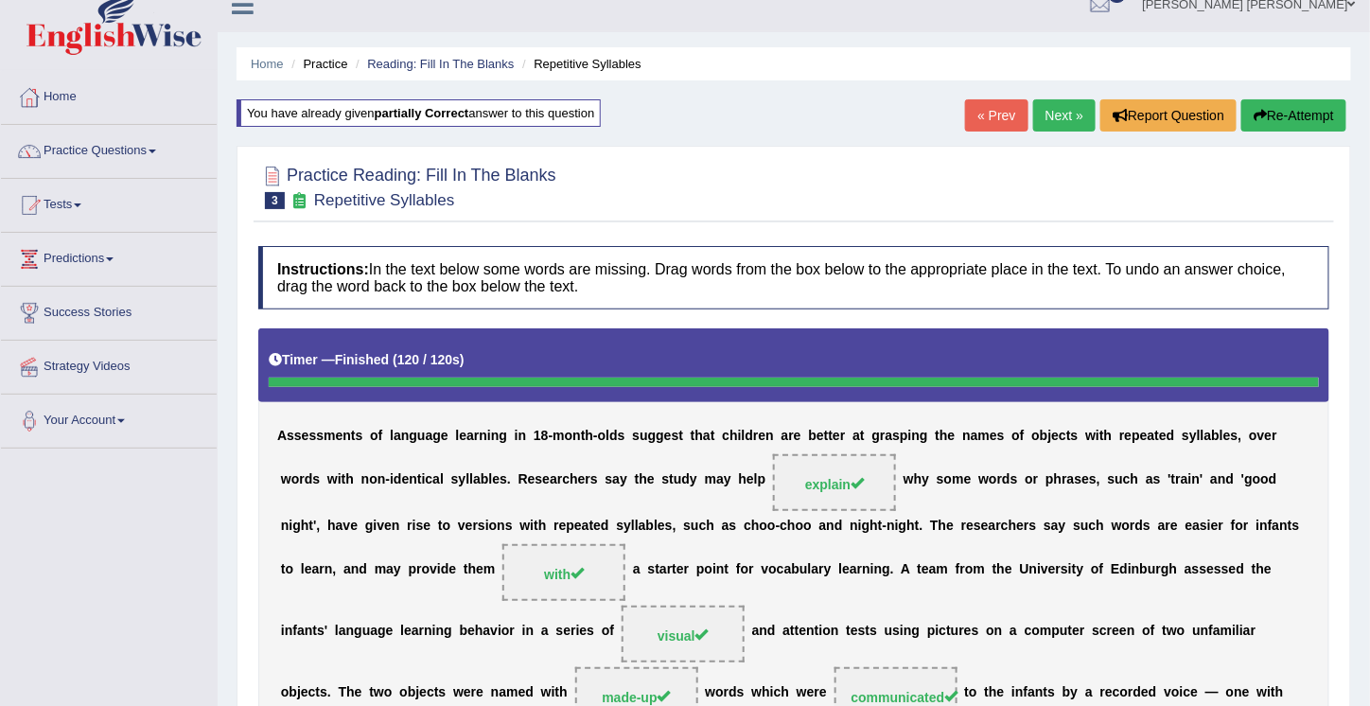
scroll to position [22, 0]
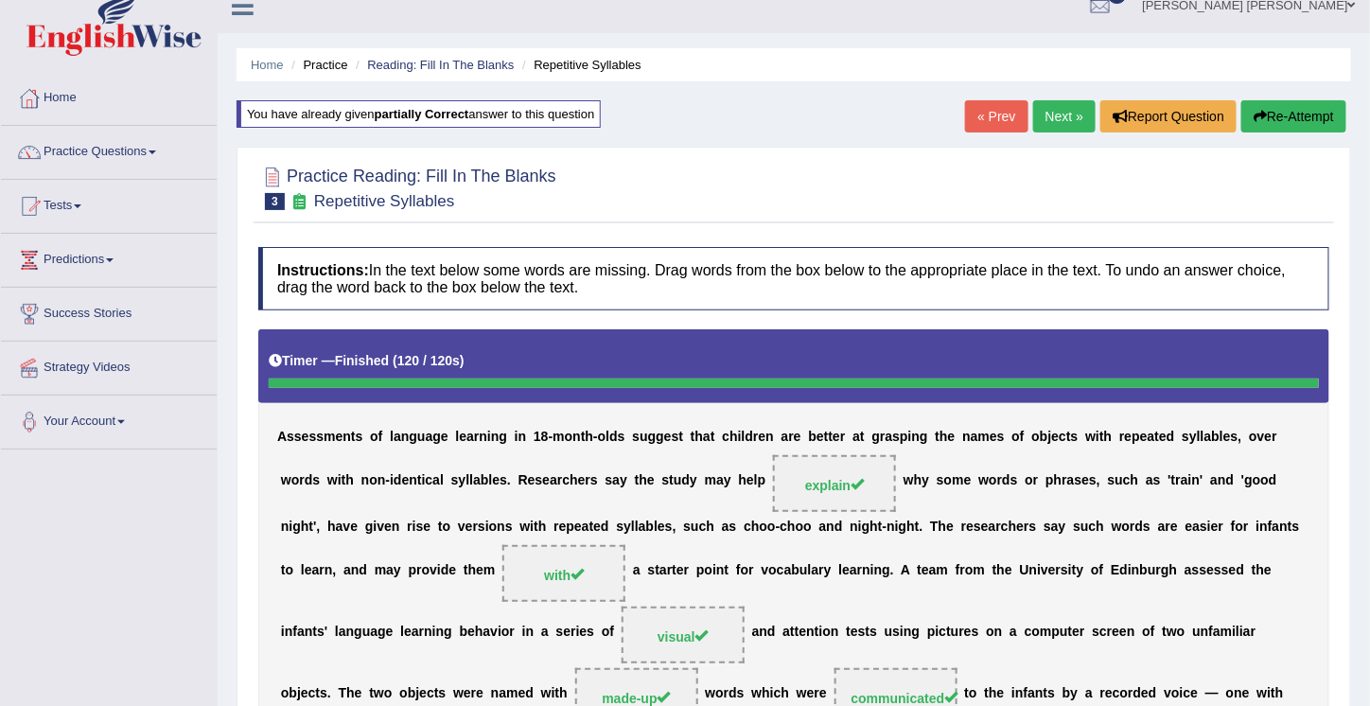
click at [1055, 108] on link "Next »" at bounding box center [1064, 116] width 62 height 32
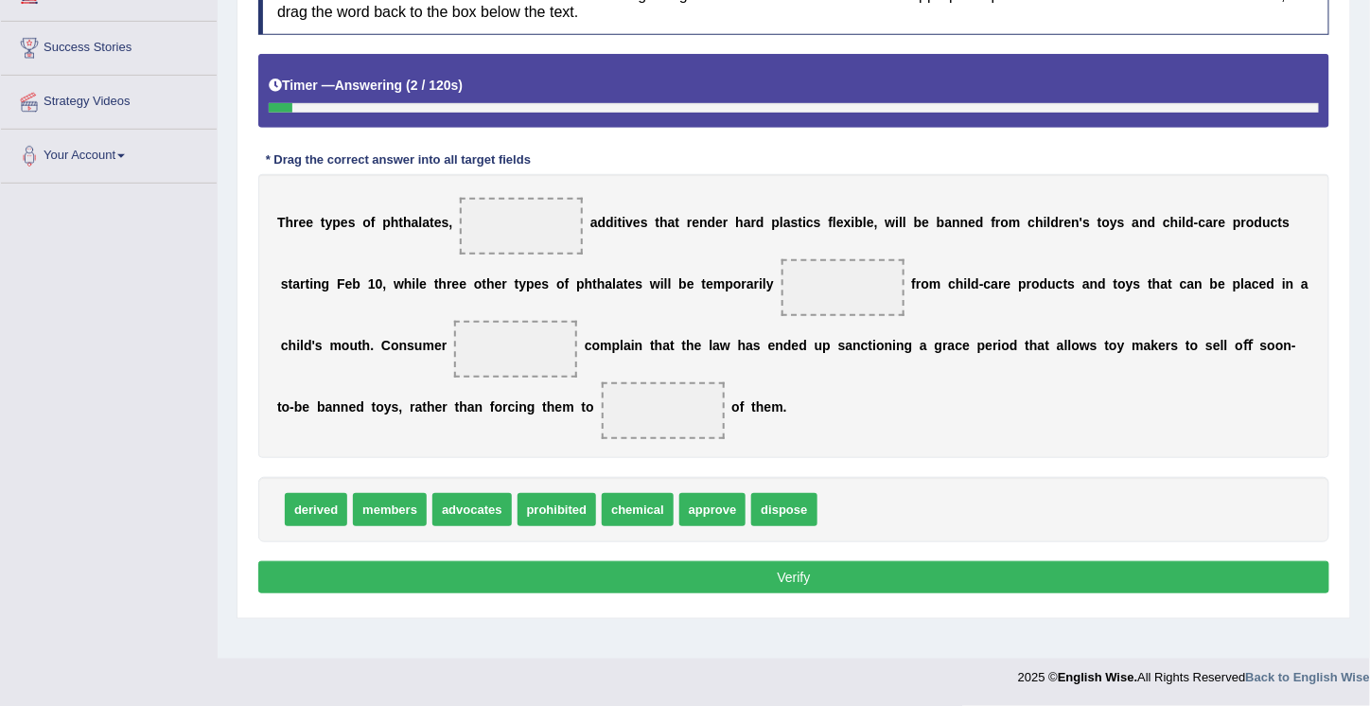
scroll to position [286, 0]
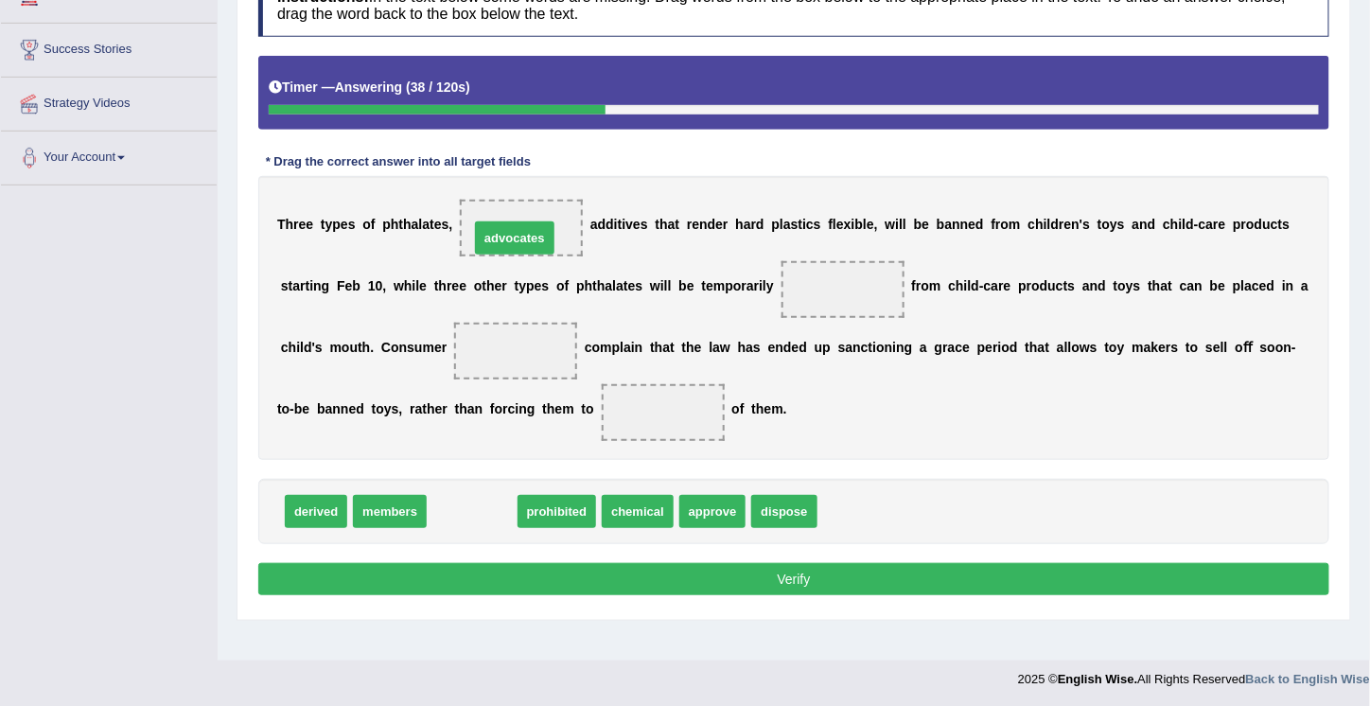
drag, startPoint x: 477, startPoint y: 508, endPoint x: 519, endPoint y: 237, distance: 273.8
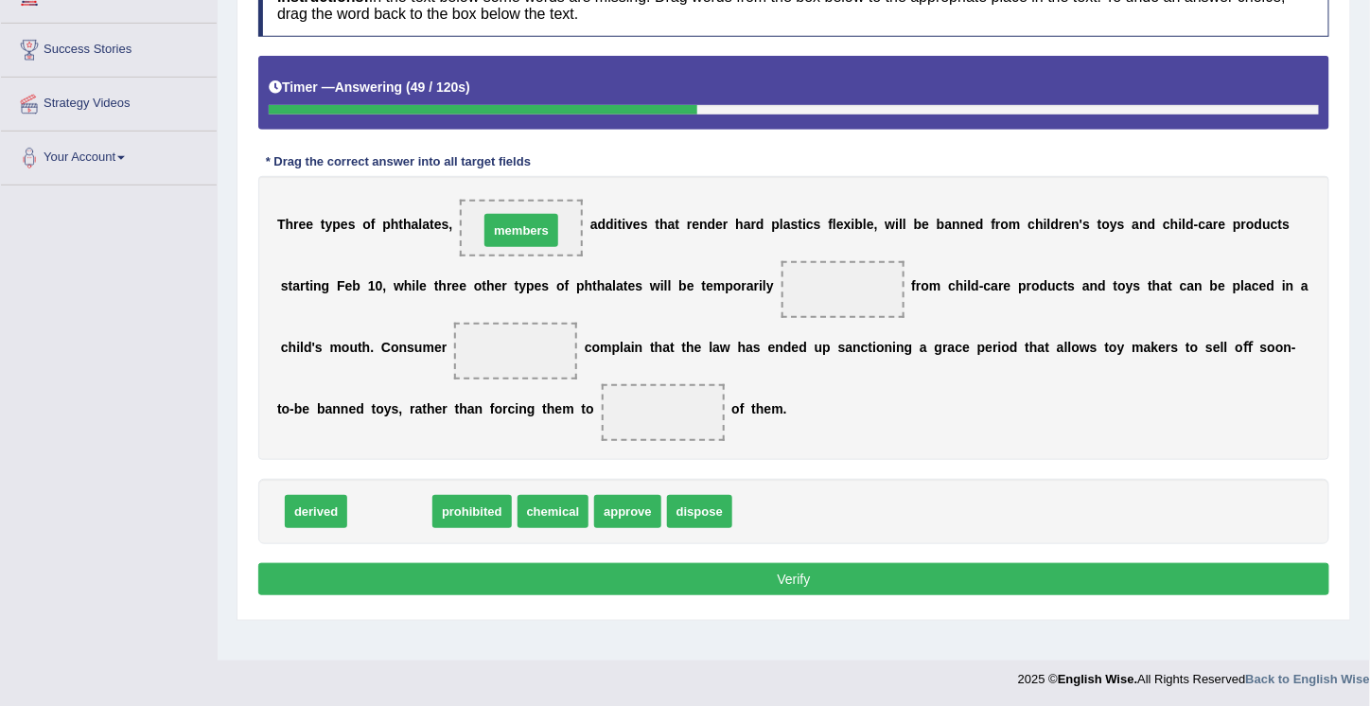
drag, startPoint x: 379, startPoint y: 508, endPoint x: 511, endPoint y: 227, distance: 310.2
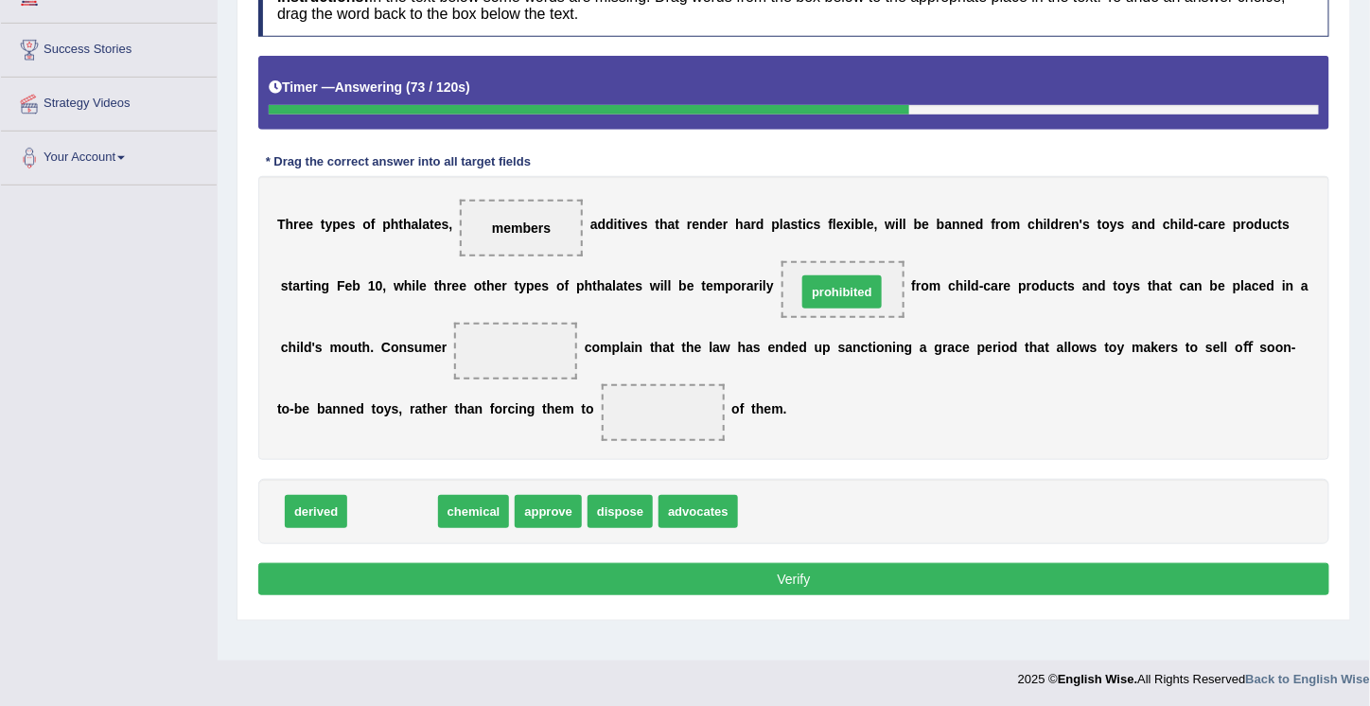
drag, startPoint x: 402, startPoint y: 514, endPoint x: 834, endPoint y: 295, distance: 484.3
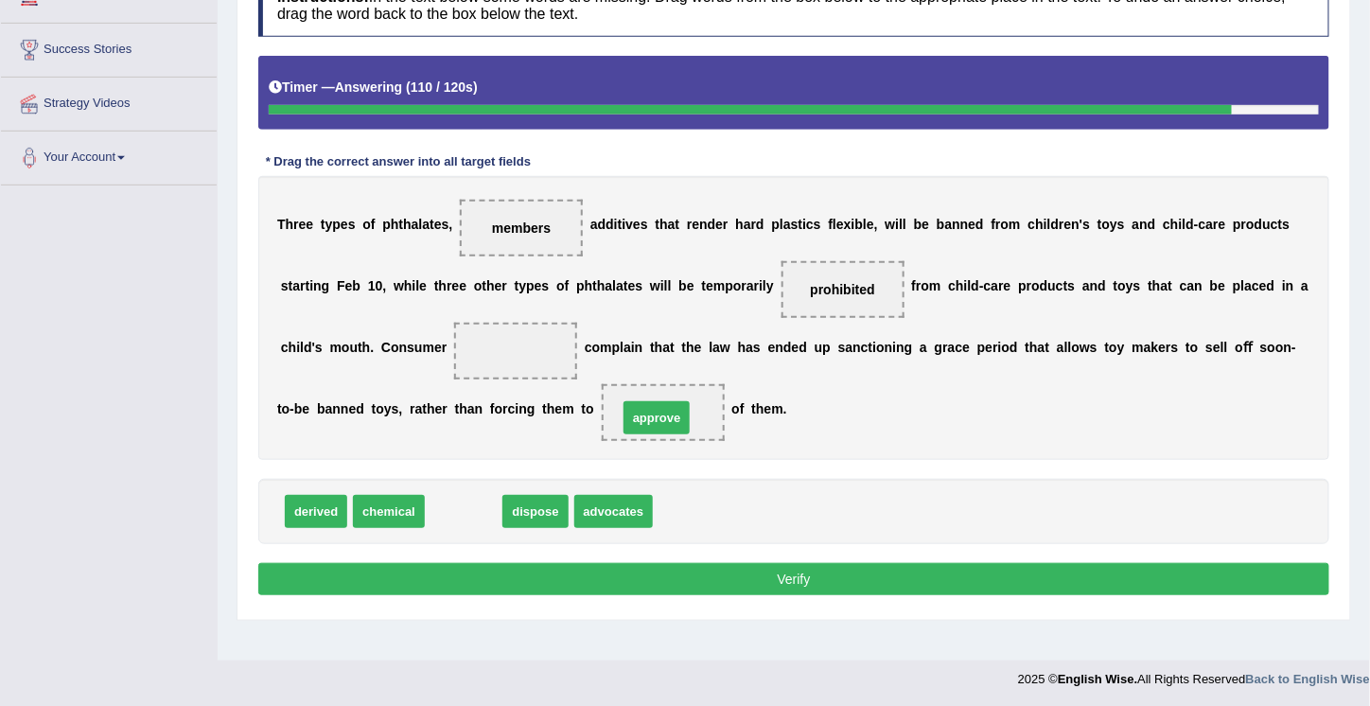
drag, startPoint x: 466, startPoint y: 503, endPoint x: 659, endPoint y: 410, distance: 214.5
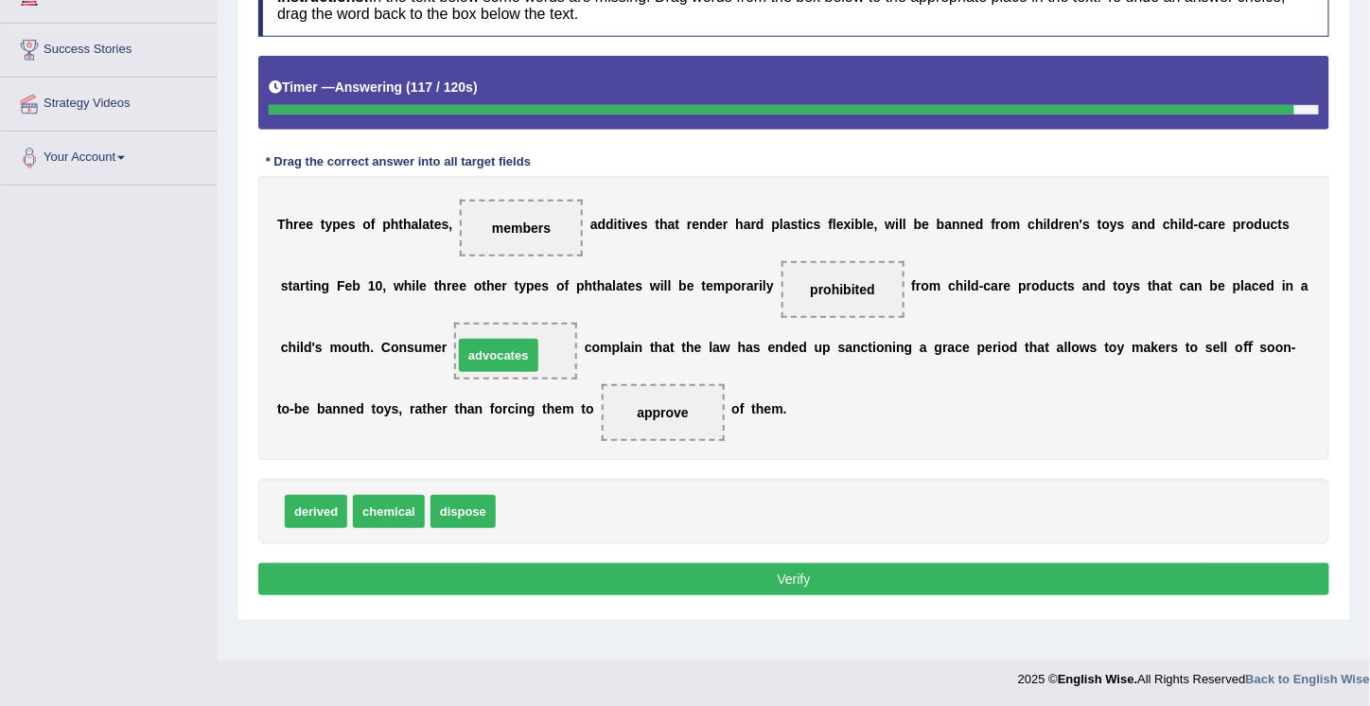
drag, startPoint x: 535, startPoint y: 516, endPoint x: 493, endPoint y: 360, distance: 161.8
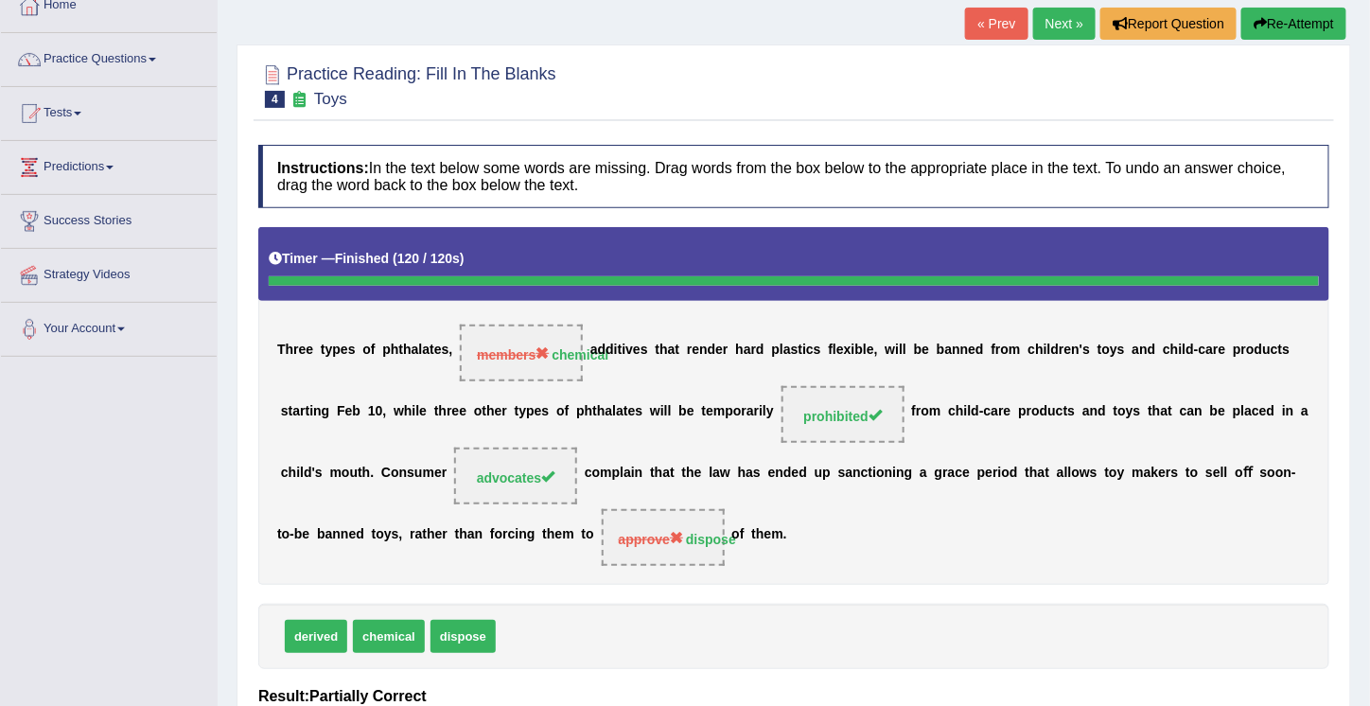
scroll to position [112, 0]
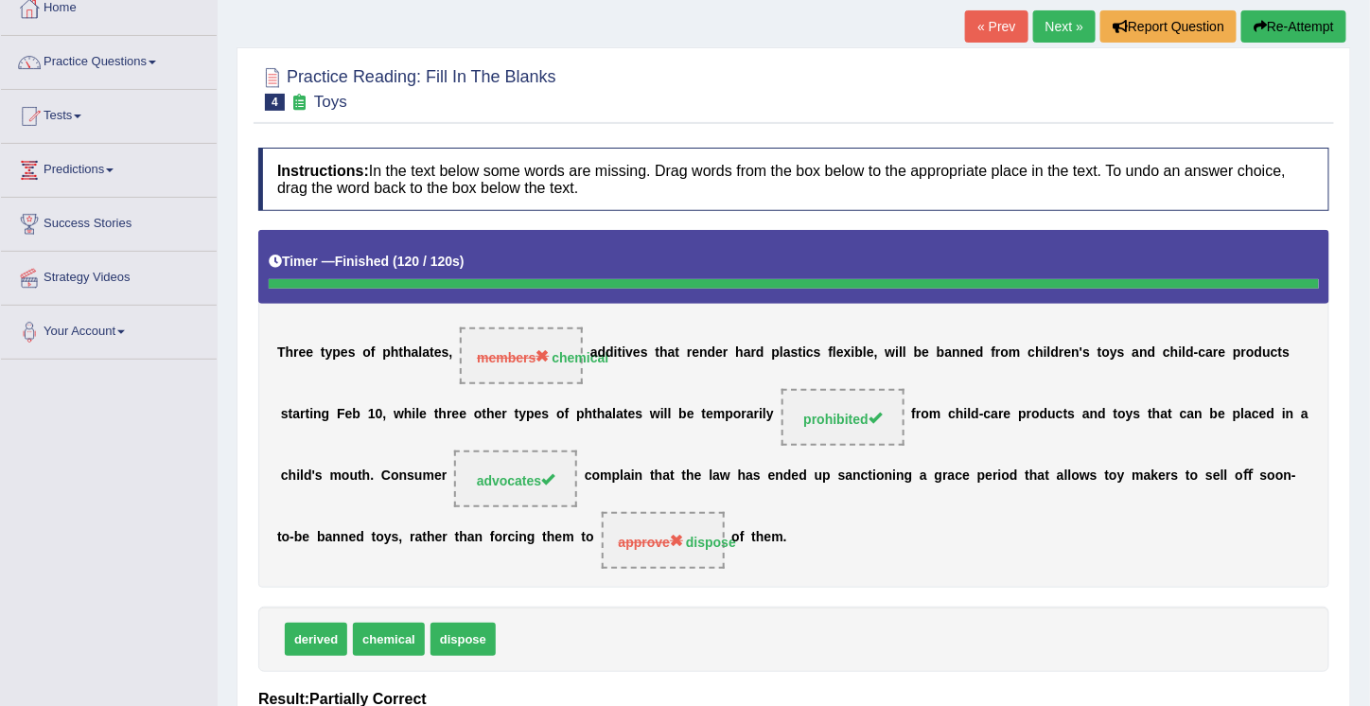
click at [1289, 26] on button "Re-Attempt" at bounding box center [1293, 26] width 105 height 32
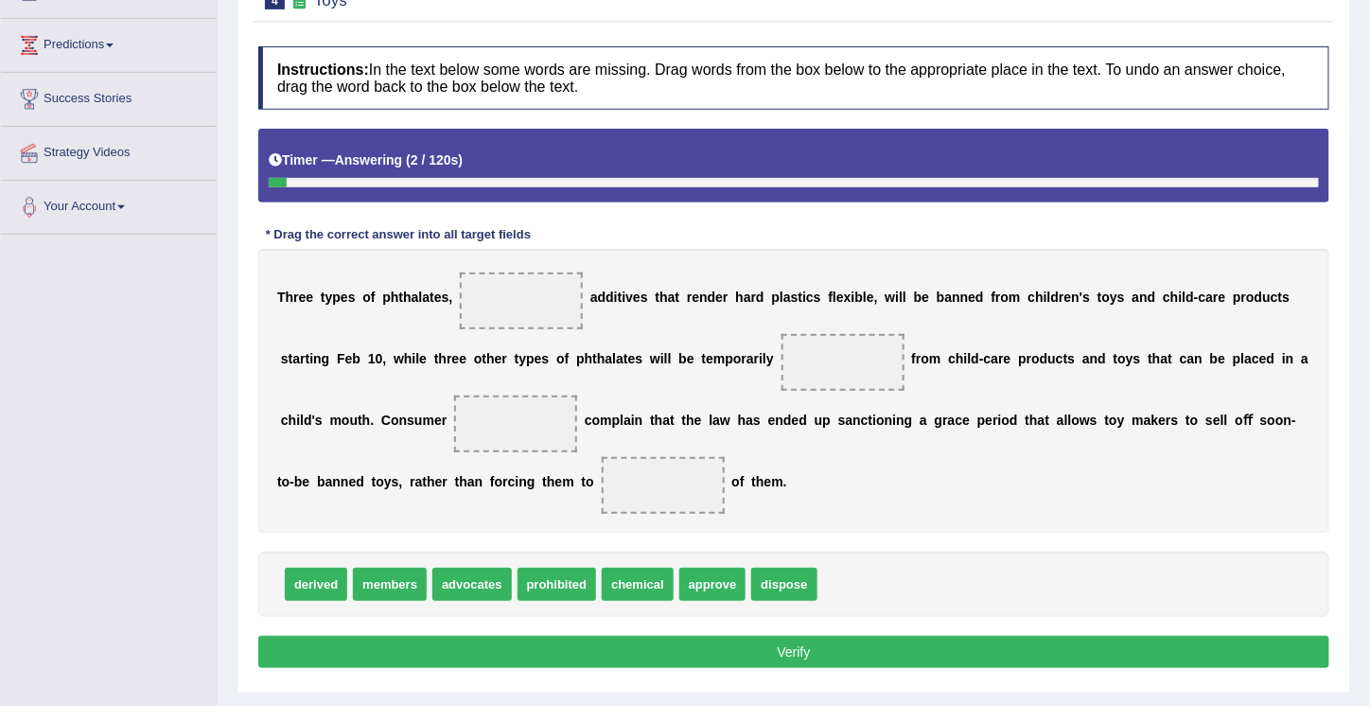
scroll to position [252, 0]
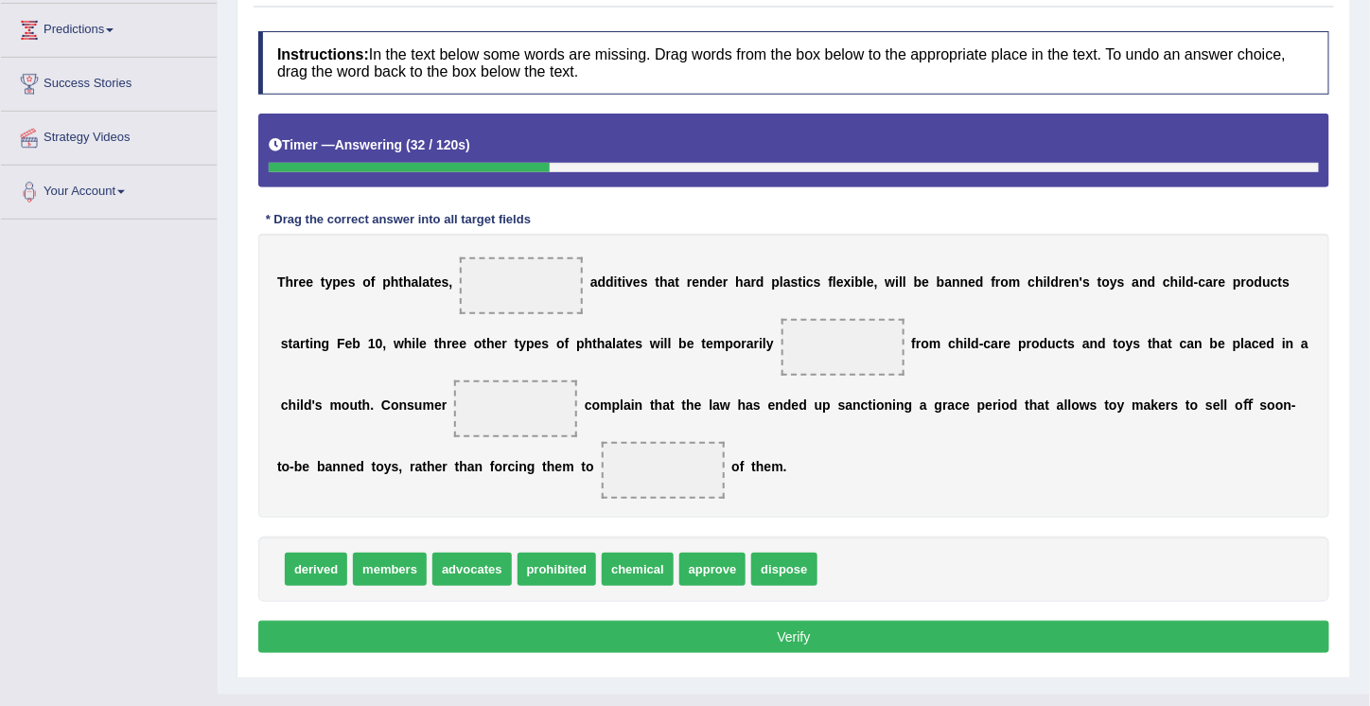
drag, startPoint x: 633, startPoint y: 563, endPoint x: 517, endPoint y: 265, distance: 319.5
click at [641, 558] on span "chemical" at bounding box center [638, 568] width 72 height 33
drag, startPoint x: 641, startPoint y: 558, endPoint x: 504, endPoint y: 288, distance: 302.4
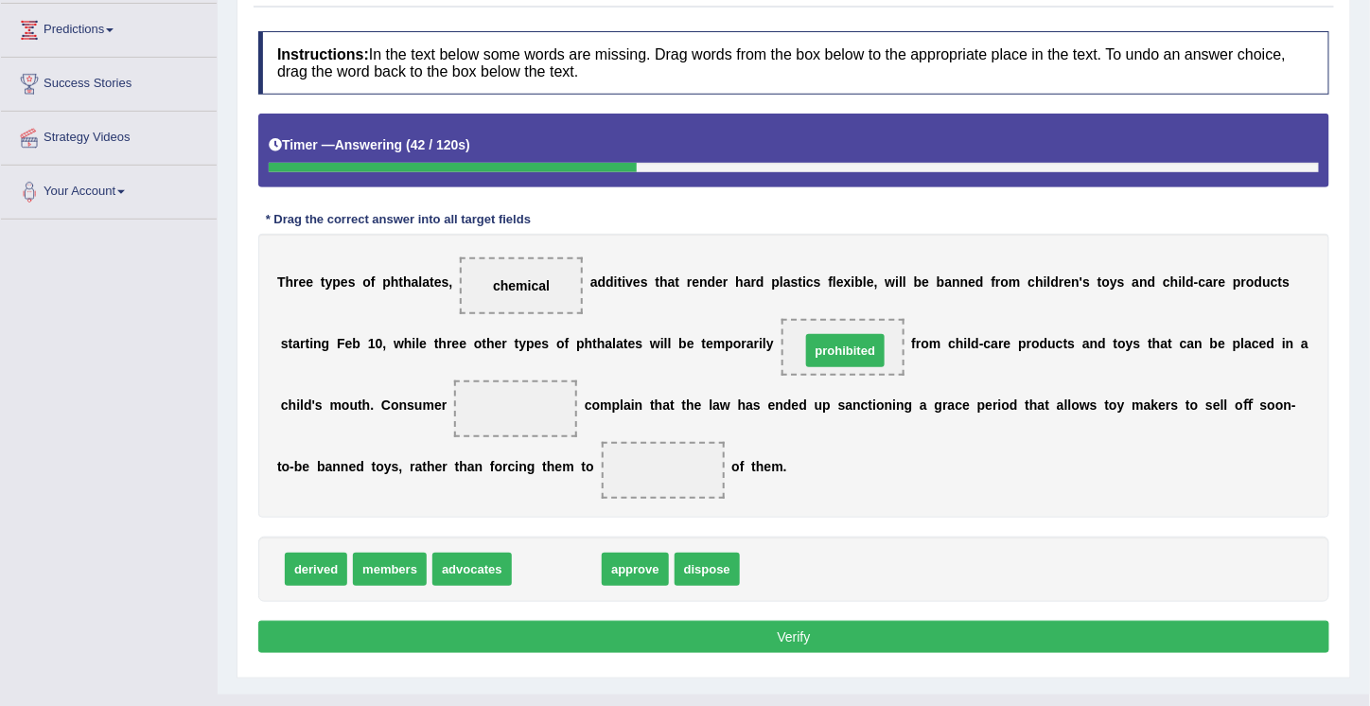
drag, startPoint x: 550, startPoint y: 564, endPoint x: 838, endPoint y: 348, distance: 360.2
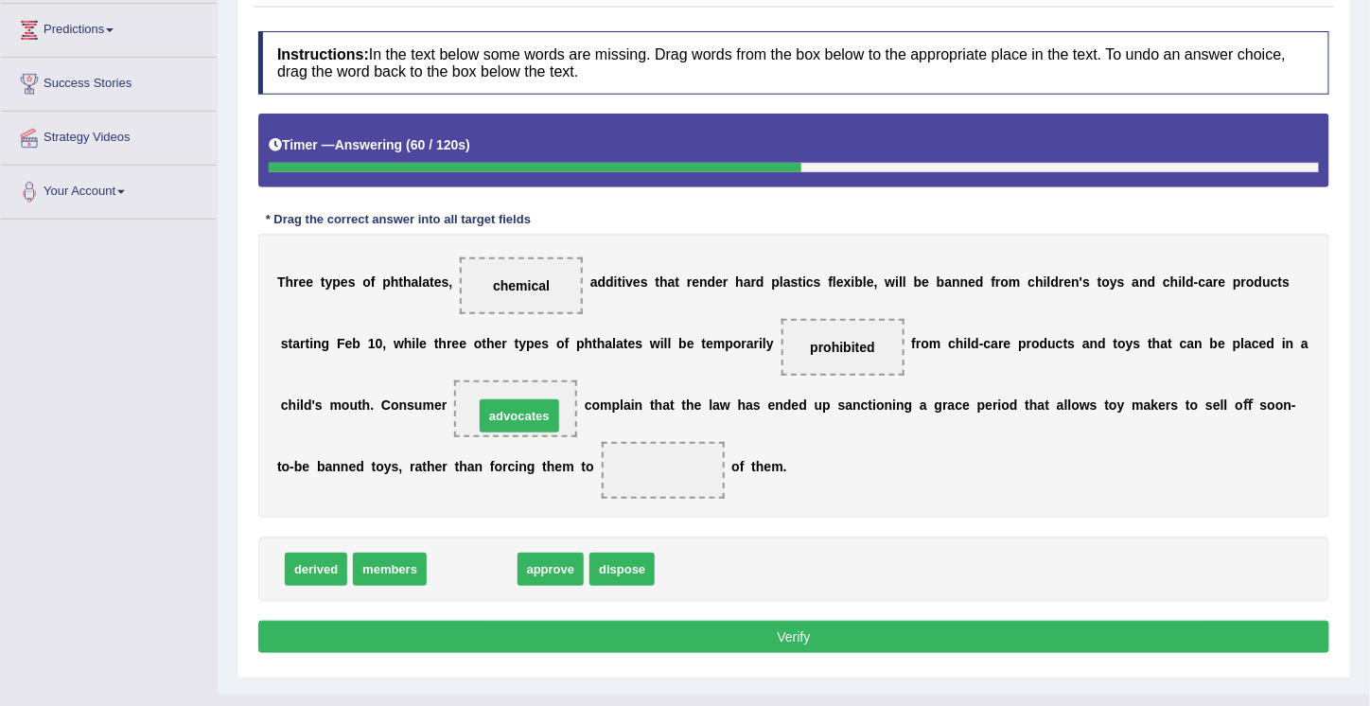
drag, startPoint x: 467, startPoint y: 566, endPoint x: 515, endPoint y: 416, distance: 156.7
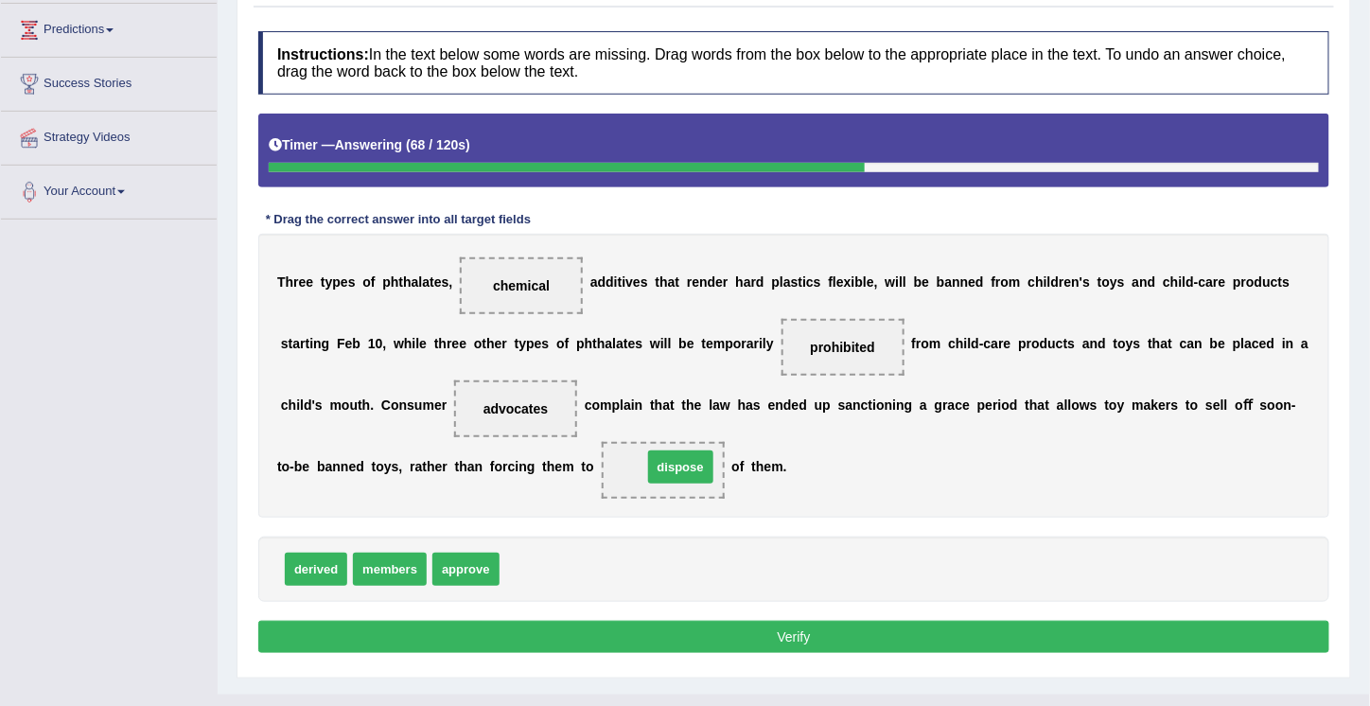
drag, startPoint x: 528, startPoint y: 568, endPoint x: 671, endPoint y: 466, distance: 175.6
click at [783, 629] on button "Verify" at bounding box center [793, 636] width 1071 height 32
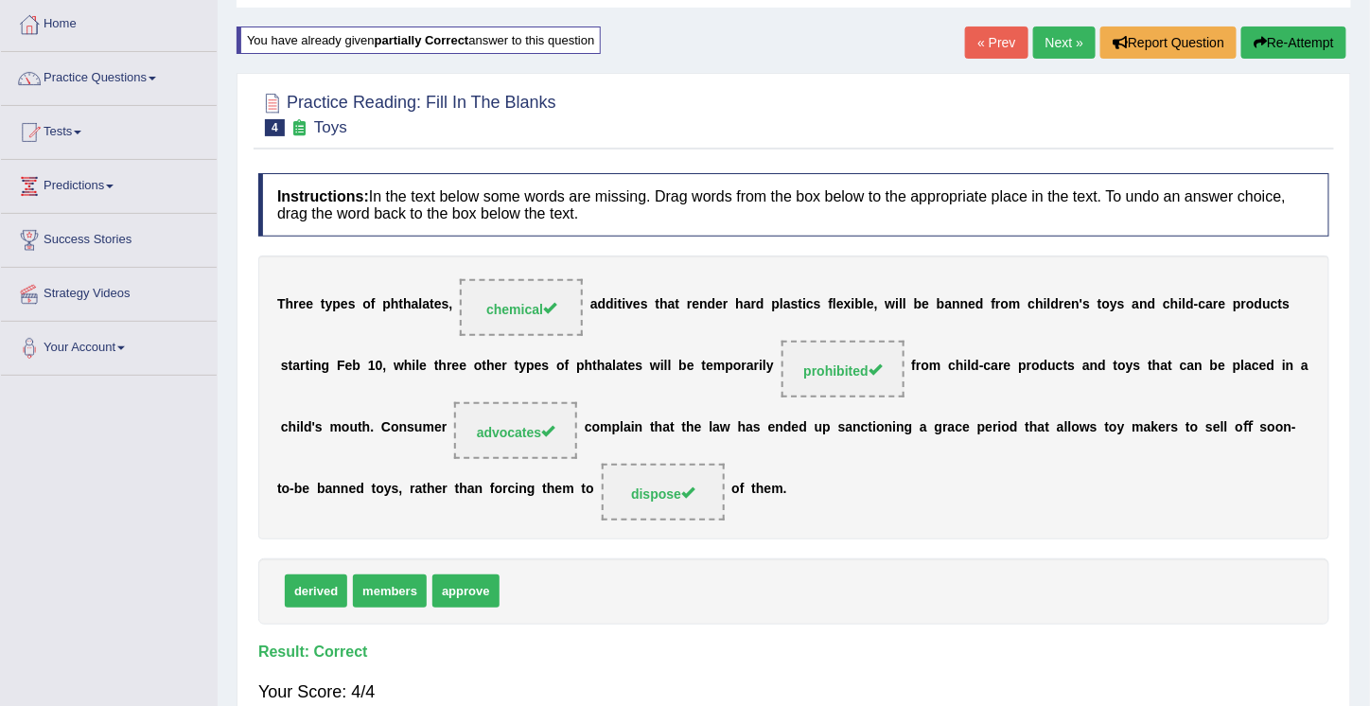
scroll to position [0, 0]
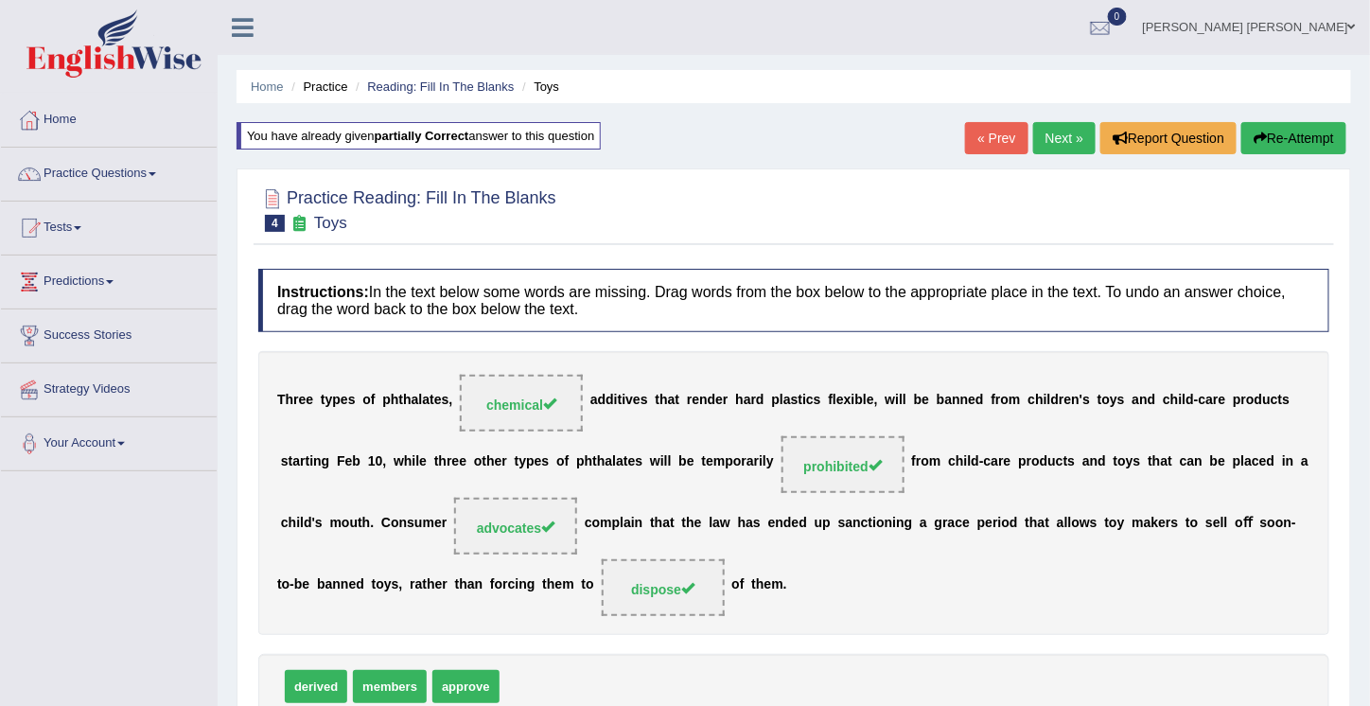
click at [1064, 132] on link "Next »" at bounding box center [1064, 138] width 62 height 32
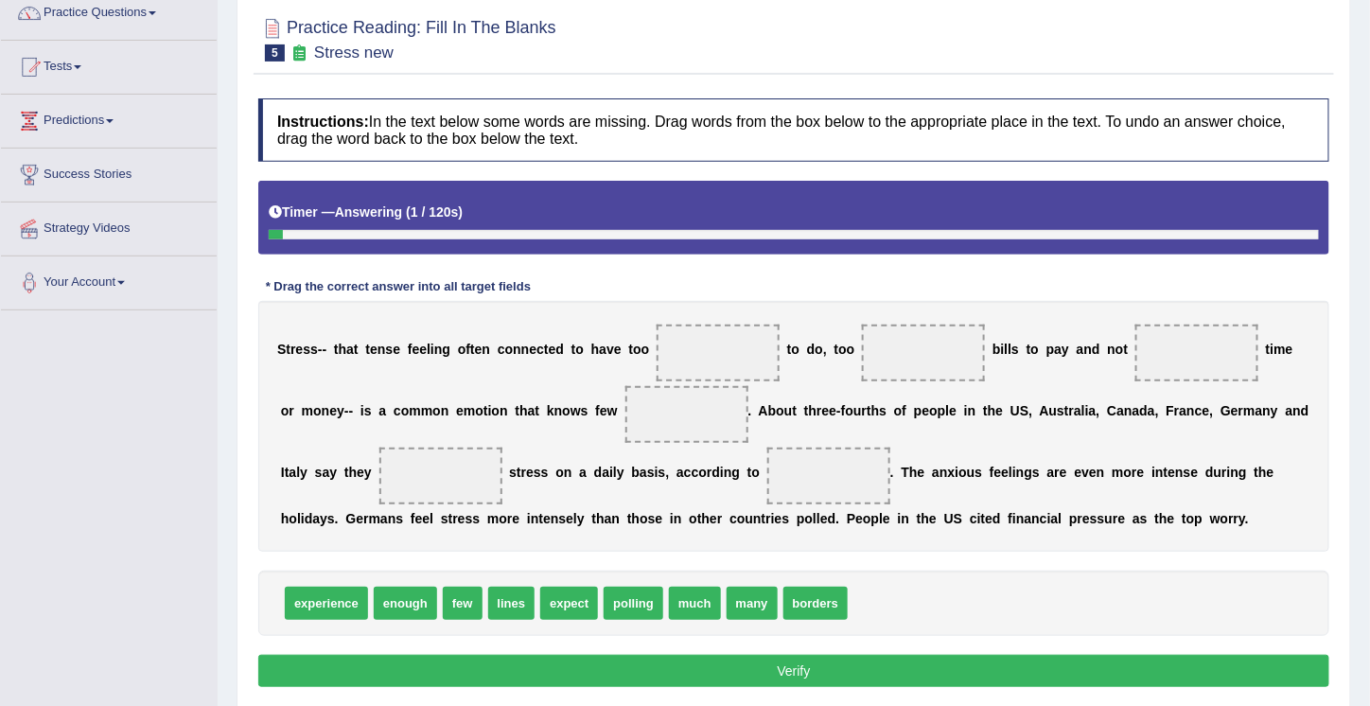
scroll to position [168, 0]
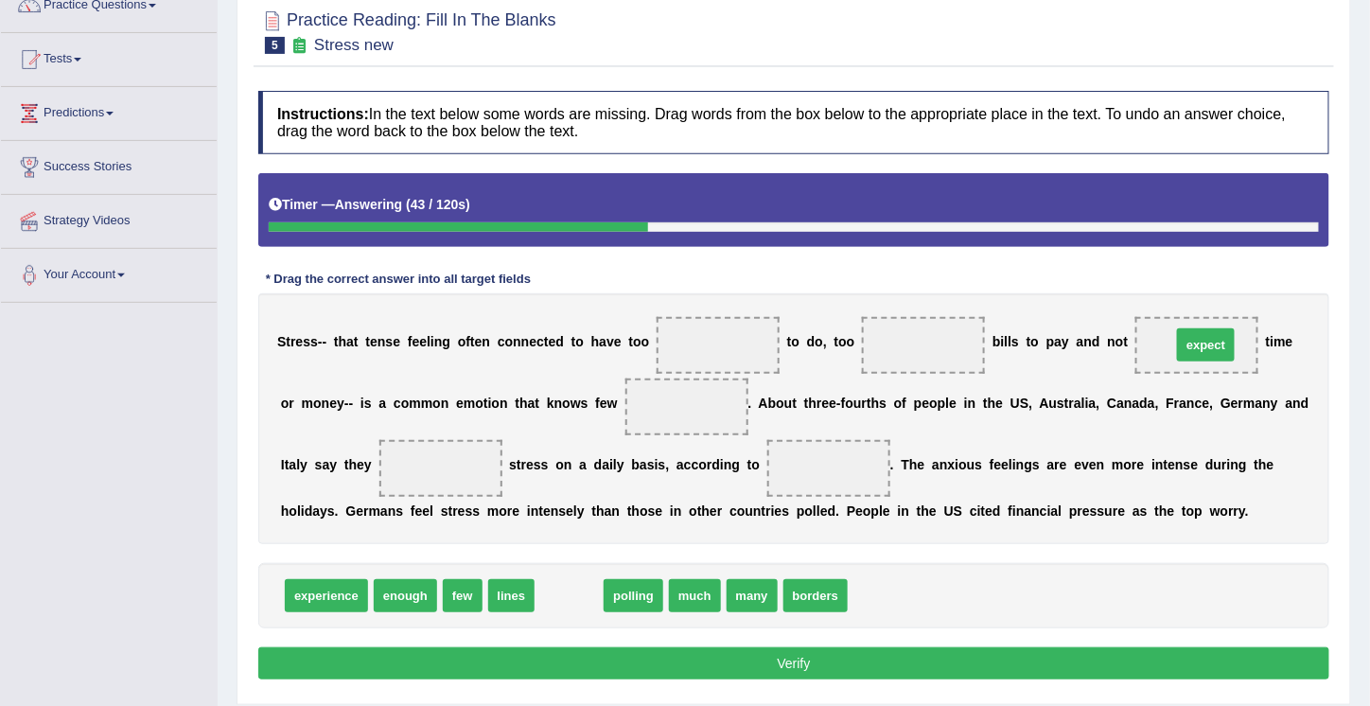
drag, startPoint x: 568, startPoint y: 597, endPoint x: 1204, endPoint y: 346, distance: 684.1
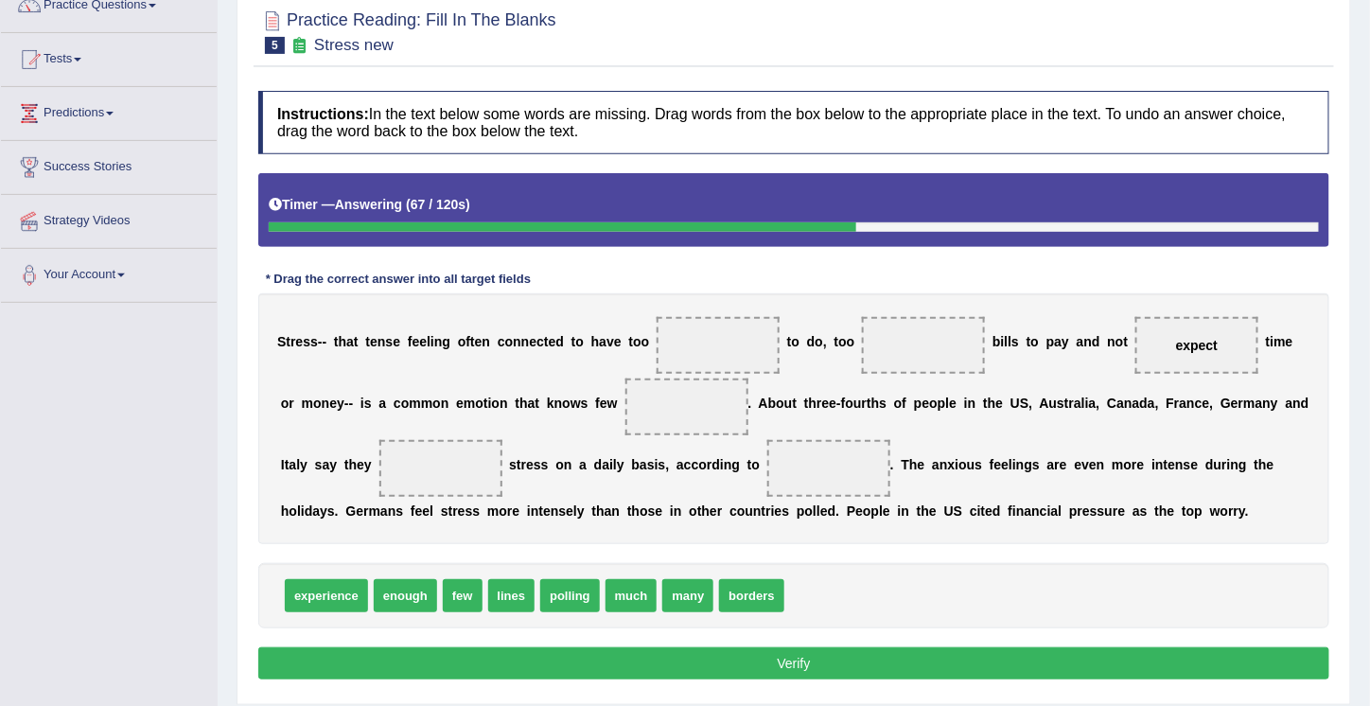
click at [1199, 338] on span "expect" at bounding box center [1197, 345] width 42 height 15
drag, startPoint x: 628, startPoint y: 594, endPoint x: 1190, endPoint y: 351, distance: 612.2
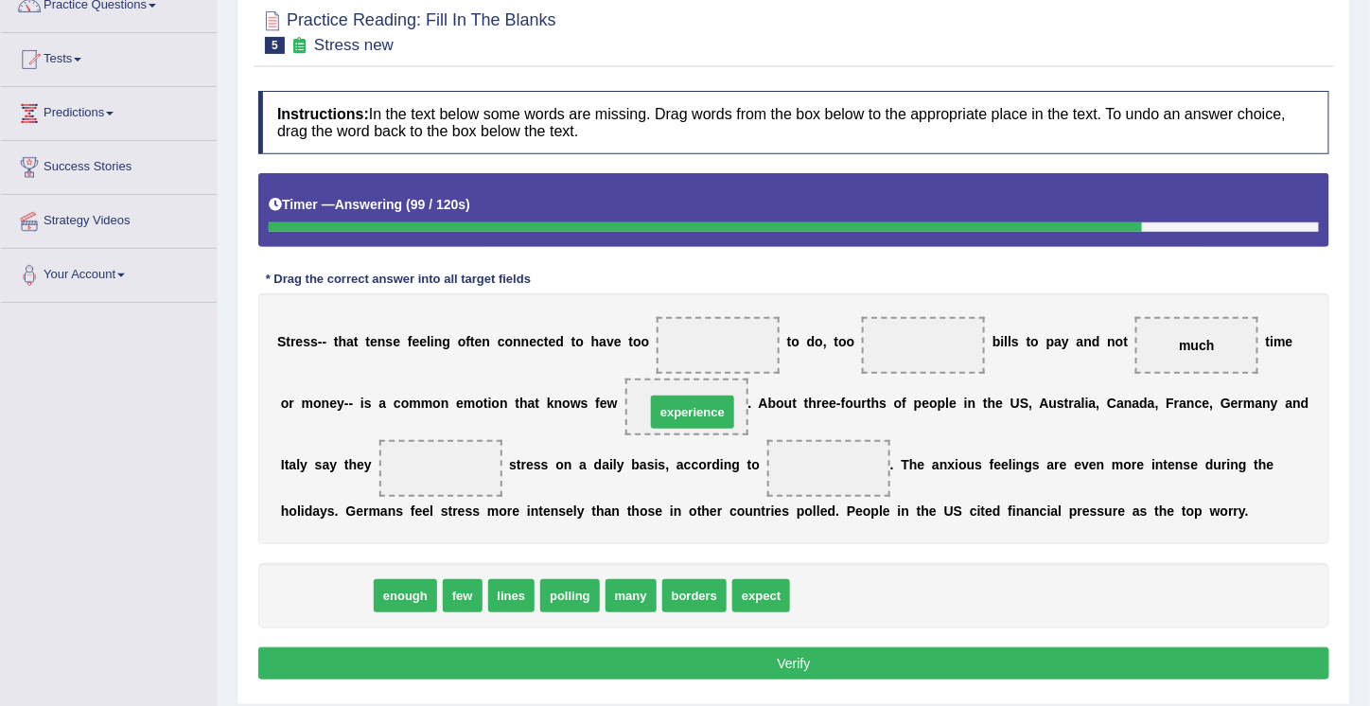
drag, startPoint x: 324, startPoint y: 597, endPoint x: 690, endPoint y: 412, distance: 409.9
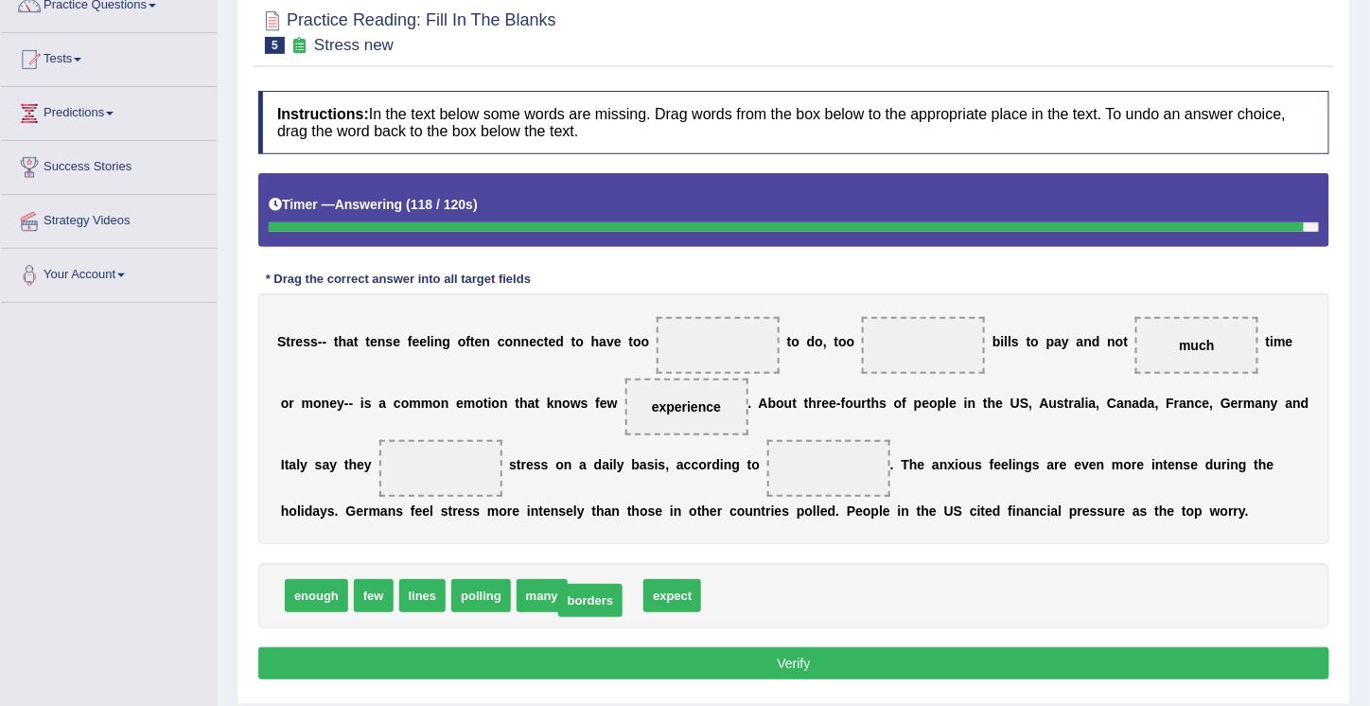
drag, startPoint x: 598, startPoint y: 594, endPoint x: 598, endPoint y: 610, distance: 16.1
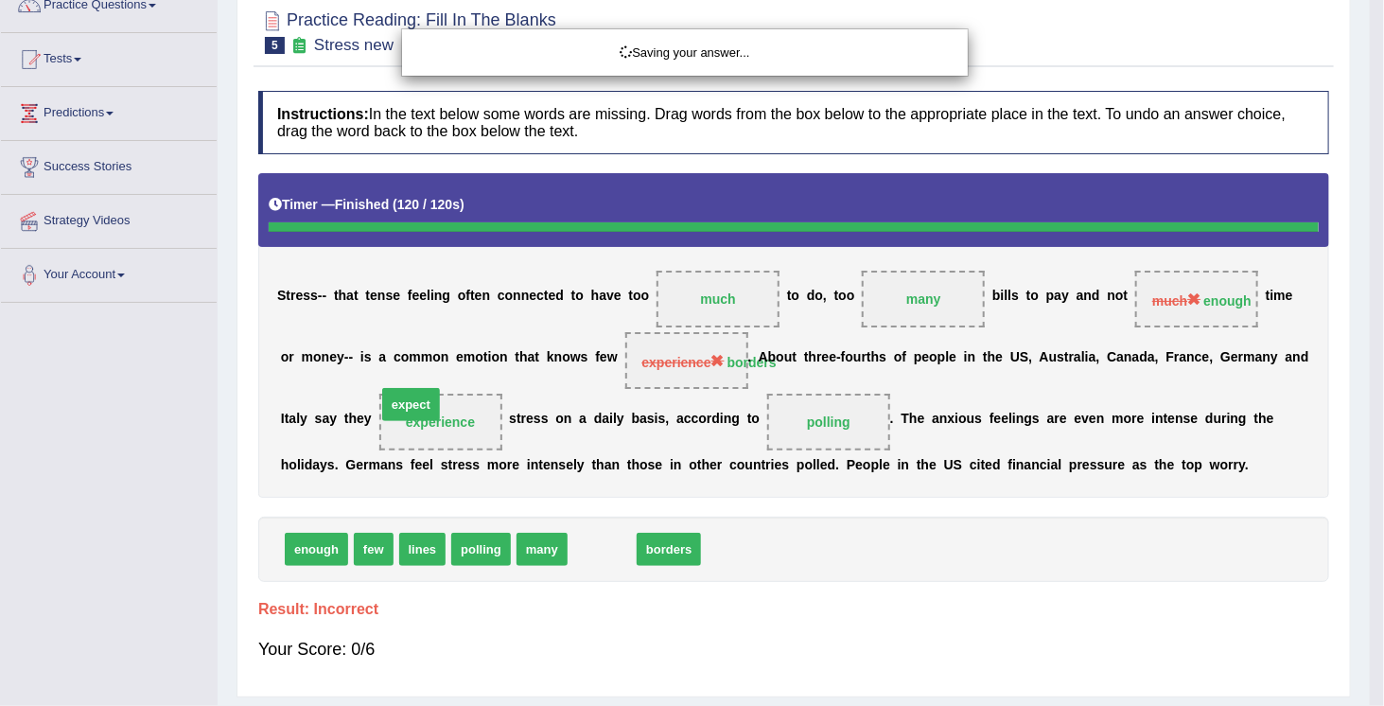
drag, startPoint x: 604, startPoint y: 594, endPoint x: 413, endPoint y: 450, distance: 239.1
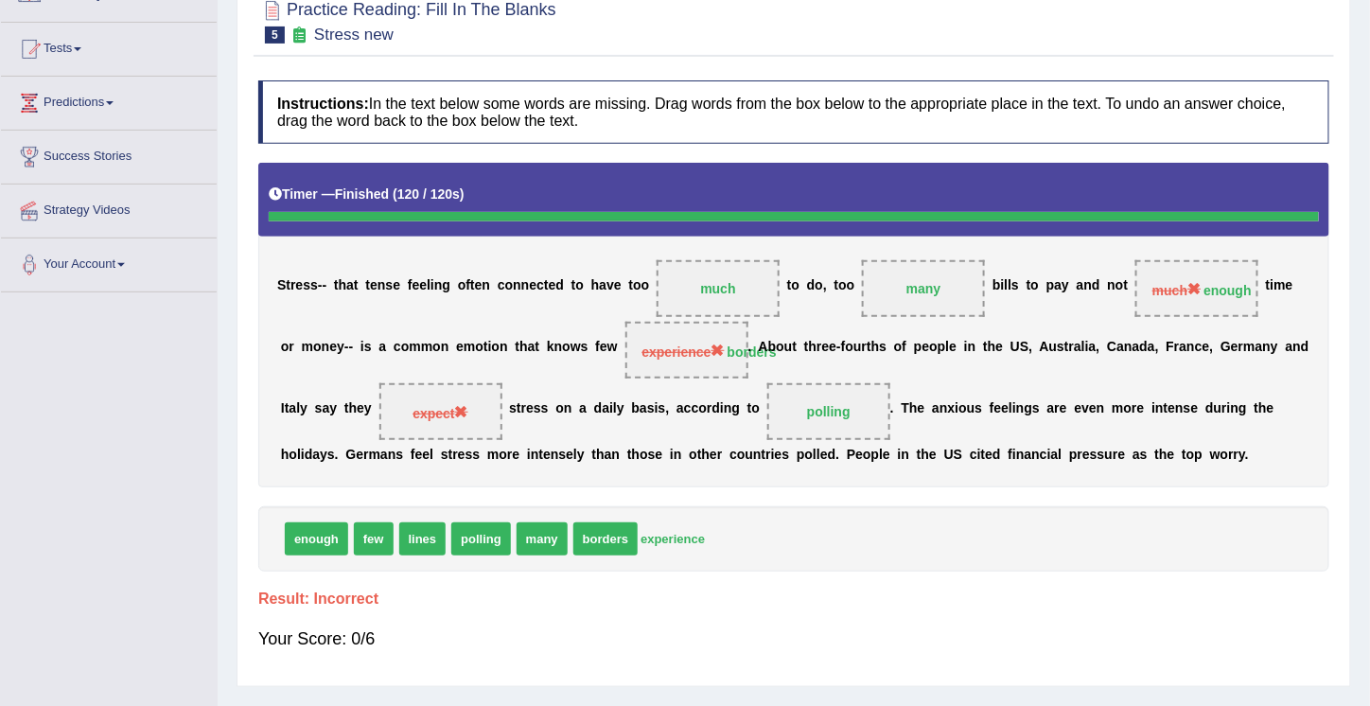
scroll to position [180, 0]
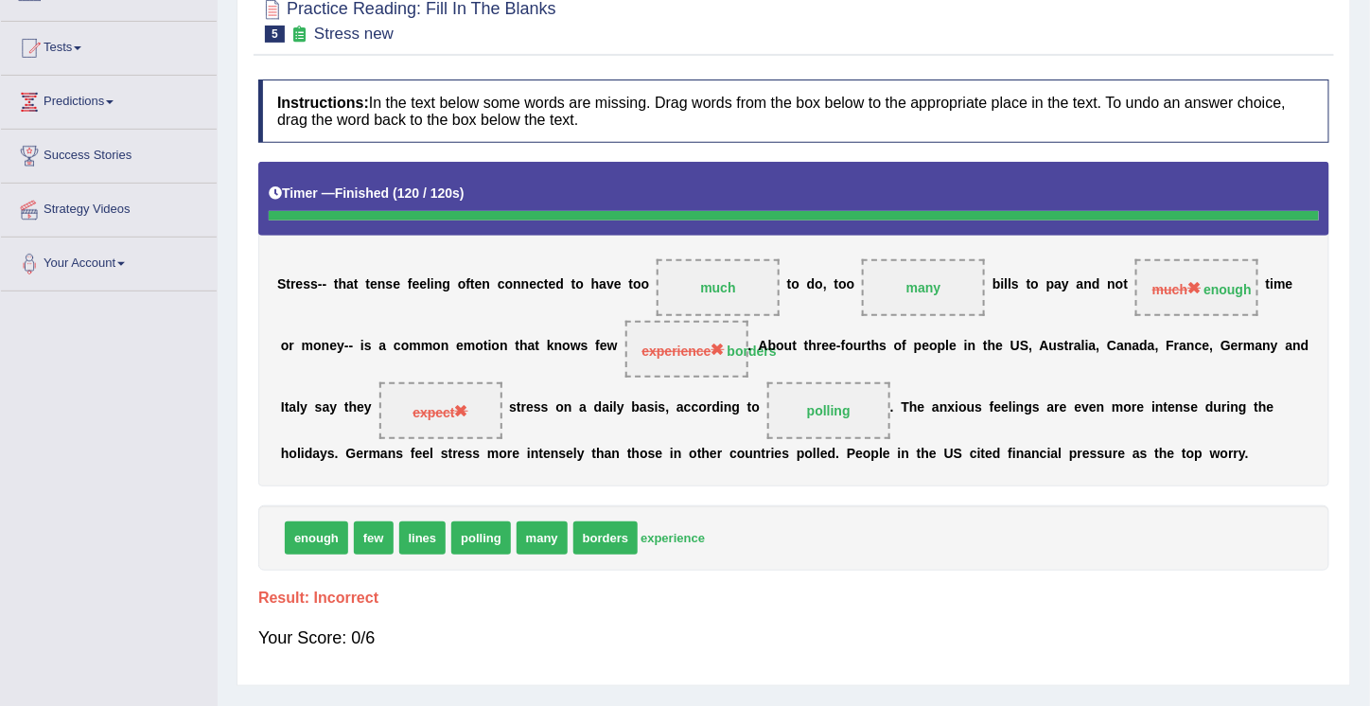
click at [771, 568] on div "Instructions: In the text below some words are missing. Drag words from the box…" at bounding box center [793, 372] width 1080 height 605
click at [790, 557] on div "enough few lines polling many borders experience" at bounding box center [793, 537] width 1071 height 65
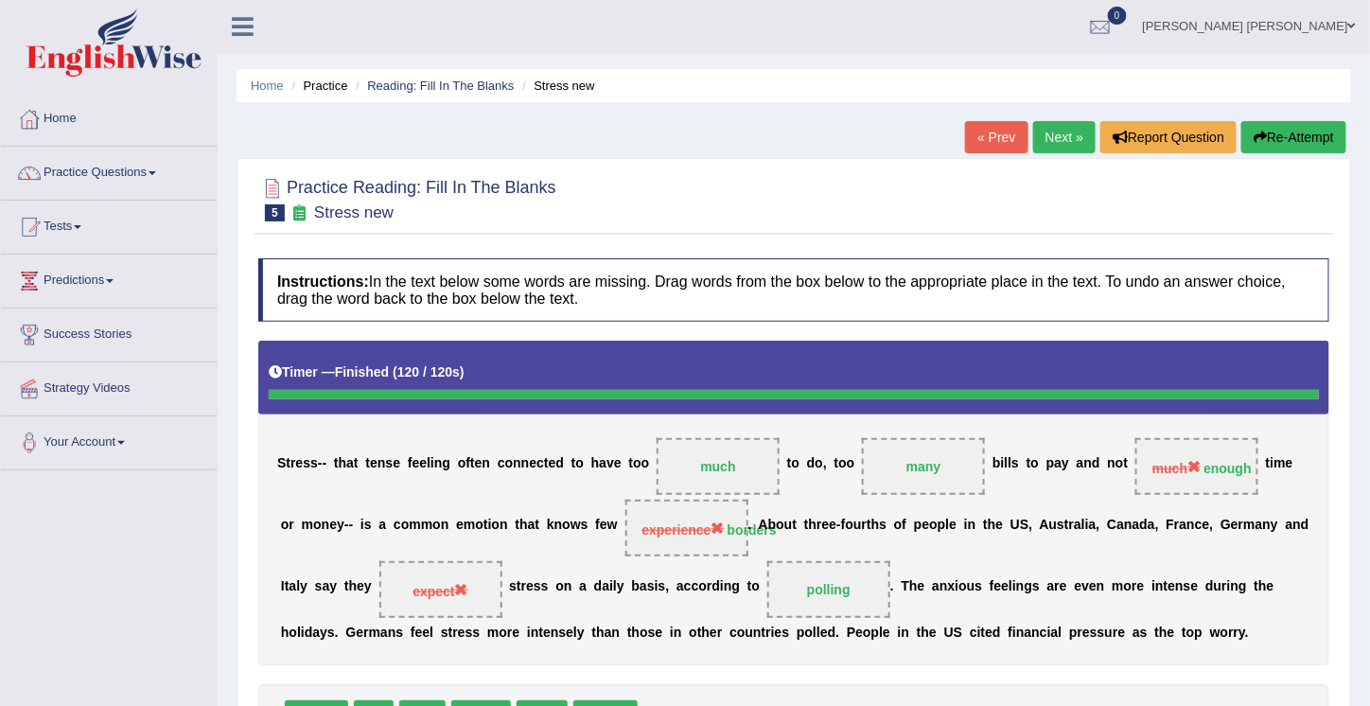
scroll to position [0, 0]
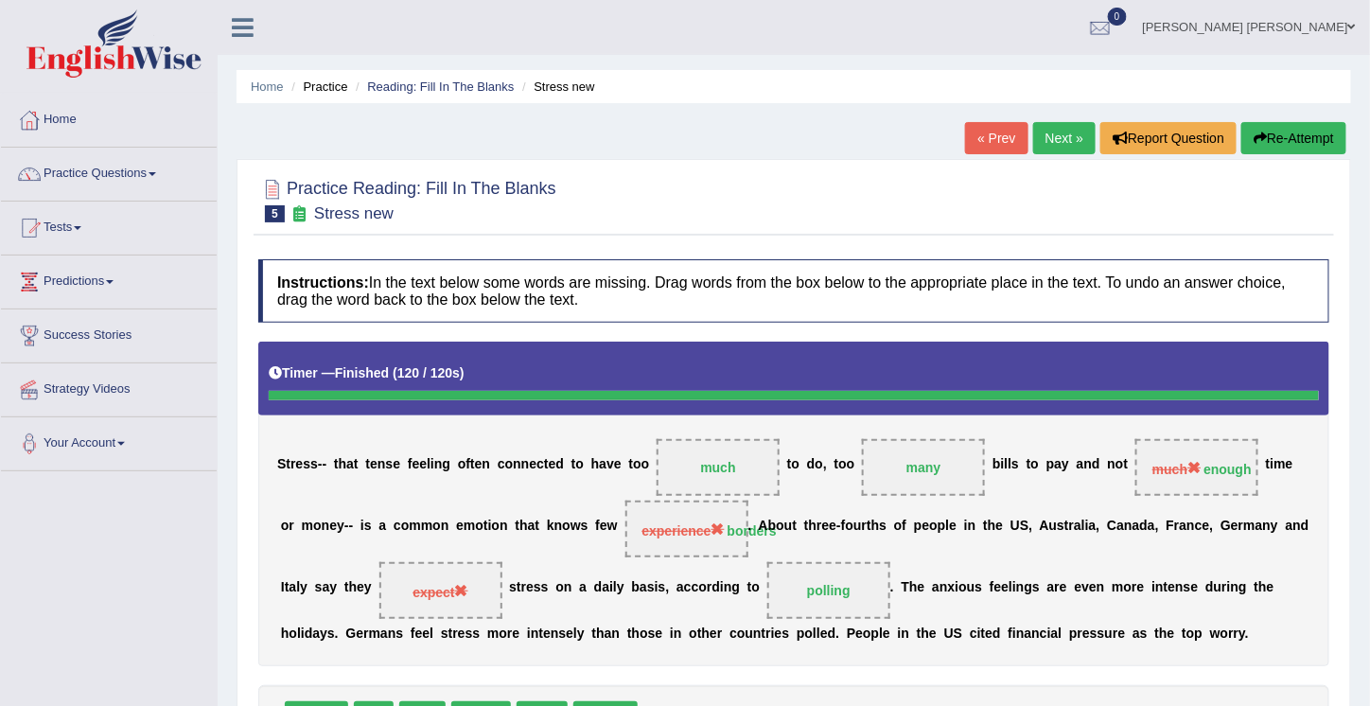
click at [1300, 139] on button "Re-Attempt" at bounding box center [1293, 138] width 105 height 32
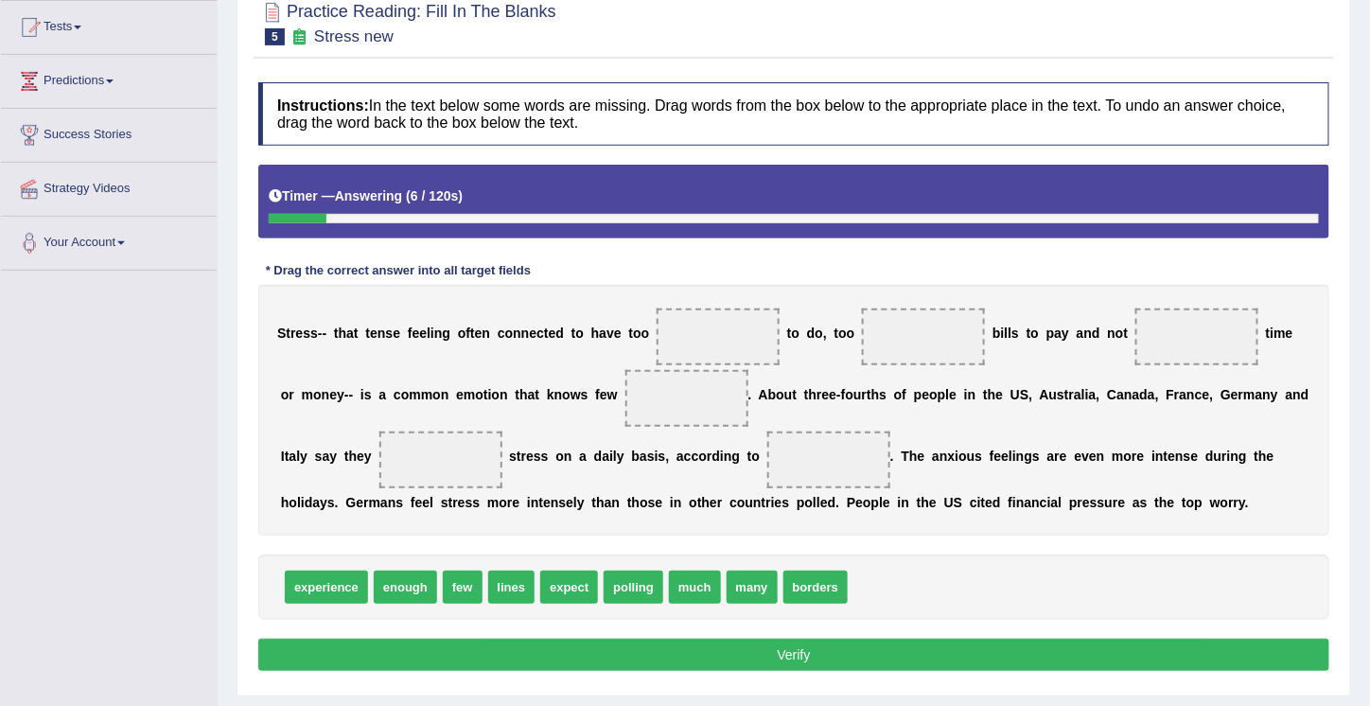
scroll to position [216, 0]
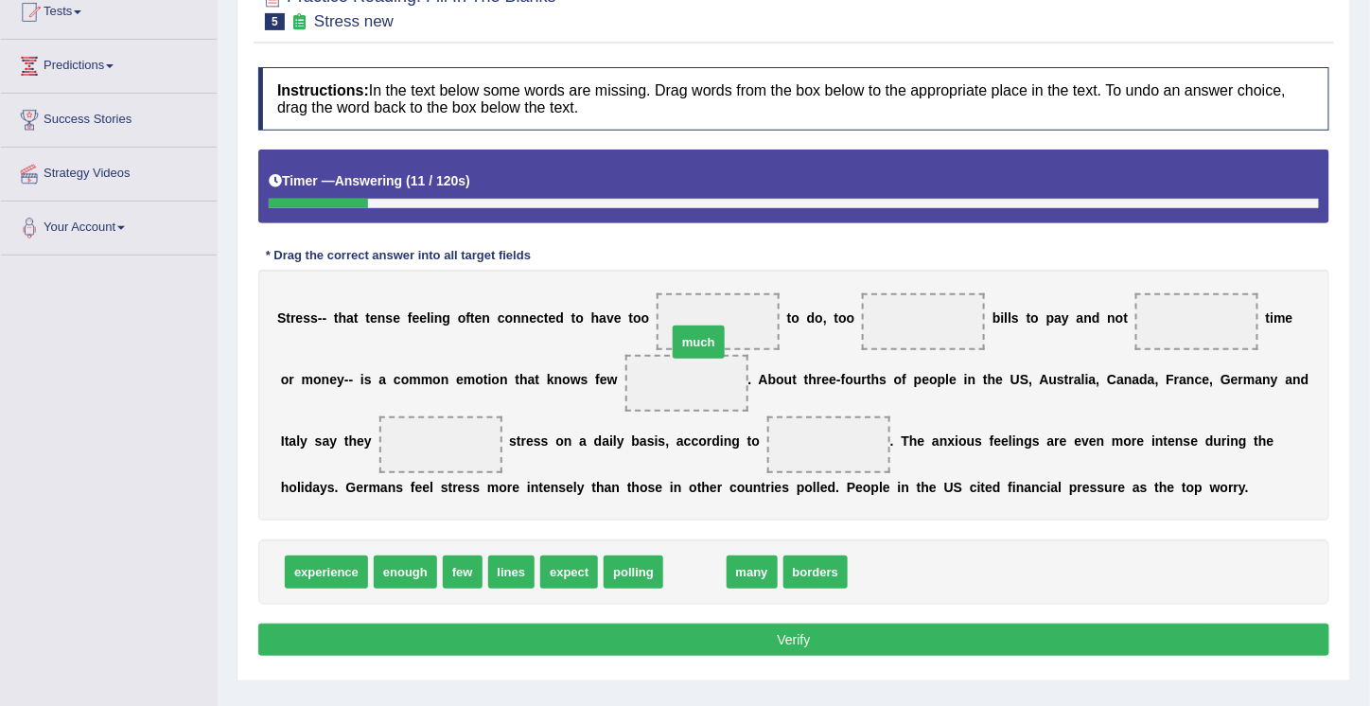
drag, startPoint x: 702, startPoint y: 570, endPoint x: 706, endPoint y: 337, distance: 233.7
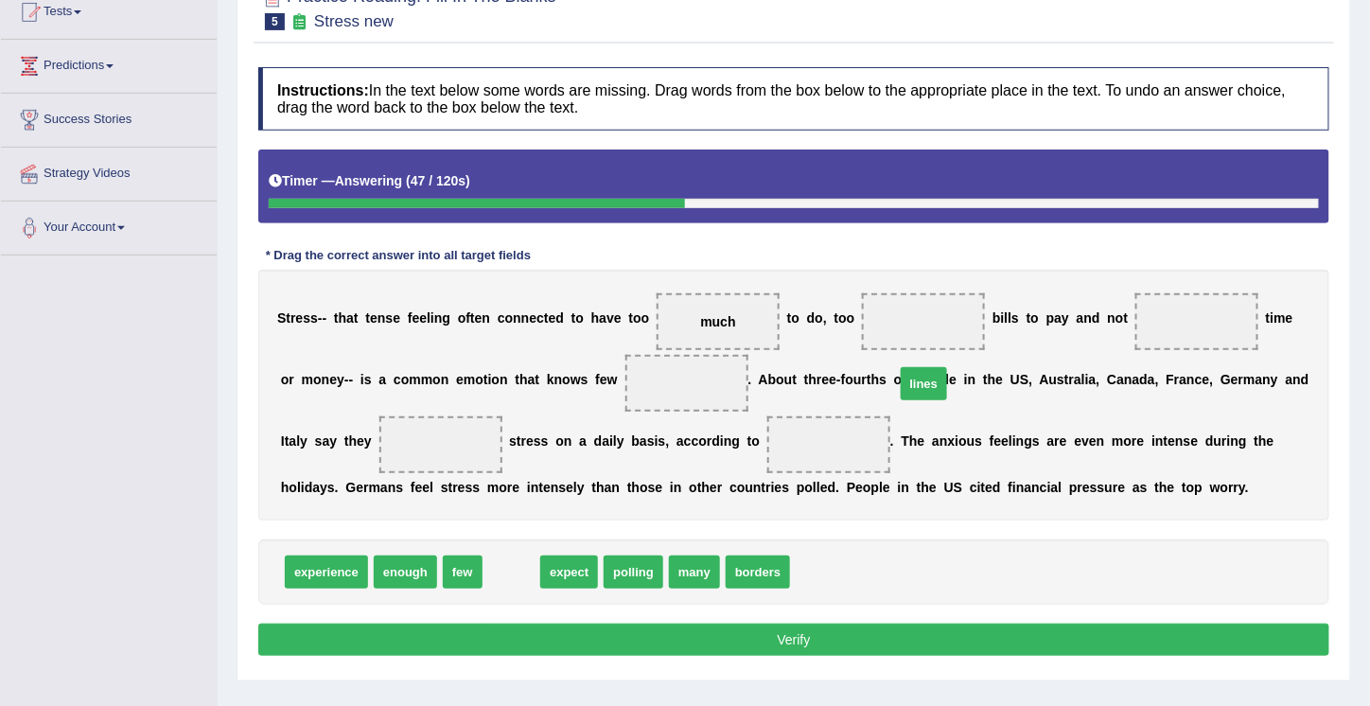
drag, startPoint x: 513, startPoint y: 565, endPoint x: 972, endPoint y: 342, distance: 510.6
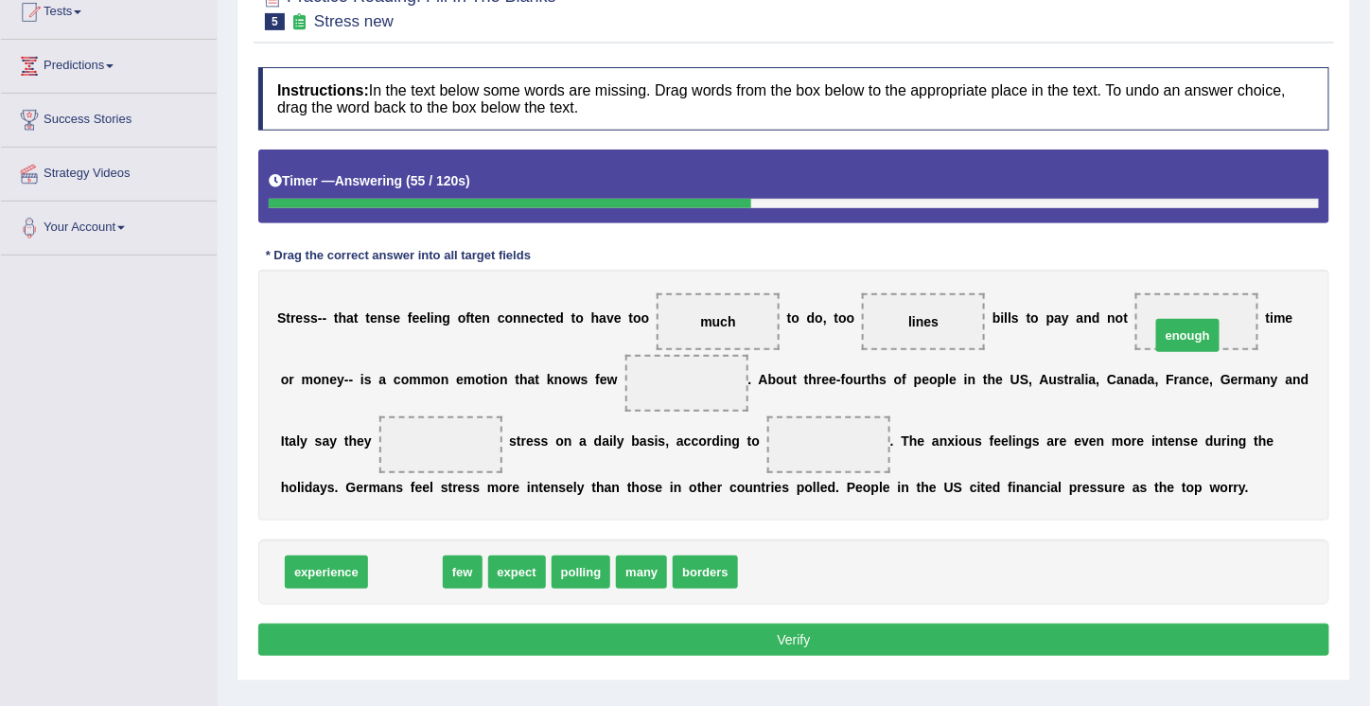
drag, startPoint x: 391, startPoint y: 571, endPoint x: 1173, endPoint y: 335, distance: 817.2
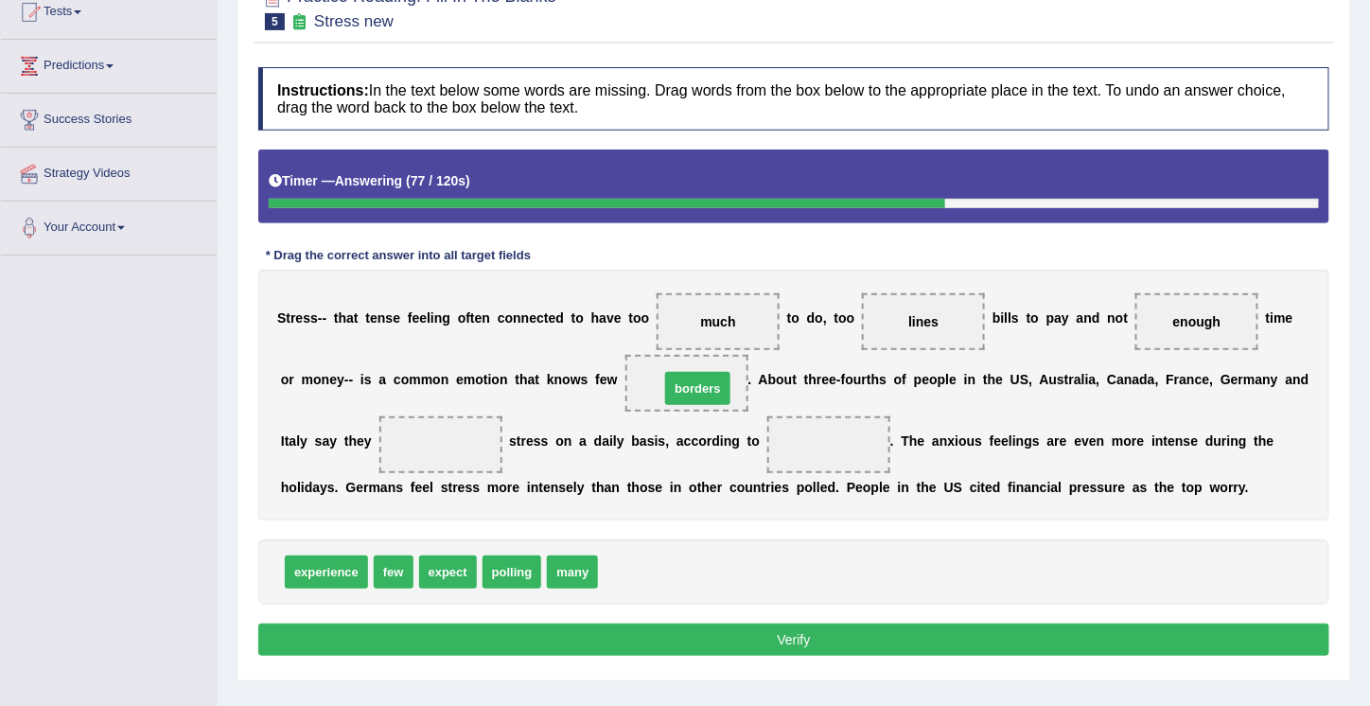
drag, startPoint x: 640, startPoint y: 567, endPoint x: 702, endPoint y: 383, distance: 193.5
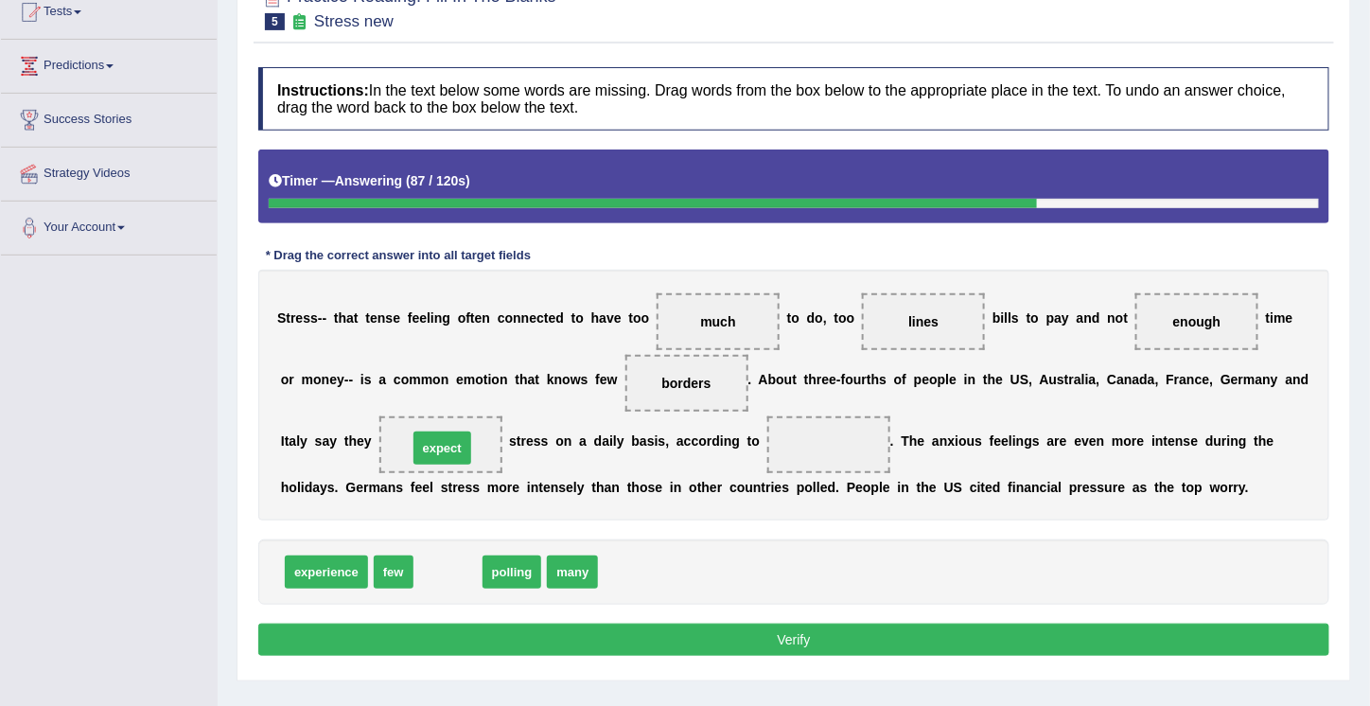
drag, startPoint x: 445, startPoint y: 567, endPoint x: 439, endPoint y: 437, distance: 129.7
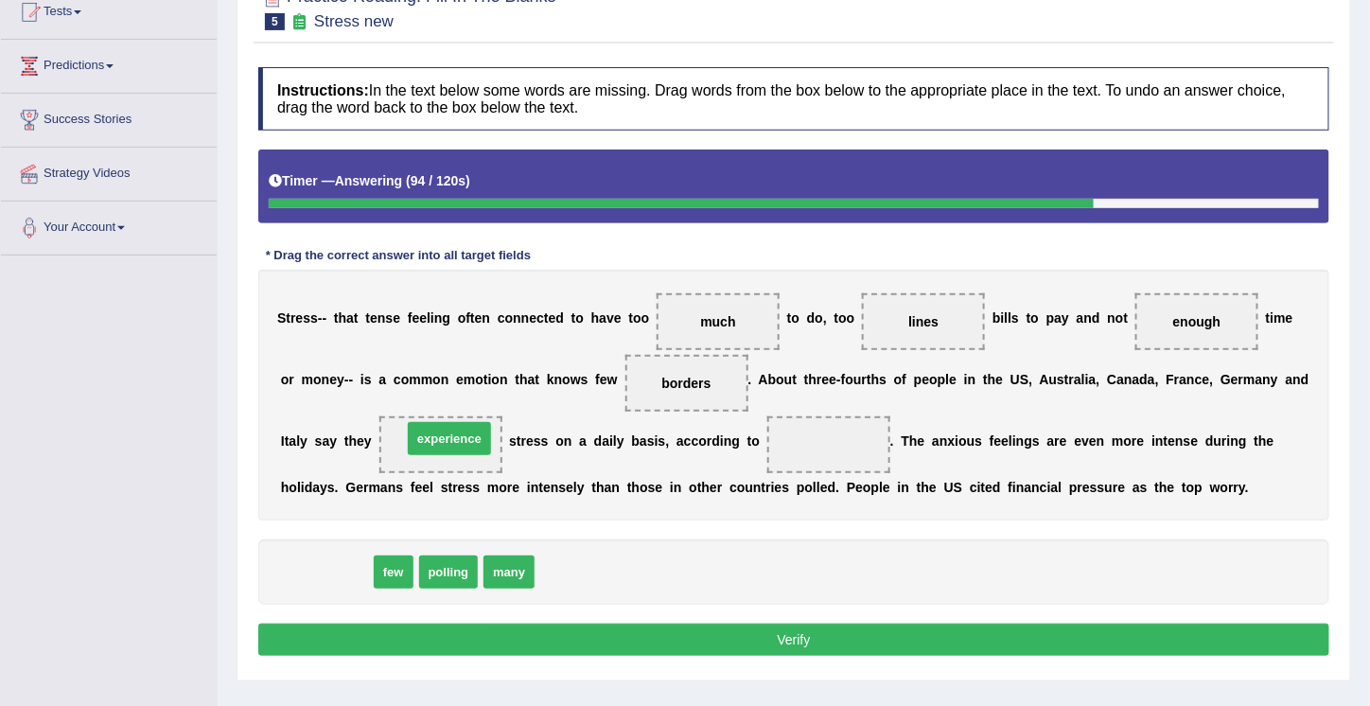
drag, startPoint x: 323, startPoint y: 564, endPoint x: 447, endPoint y: 429, distance: 182.7
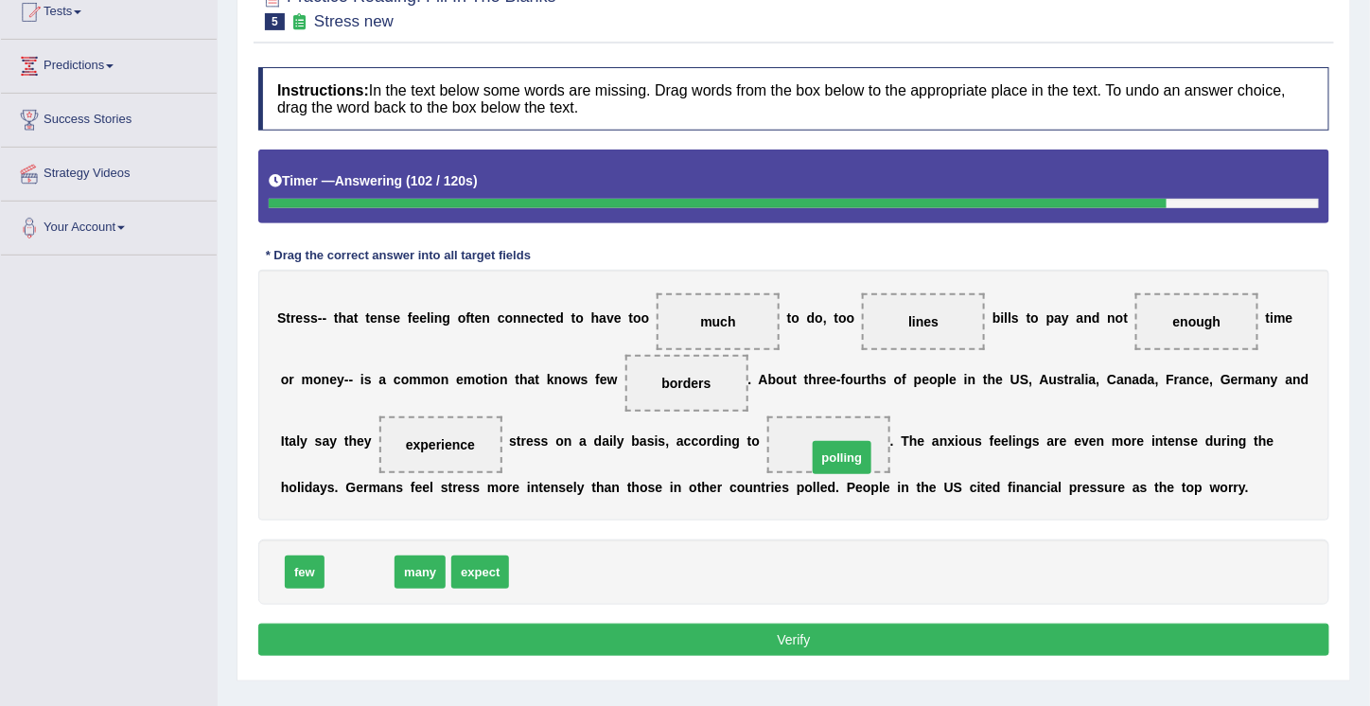
drag, startPoint x: 358, startPoint y: 556, endPoint x: 840, endPoint y: 442, distance: 495.8
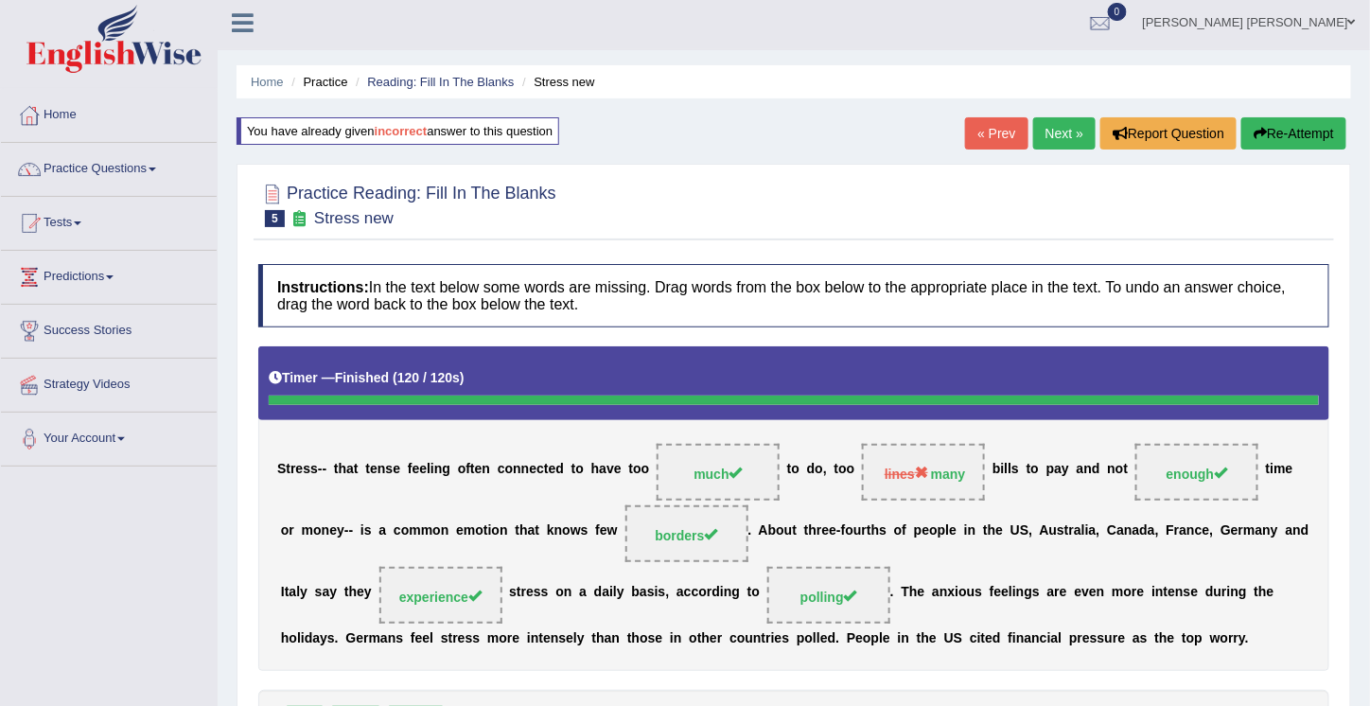
scroll to position [0, 0]
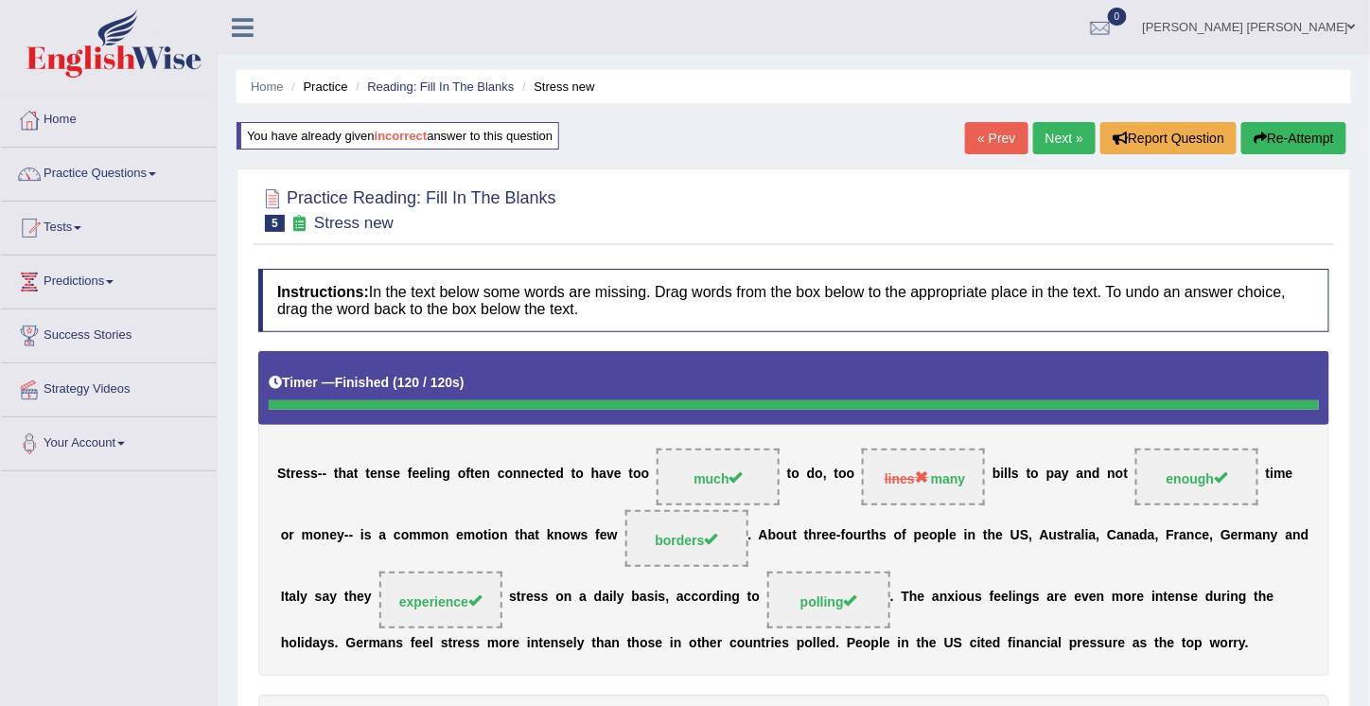
click at [1050, 143] on link "Next »" at bounding box center [1064, 138] width 62 height 32
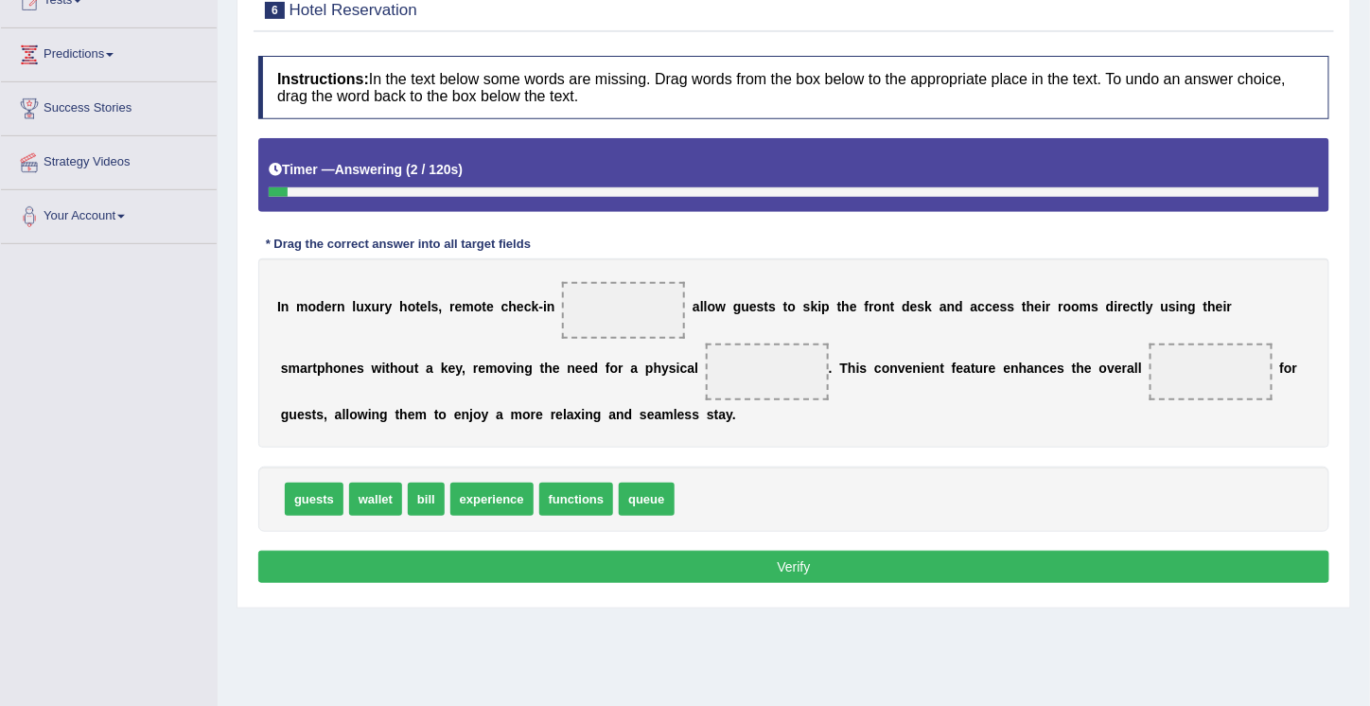
scroll to position [228, 0]
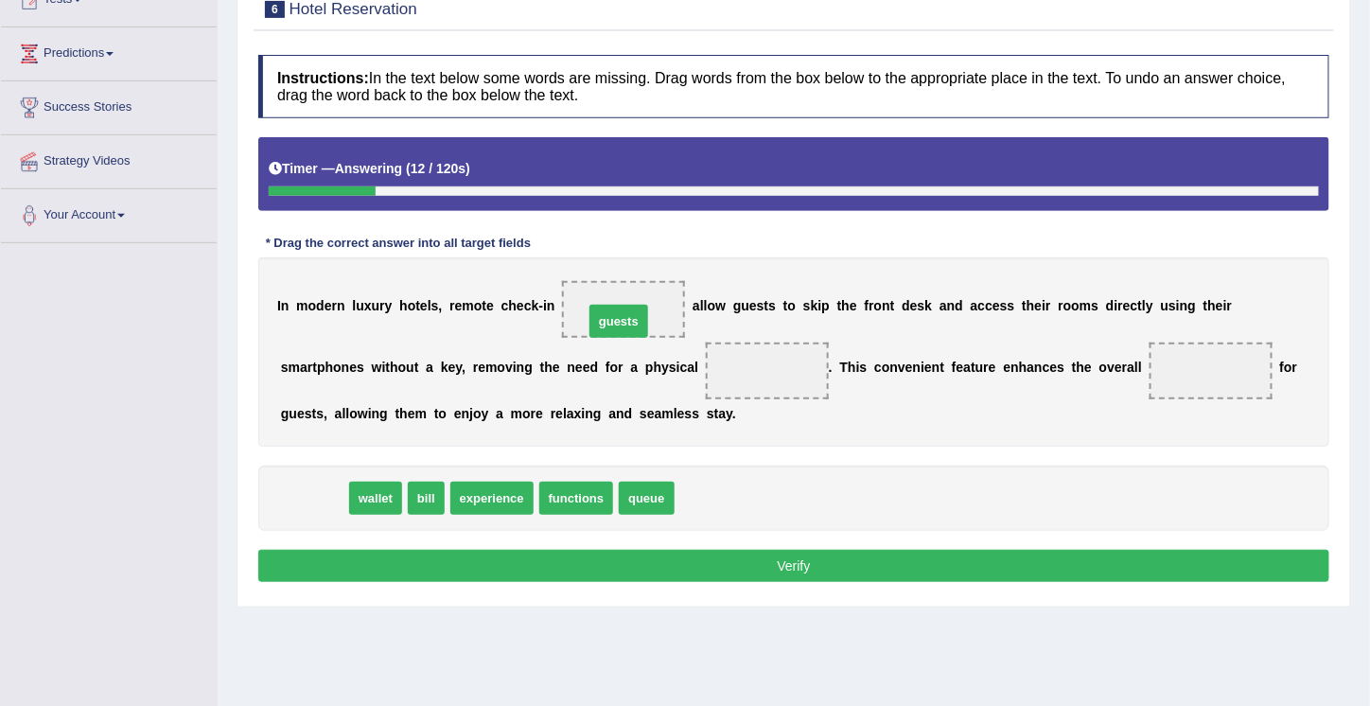
drag, startPoint x: 303, startPoint y: 498, endPoint x: 607, endPoint y: 322, distance: 352.2
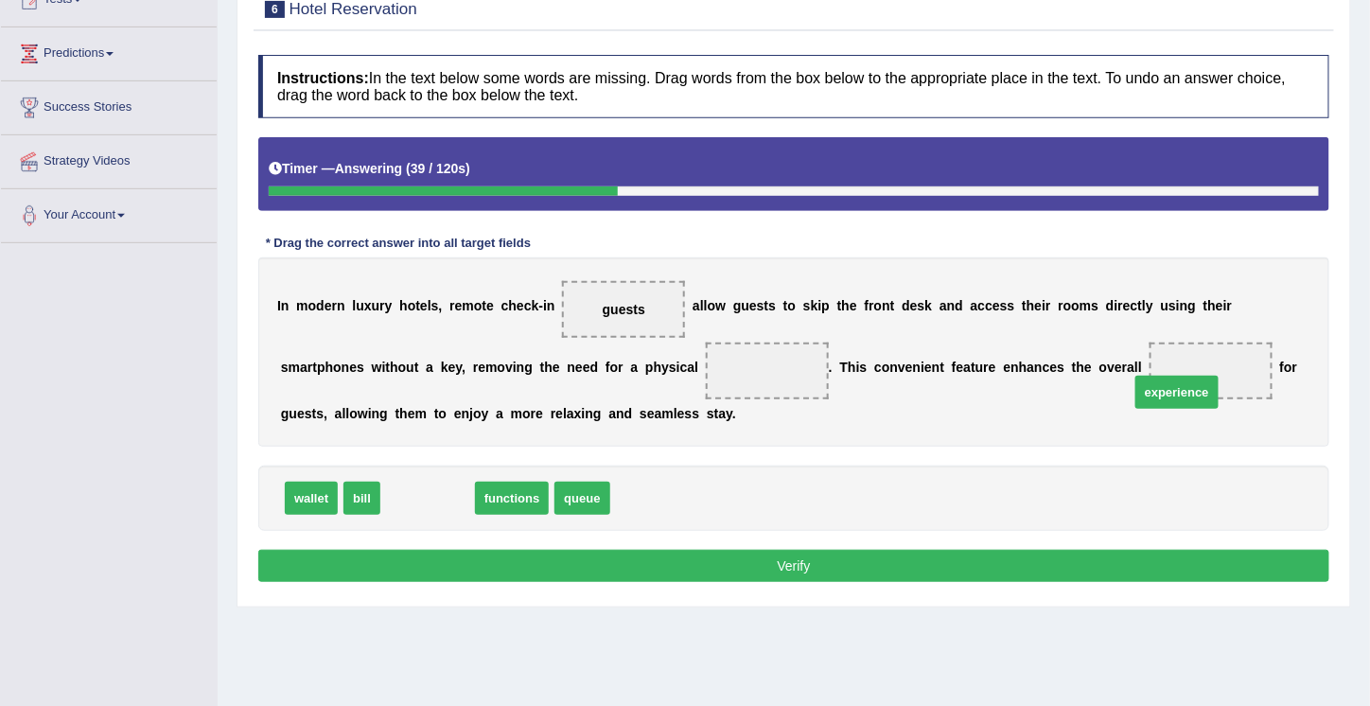
drag, startPoint x: 429, startPoint y: 495, endPoint x: 1179, endPoint y: 389, distance: 756.6
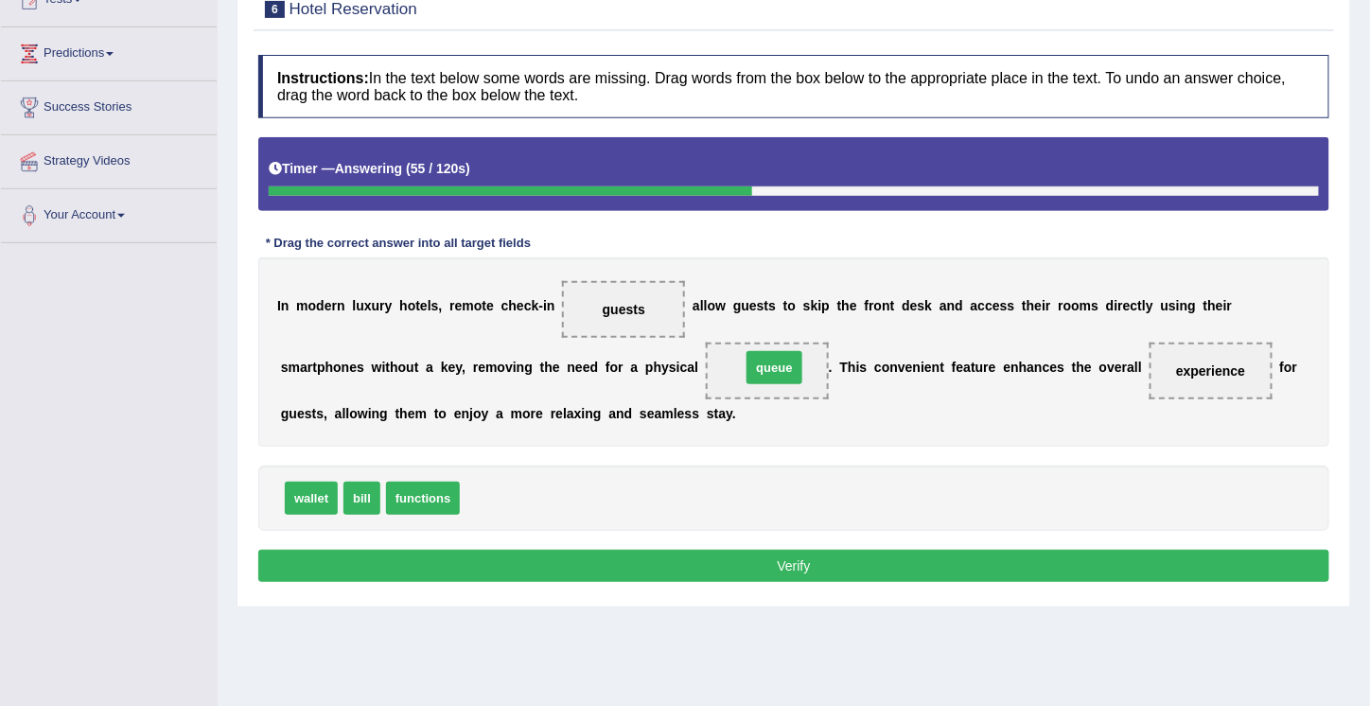
drag, startPoint x: 493, startPoint y: 496, endPoint x: 774, endPoint y: 366, distance: 309.4
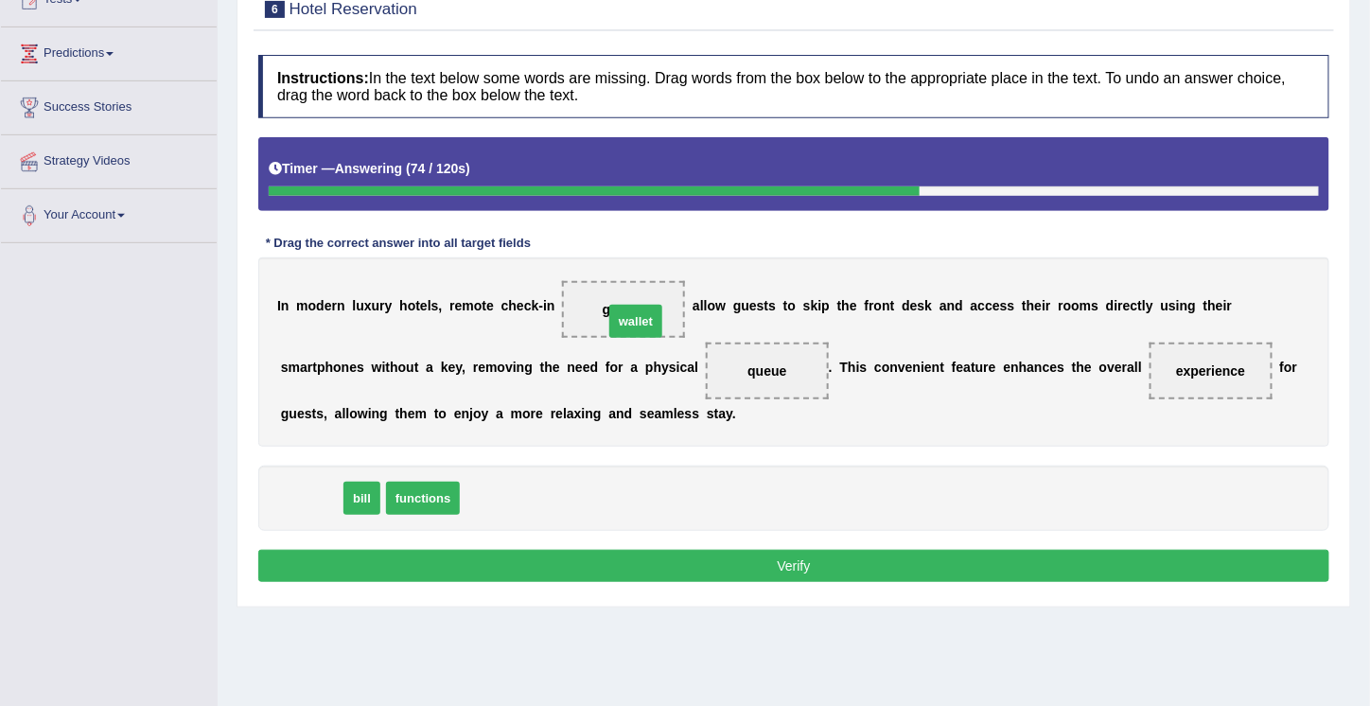
drag, startPoint x: 297, startPoint y: 494, endPoint x: 621, endPoint y: 317, distance: 369.5
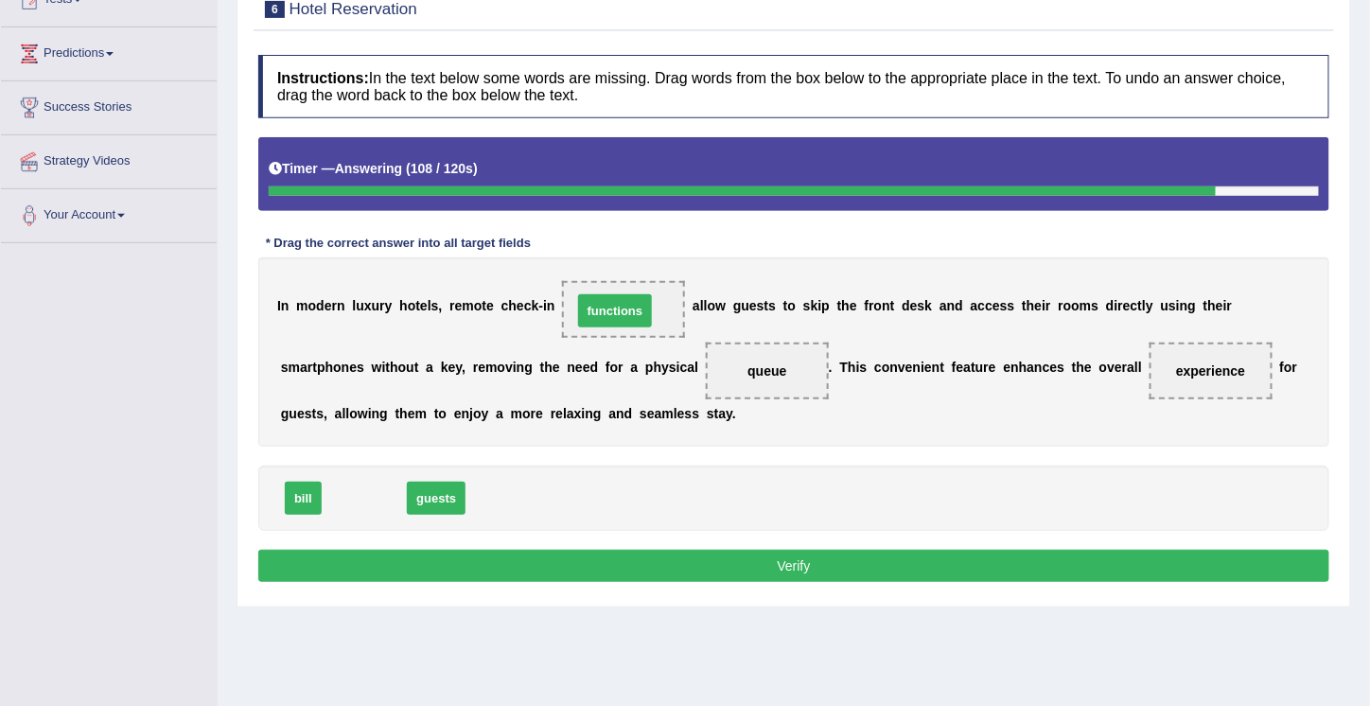
drag, startPoint x: 371, startPoint y: 492, endPoint x: 621, endPoint y: 307, distance: 311.2
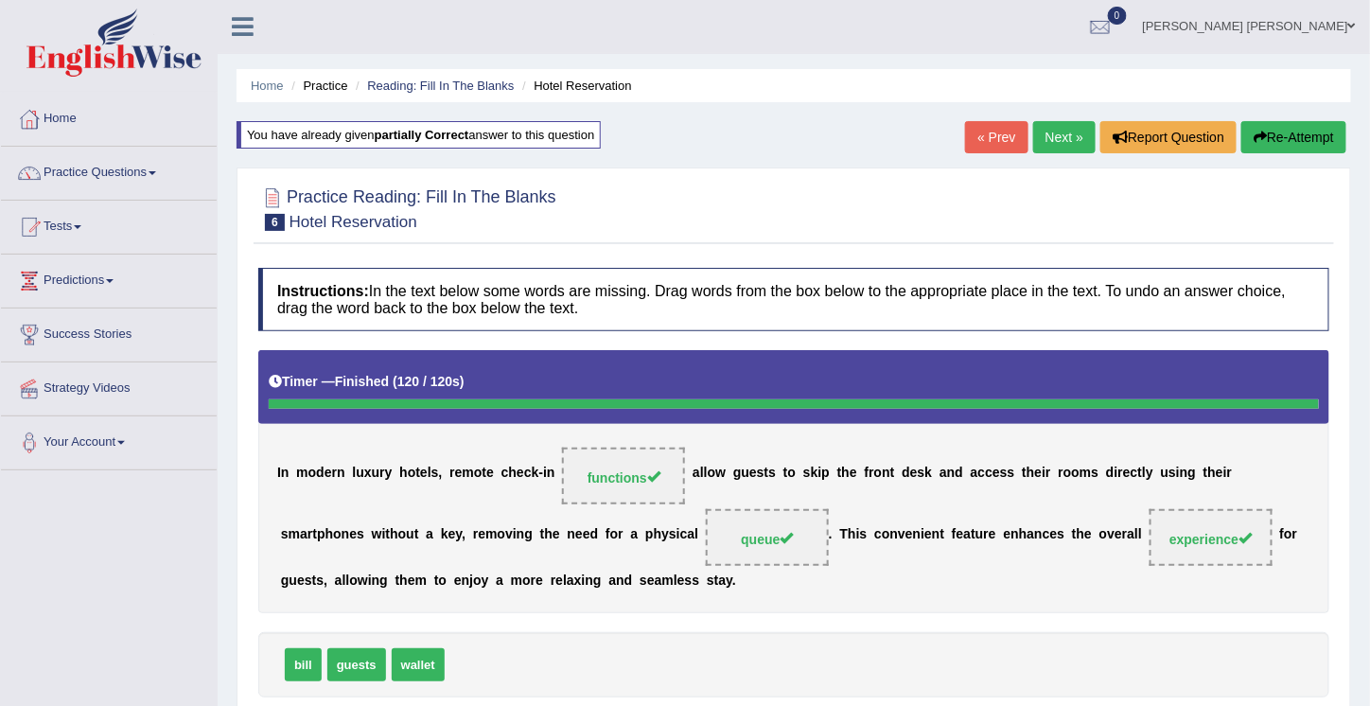
scroll to position [0, 0]
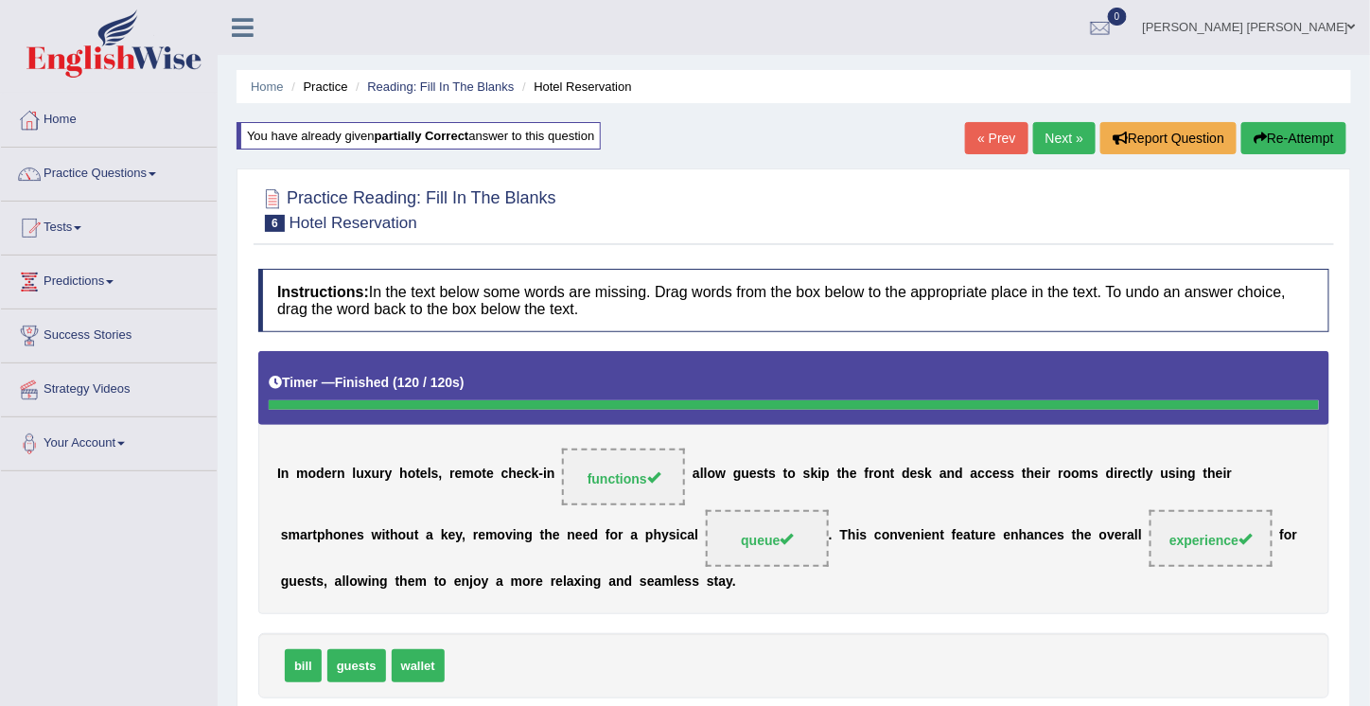
click at [1060, 131] on link "Next »" at bounding box center [1064, 138] width 62 height 32
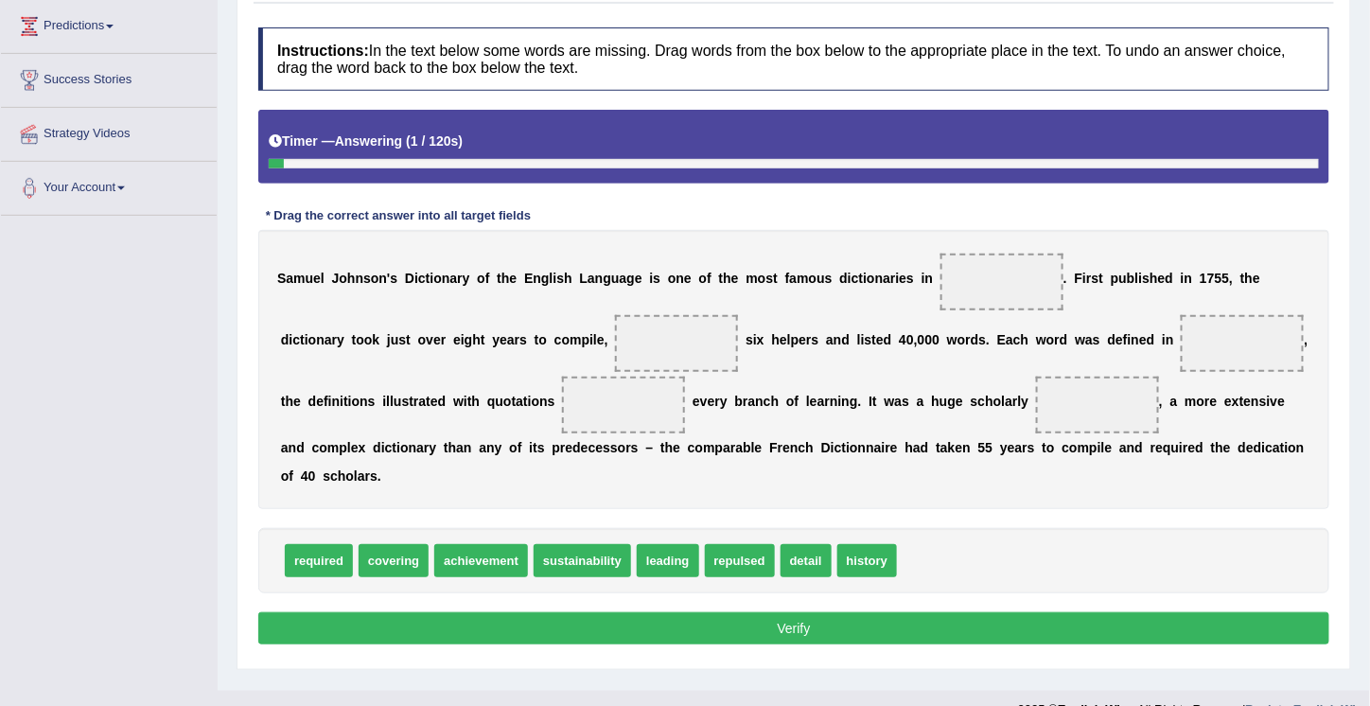
scroll to position [288, 0]
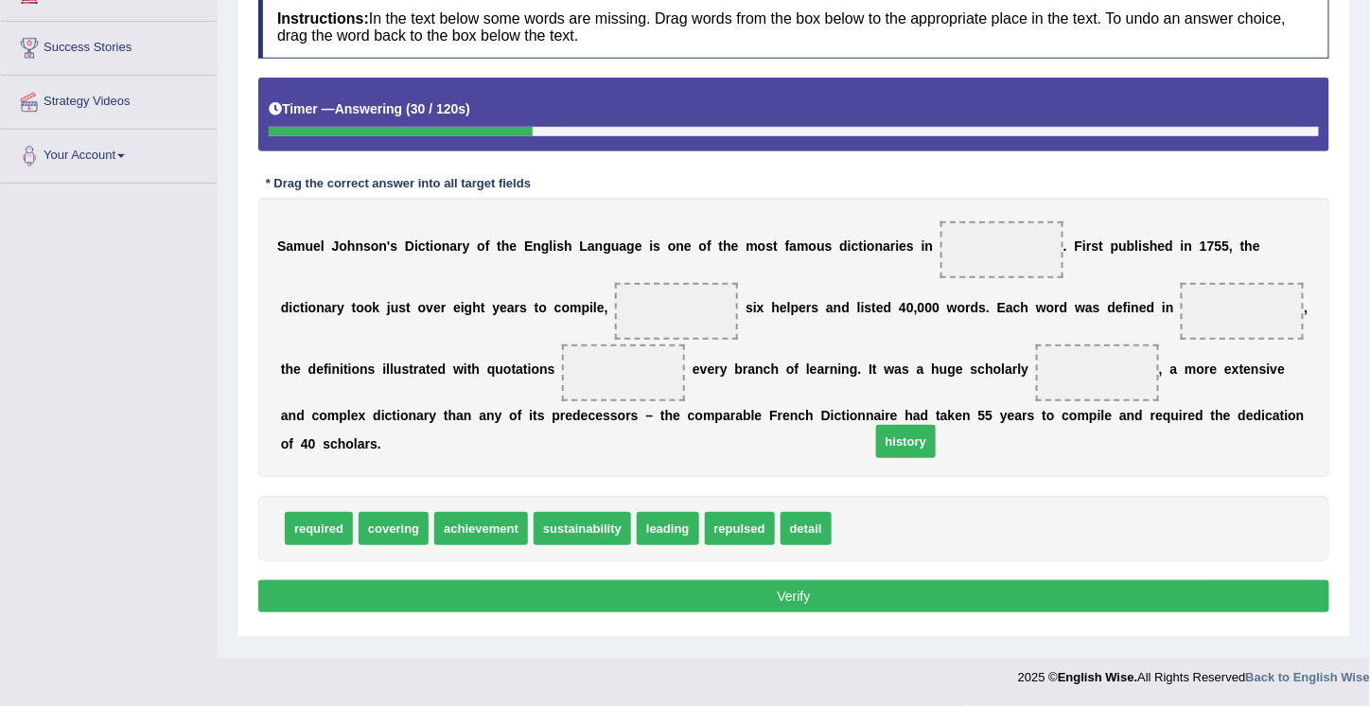
drag, startPoint x: 874, startPoint y: 526, endPoint x: 958, endPoint y: 353, distance: 192.5
click at [935, 425] on span "history" at bounding box center [906, 441] width 60 height 33
drag, startPoint x: 857, startPoint y: 526, endPoint x: 1010, endPoint y: 242, distance: 322.5
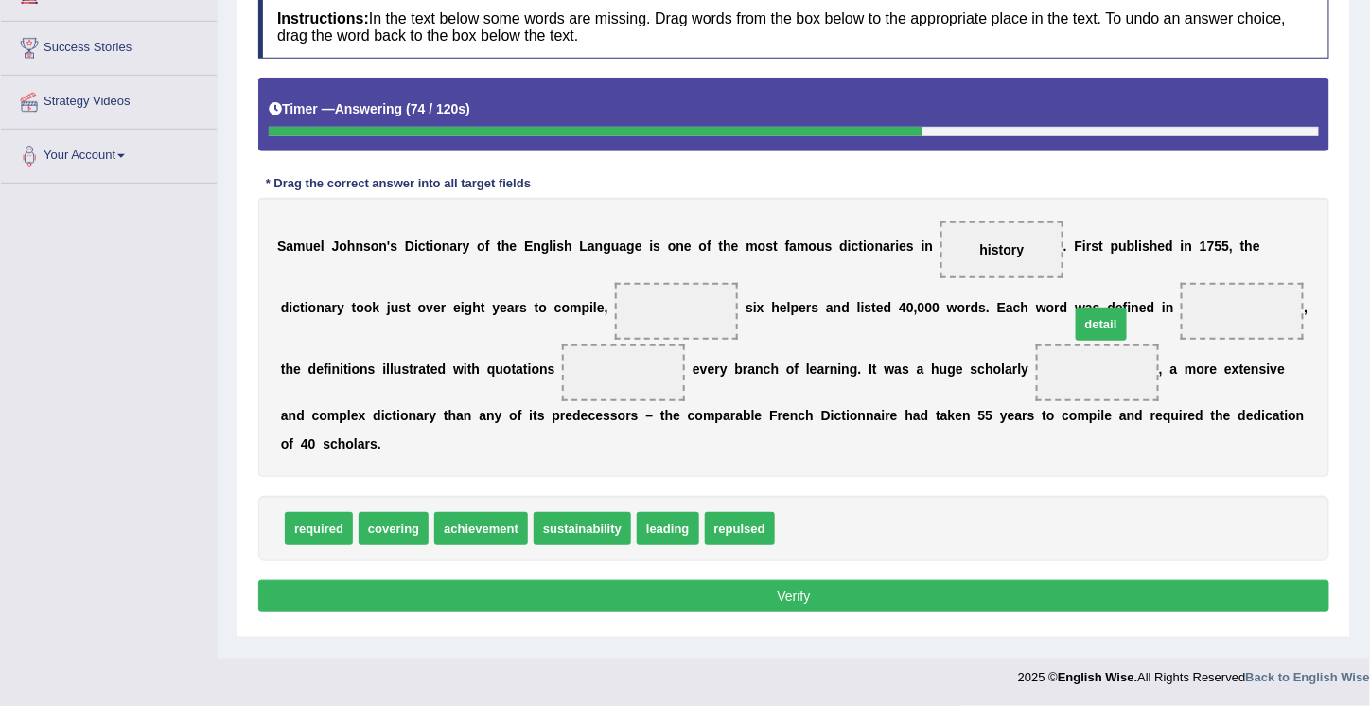
drag, startPoint x: 796, startPoint y: 522, endPoint x: 1091, endPoint y: 318, distance: 358.9
click at [1091, 318] on span "detail" at bounding box center [1100, 323] width 51 height 33
drag, startPoint x: 795, startPoint y: 518, endPoint x: 1215, endPoint y: 308, distance: 470.4
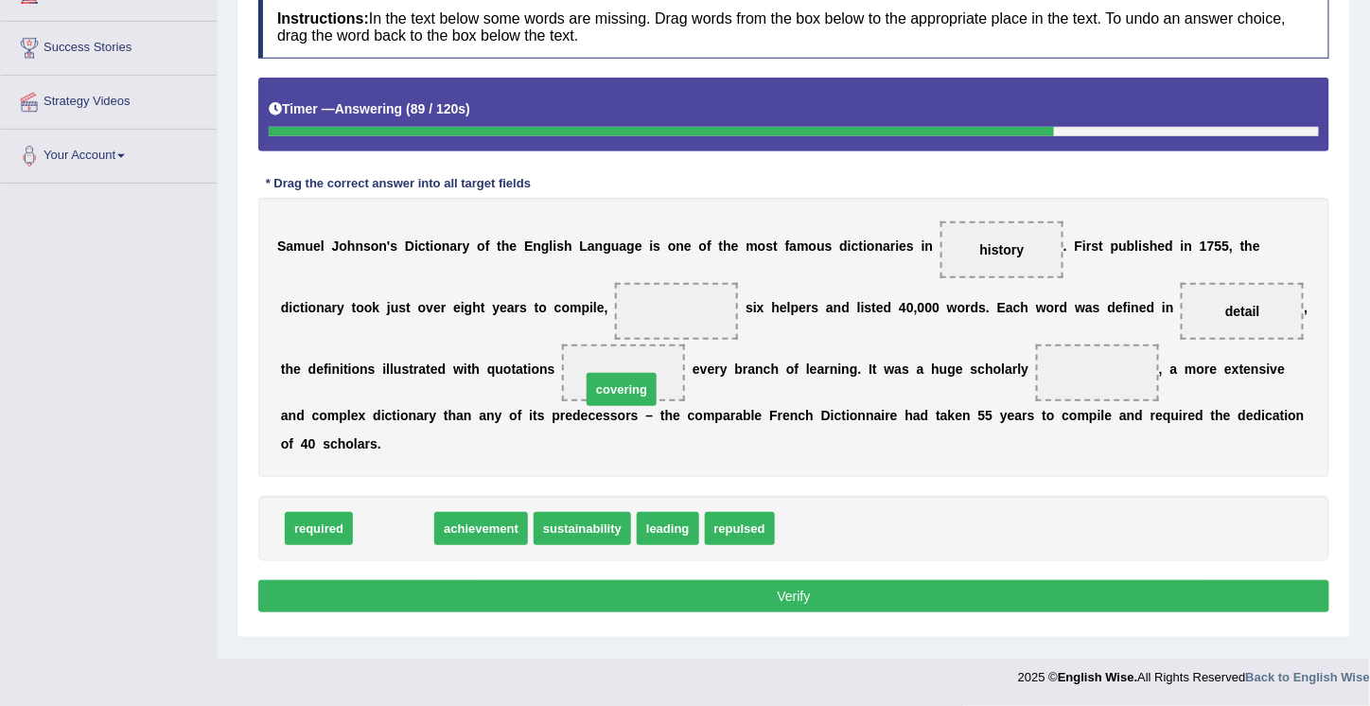
drag, startPoint x: 394, startPoint y: 529, endPoint x: 622, endPoint y: 390, distance: 267.0
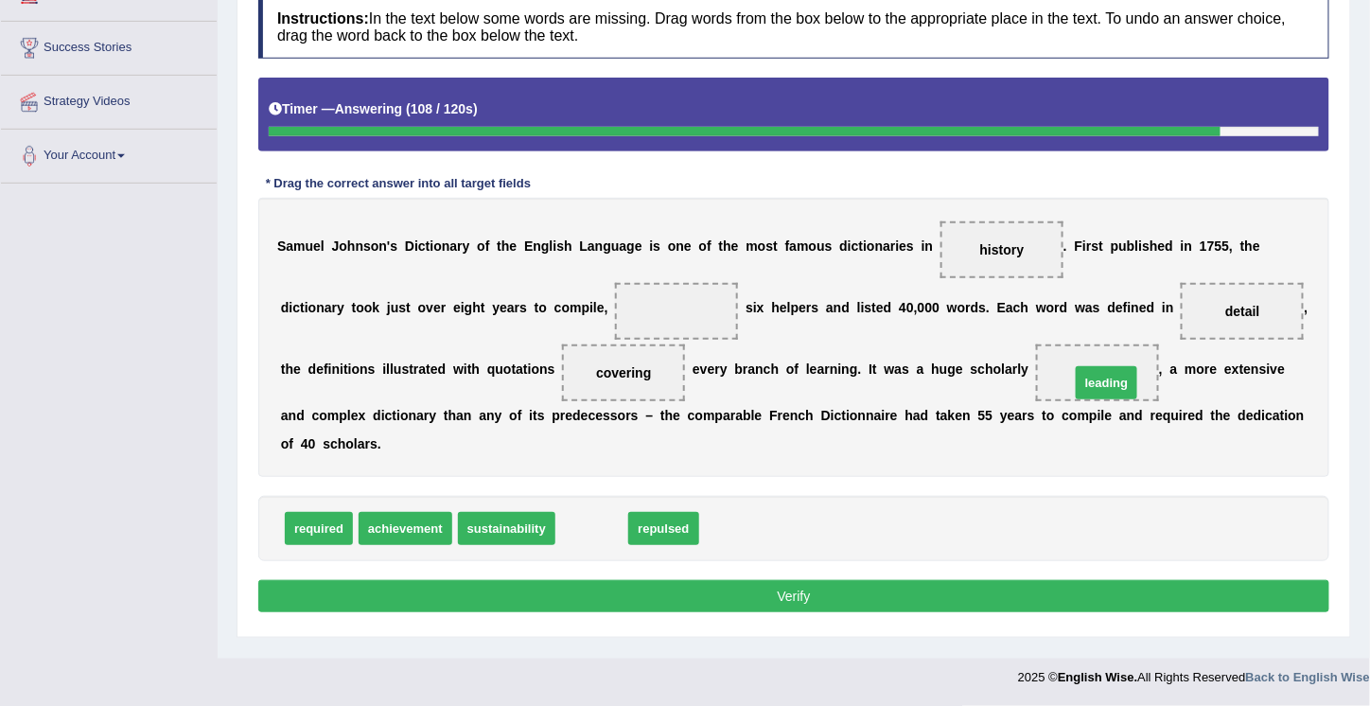
drag, startPoint x: 591, startPoint y: 524, endPoint x: 1106, endPoint y: 378, distance: 534.8
click at [315, 526] on span "required" at bounding box center [319, 528] width 68 height 33
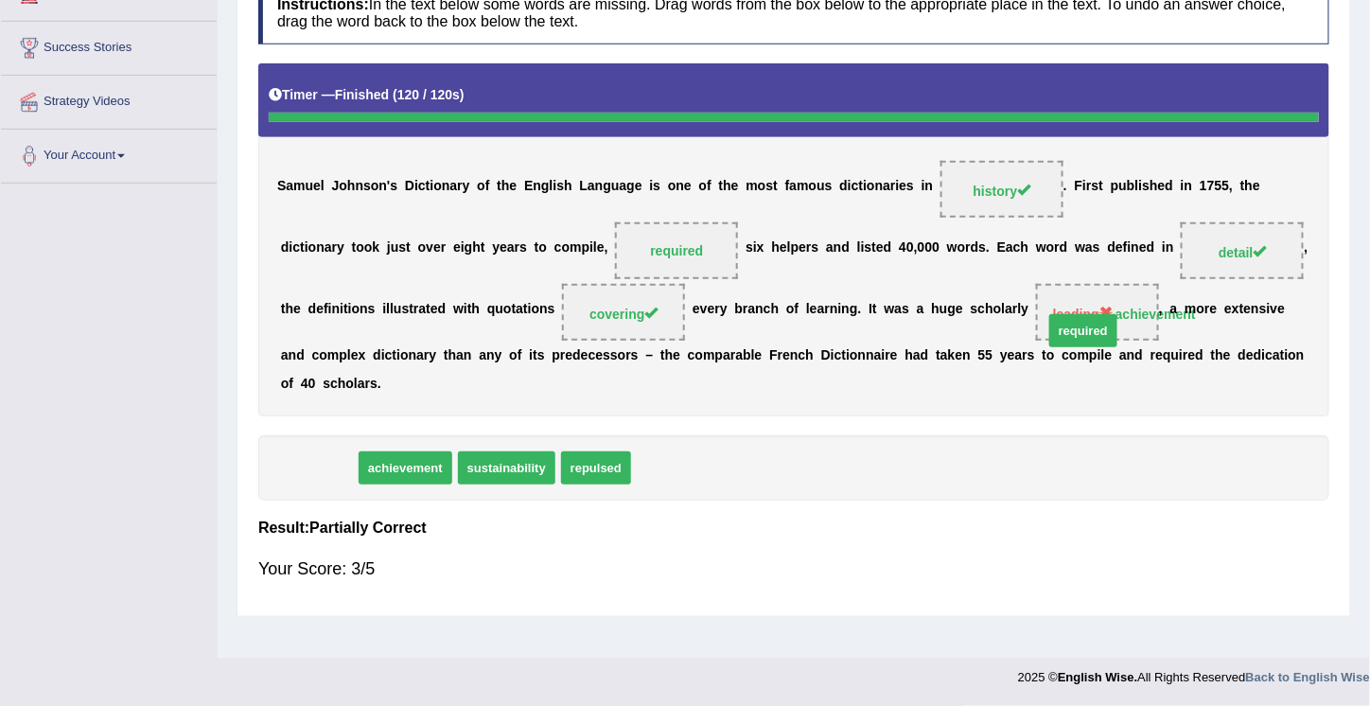
drag, startPoint x: 315, startPoint y: 526, endPoint x: 1079, endPoint y: 389, distance: 776.4
click at [1079, 389] on div "Instructions: In the text below some words are missing. Drag words from the box…" at bounding box center [793, 289] width 1080 height 634
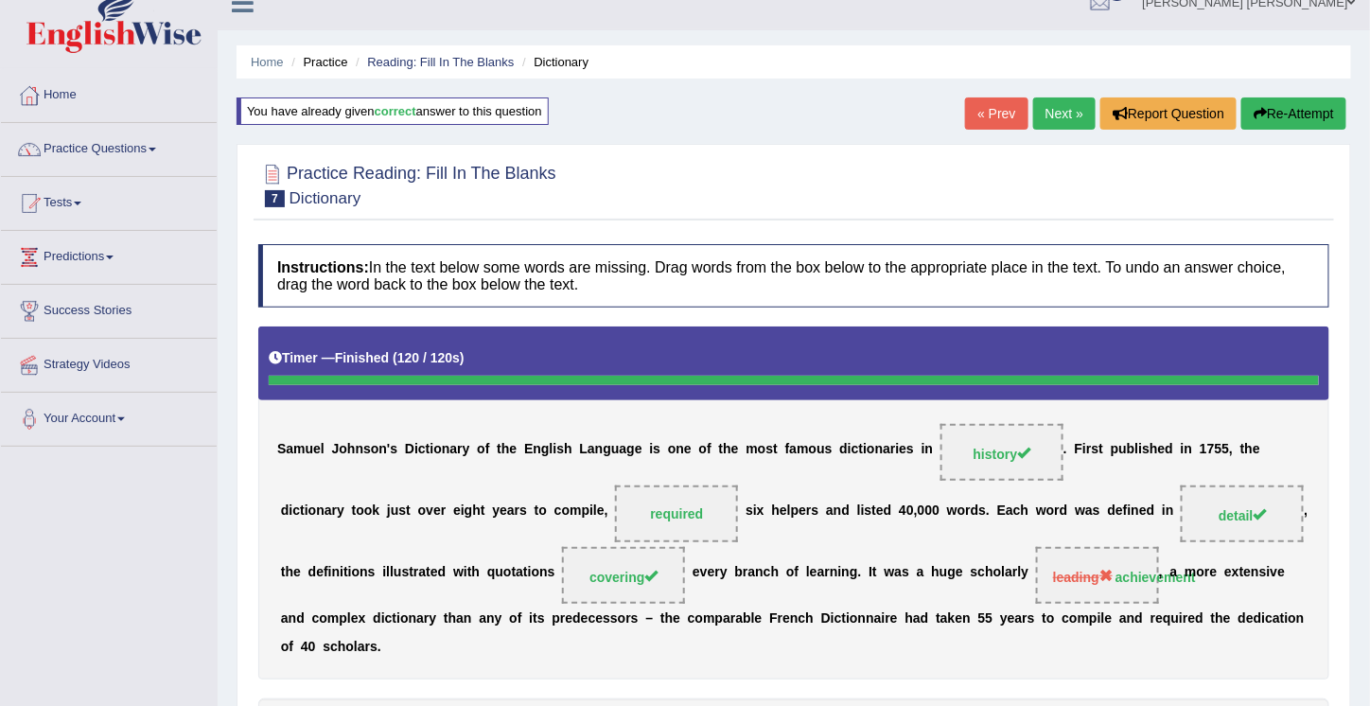
scroll to position [24, 0]
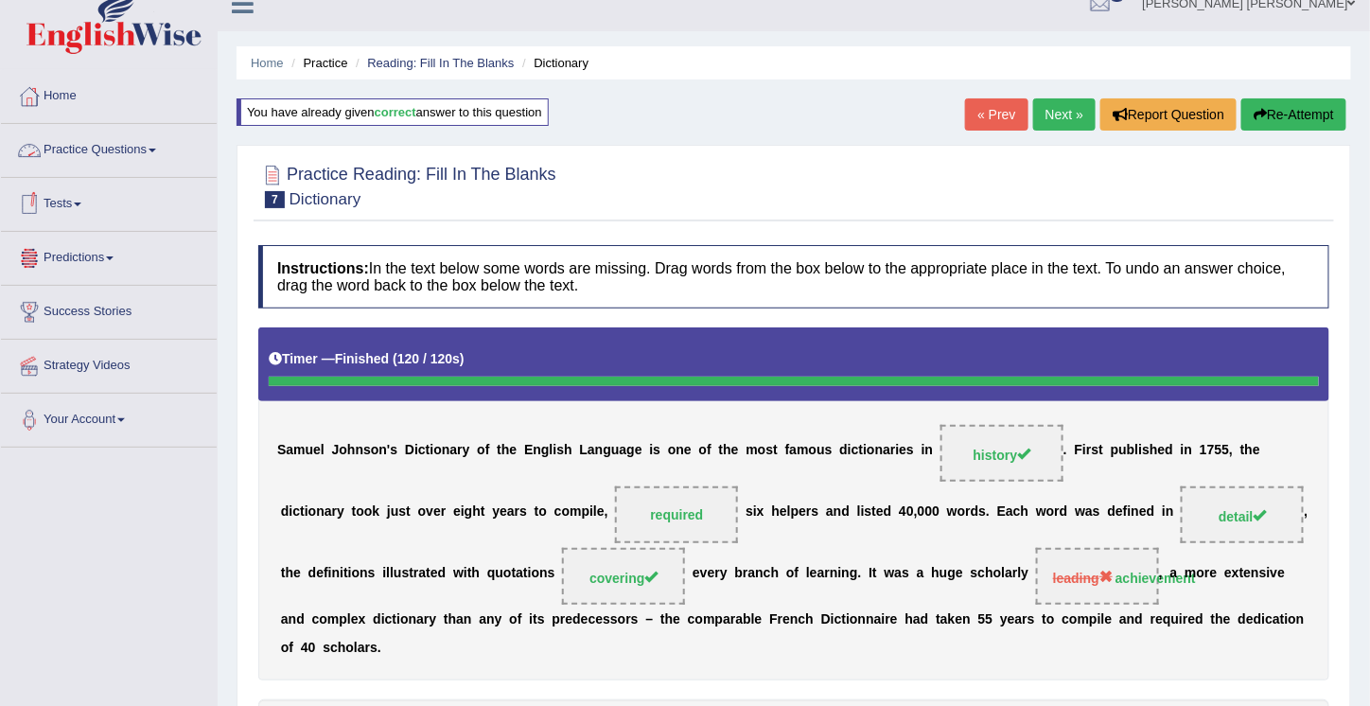
click at [155, 147] on link "Practice Questions" at bounding box center [109, 147] width 216 height 47
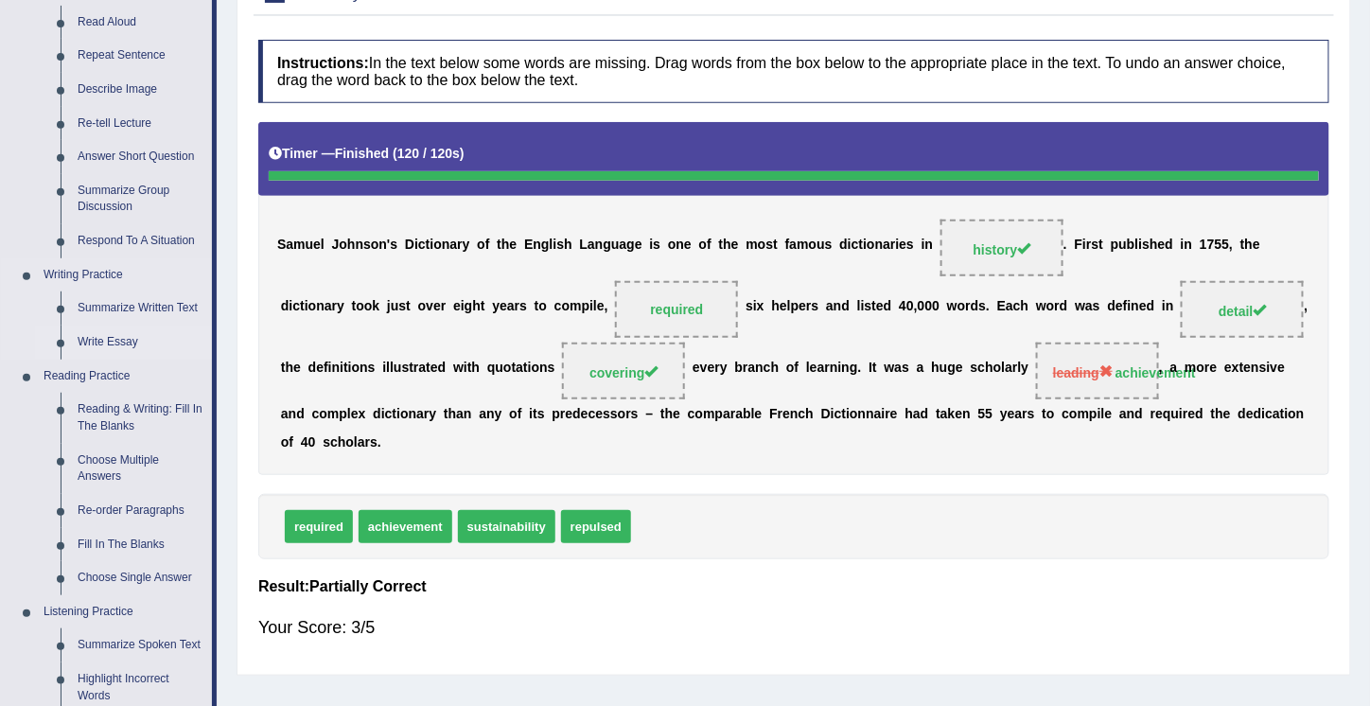
scroll to position [235, 0]
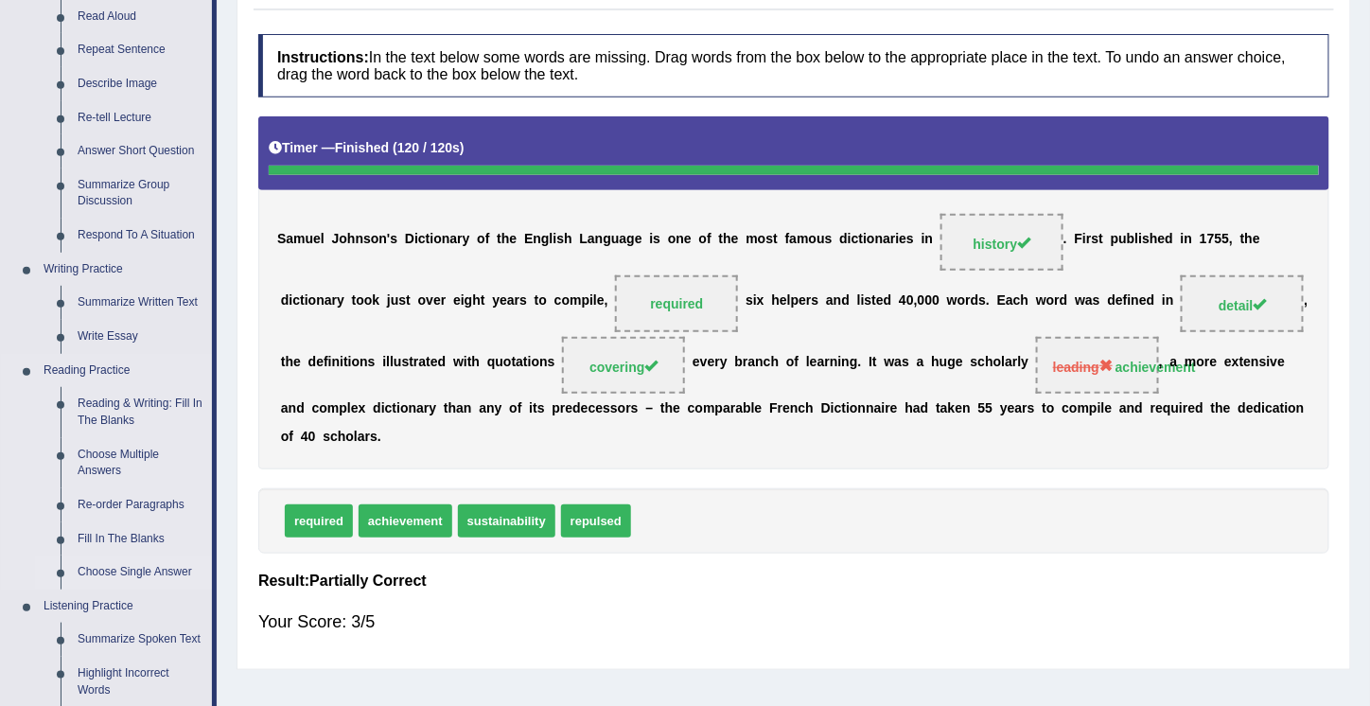
click at [117, 572] on link "Choose Single Answer" at bounding box center [140, 572] width 143 height 34
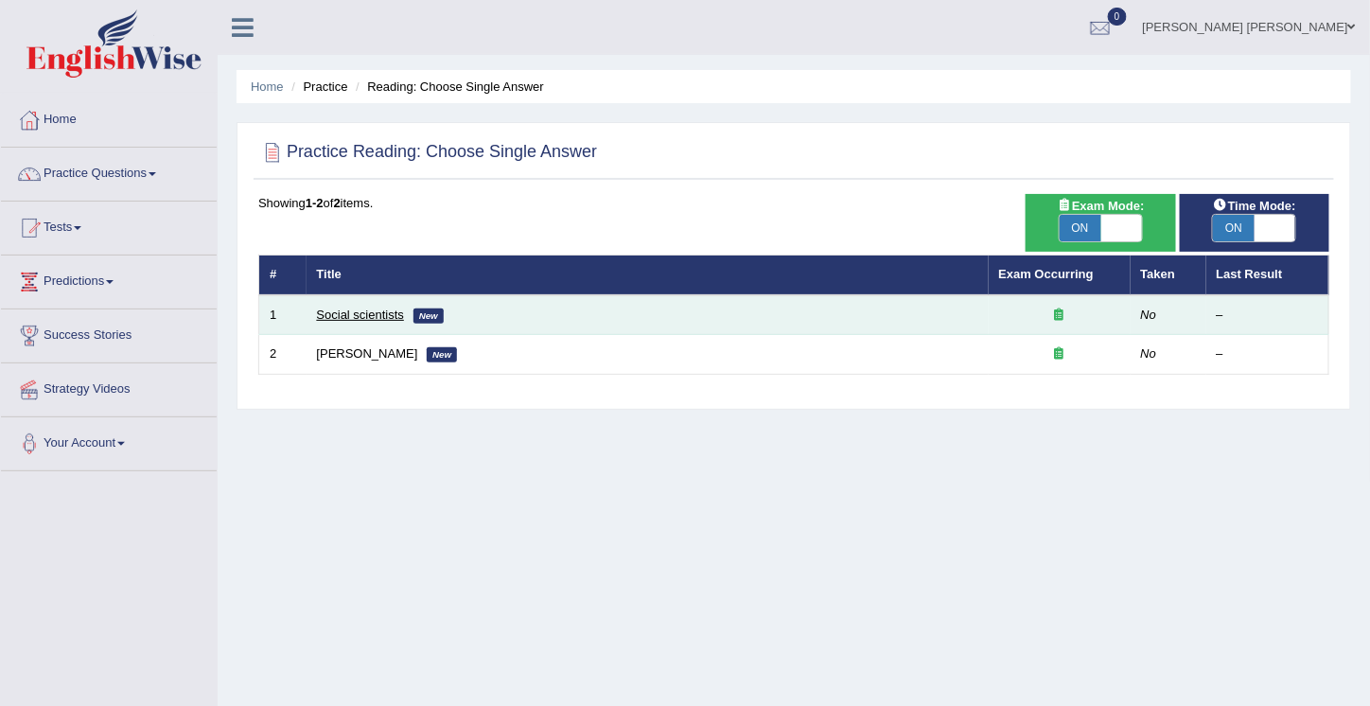
click at [379, 310] on link "Social scientists" at bounding box center [360, 314] width 87 height 14
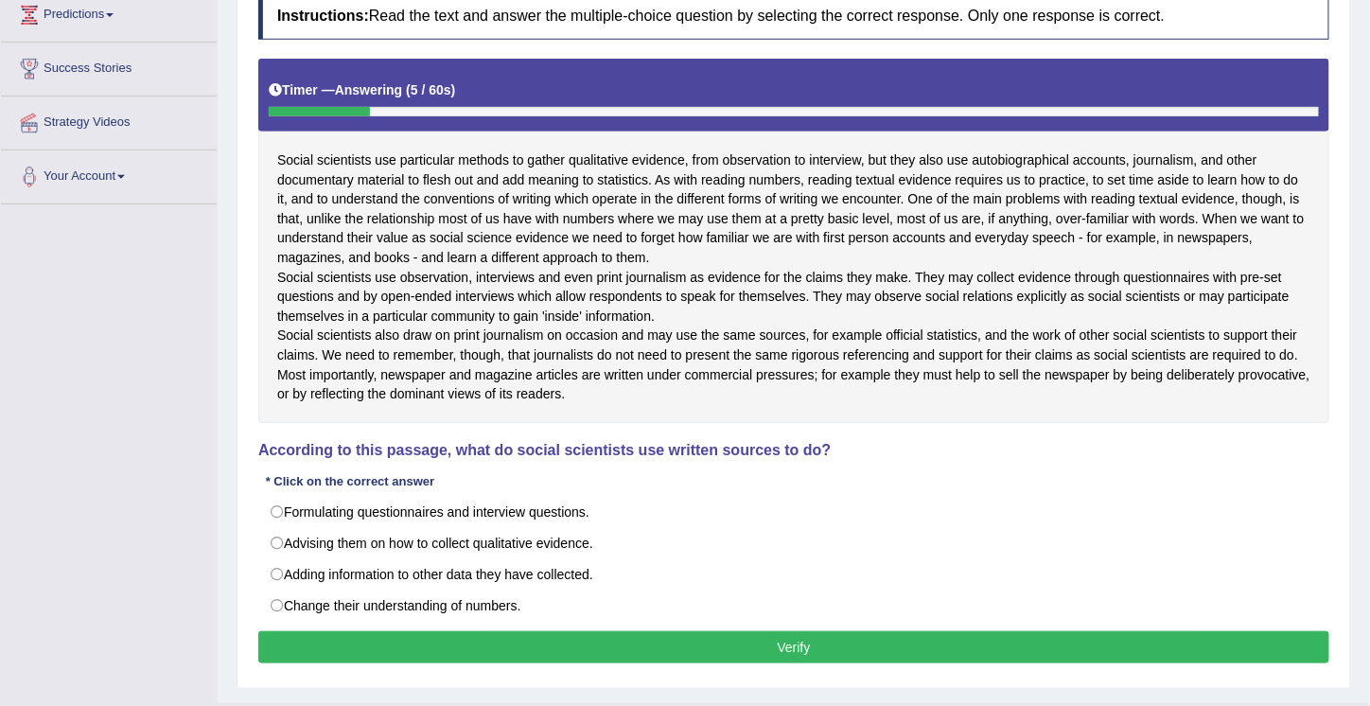
scroll to position [268, 0]
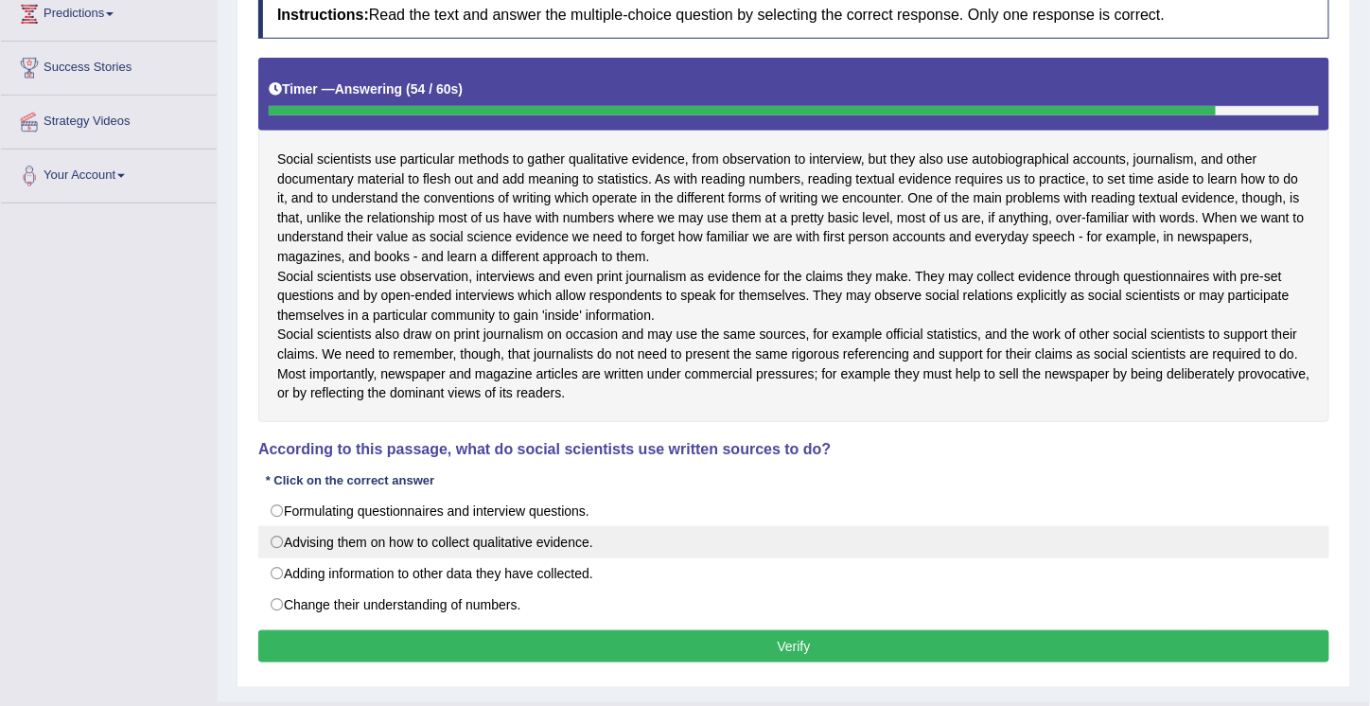
click at [277, 558] on label "Advising them on how to collect qualitative evidence." at bounding box center [793, 542] width 1071 height 32
radio input "true"
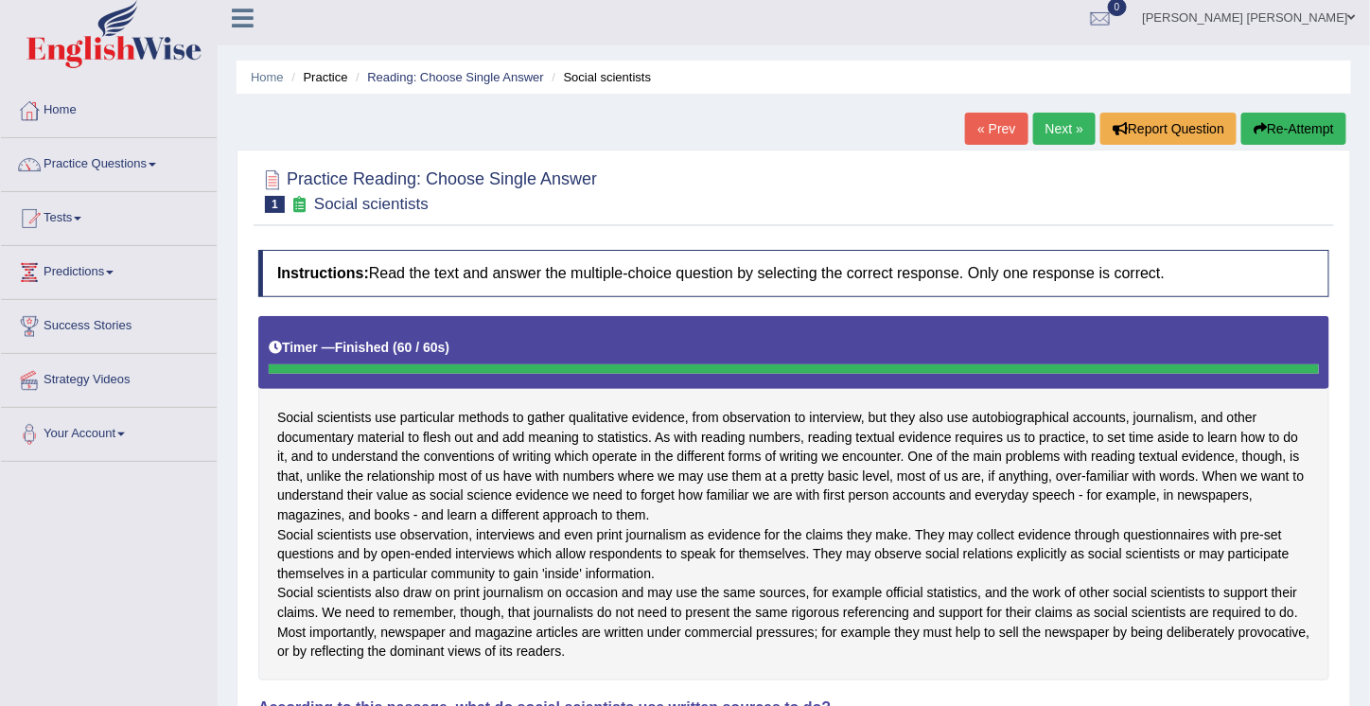
scroll to position [9, 0]
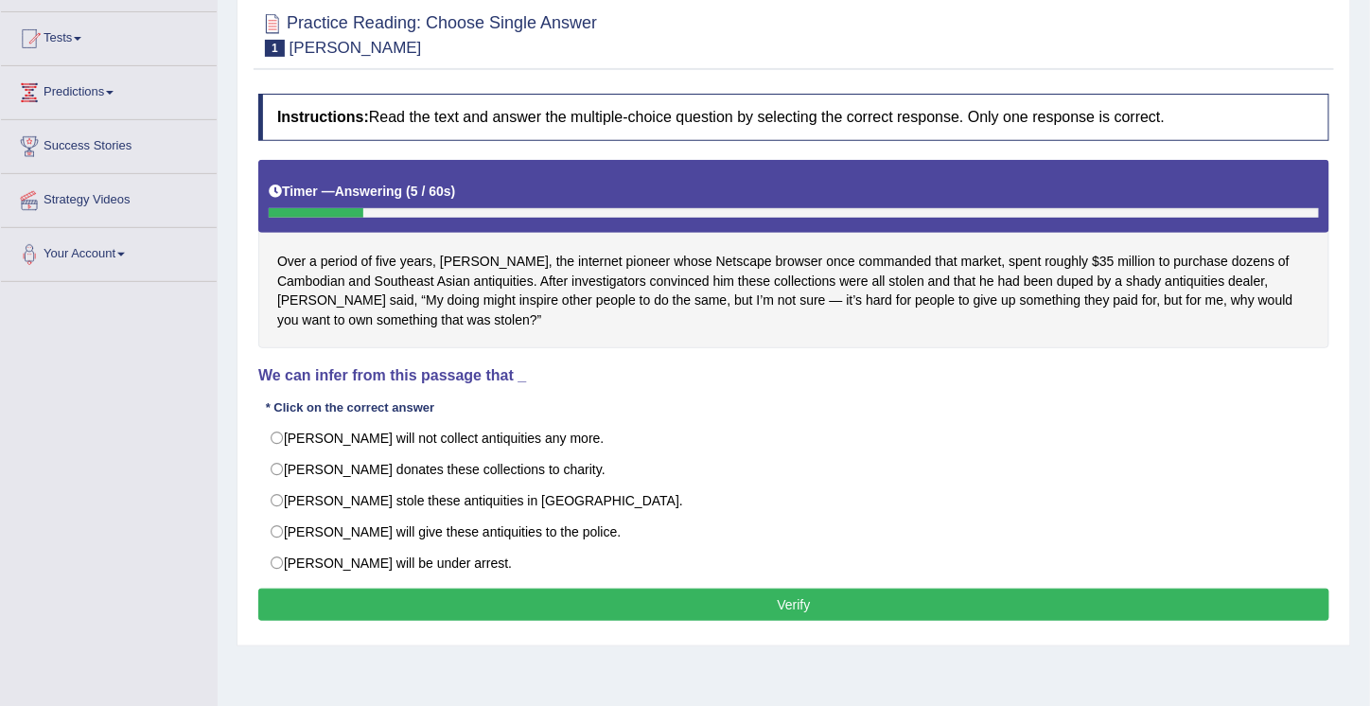
scroll to position [186, 0]
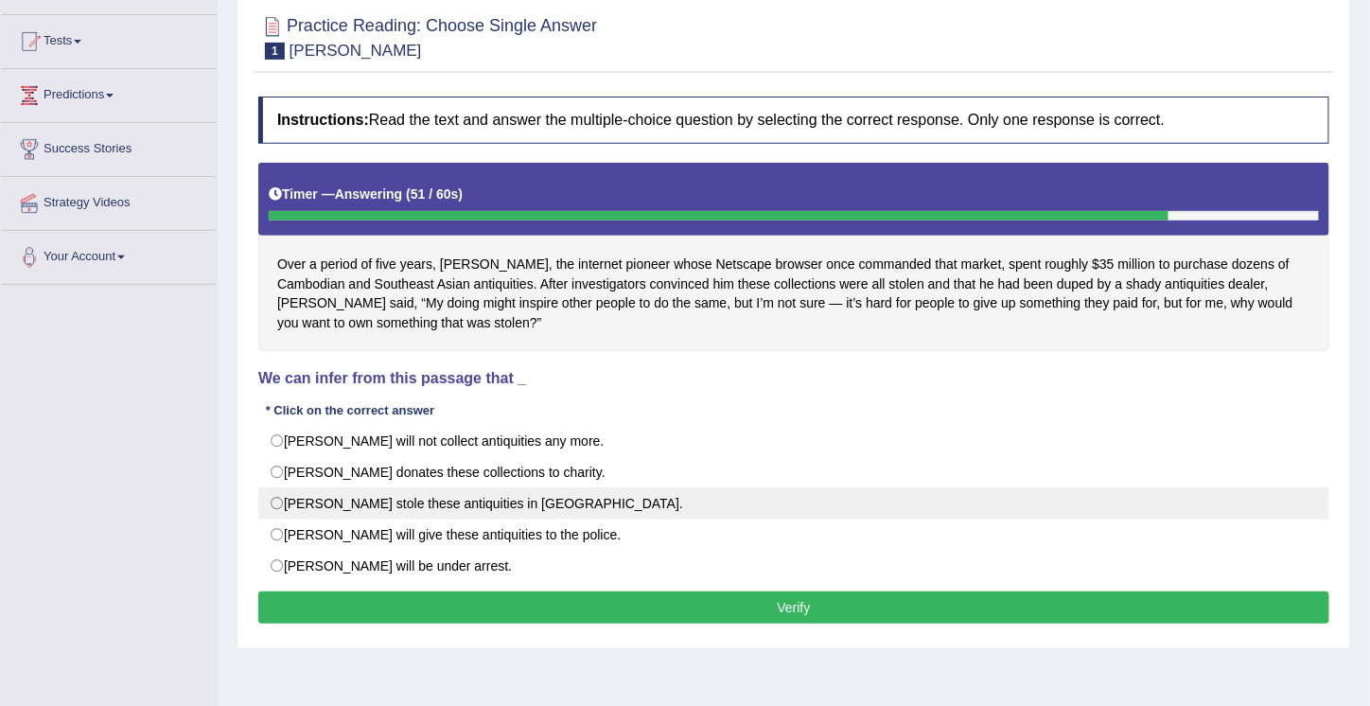
click at [274, 500] on label "[PERSON_NAME] stole these antiquities in [GEOGRAPHIC_DATA]." at bounding box center [793, 503] width 1071 height 32
radio input "true"
click at [274, 500] on label "[PERSON_NAME] stole these antiquities in [GEOGRAPHIC_DATA]." at bounding box center [793, 503] width 1071 height 32
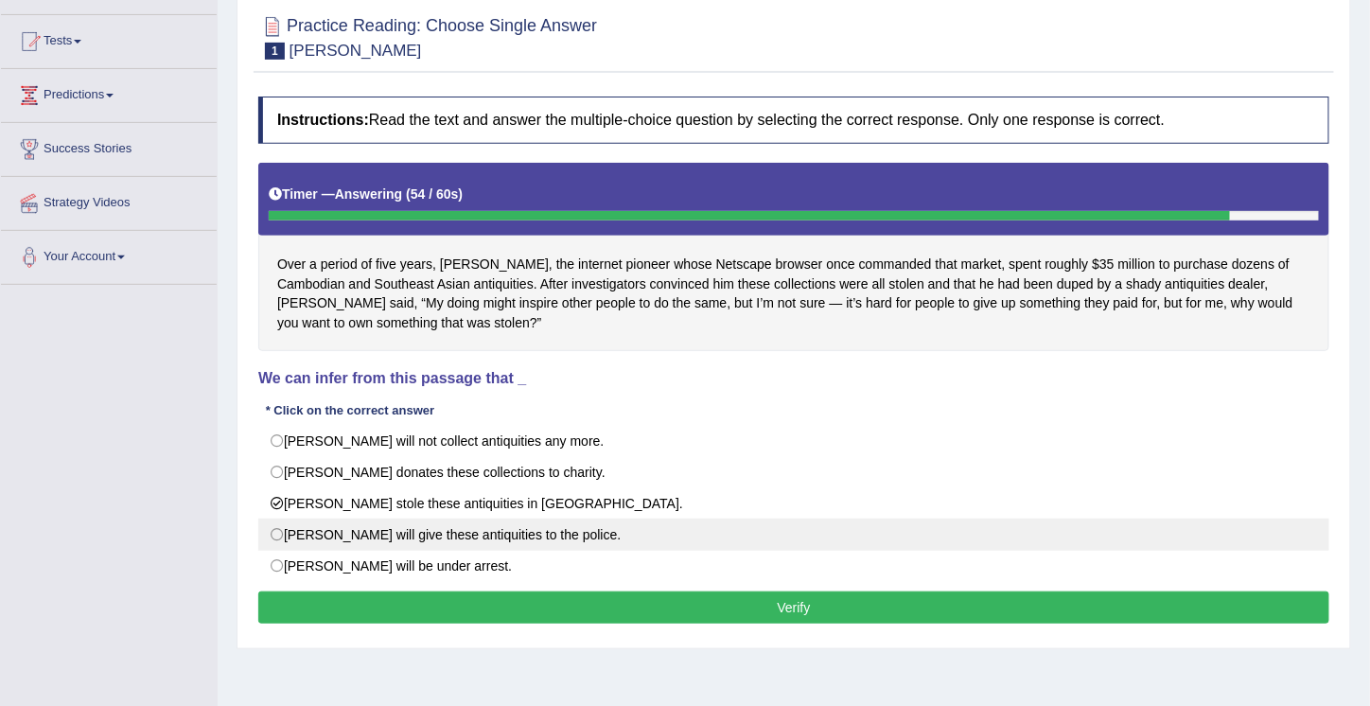
click at [271, 522] on label "[PERSON_NAME] will give these antiquities to the police." at bounding box center [793, 534] width 1071 height 32
radio input "true"
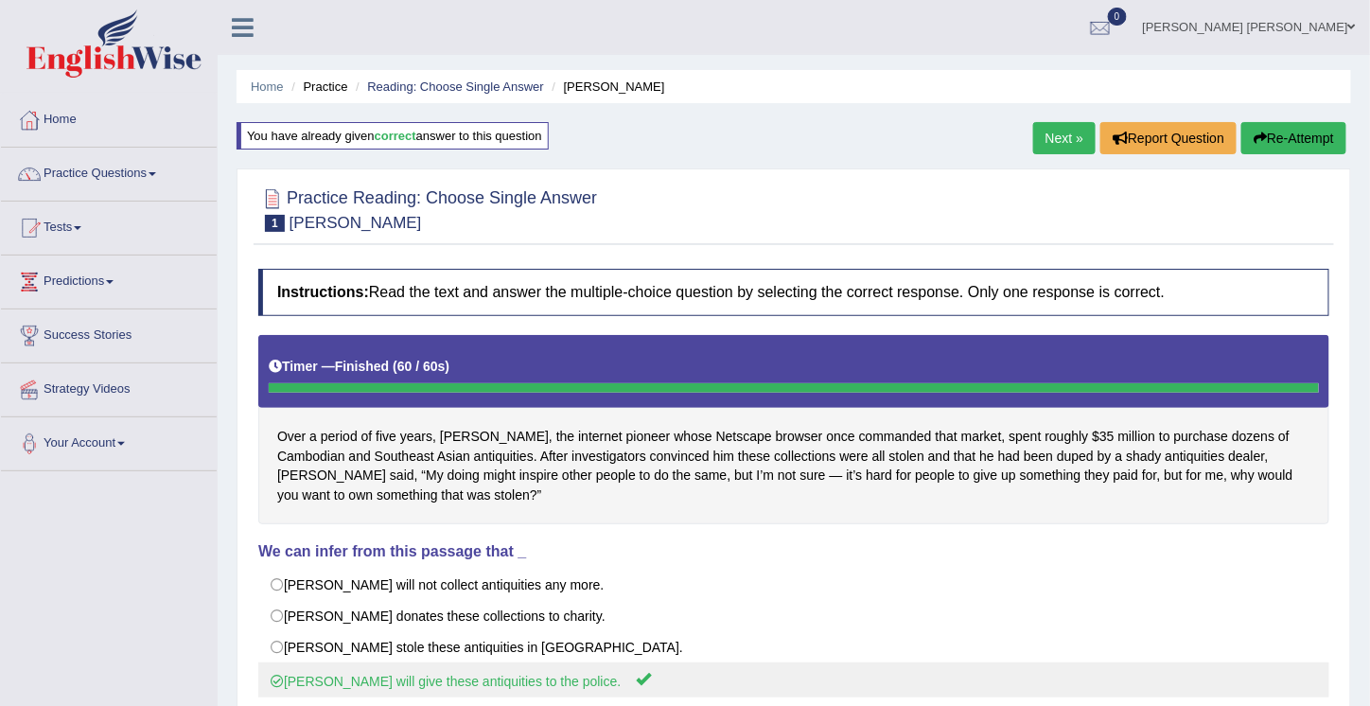
scroll to position [2, 0]
